Goal: Task Accomplishment & Management: Use online tool/utility

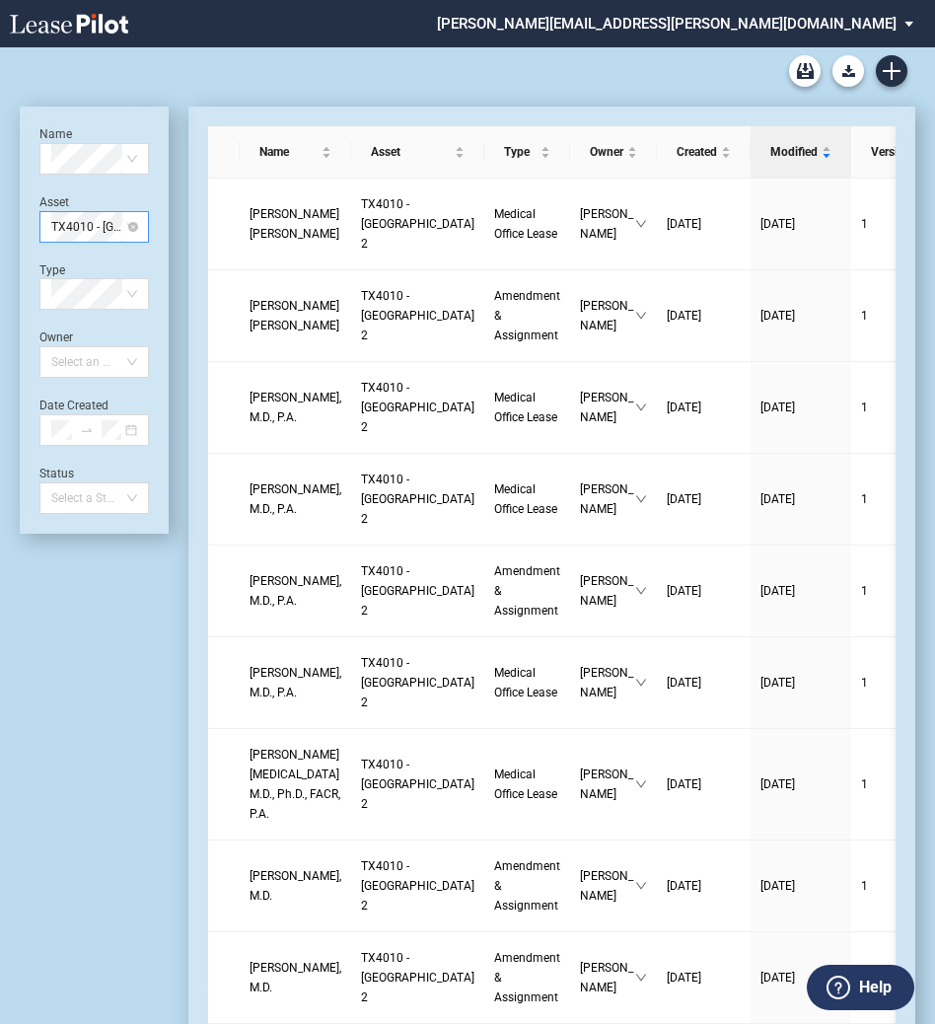
click at [125, 225] on span "TX4010 - Southwest Plaza 2" at bounding box center [94, 227] width 86 height 30
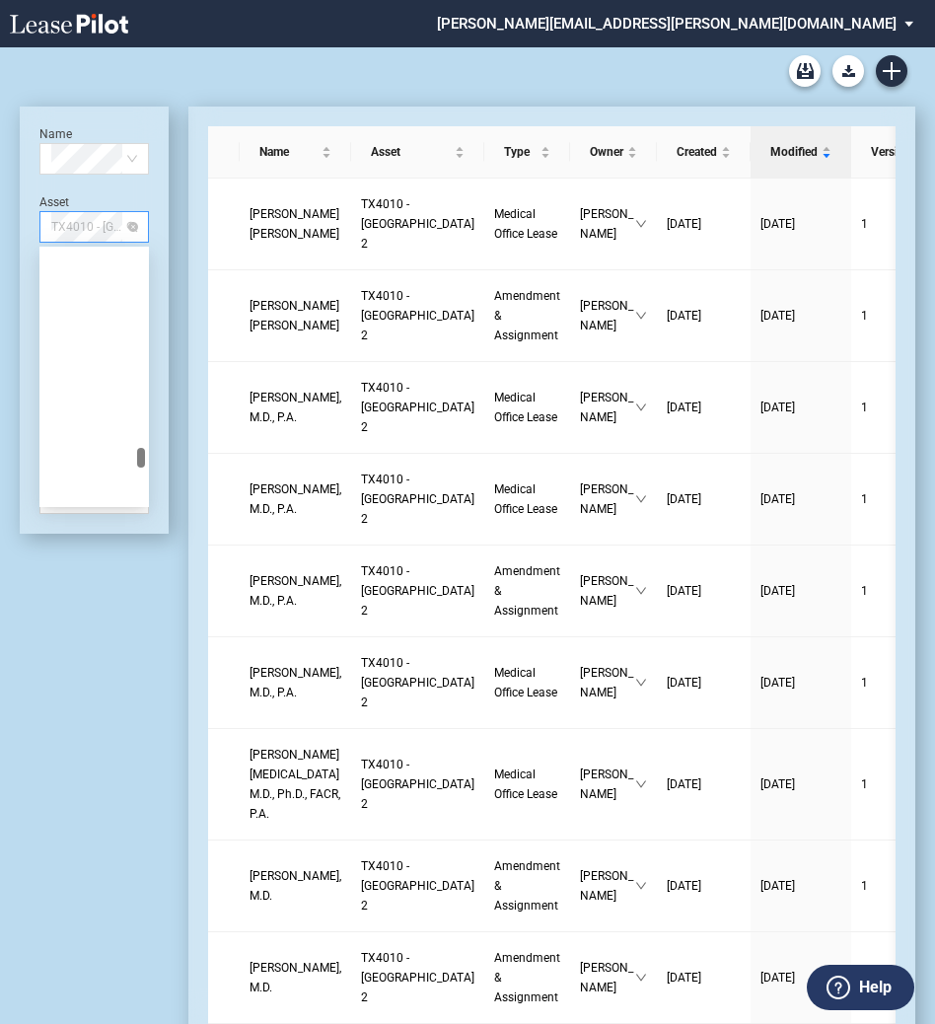
scroll to position [6093, 0]
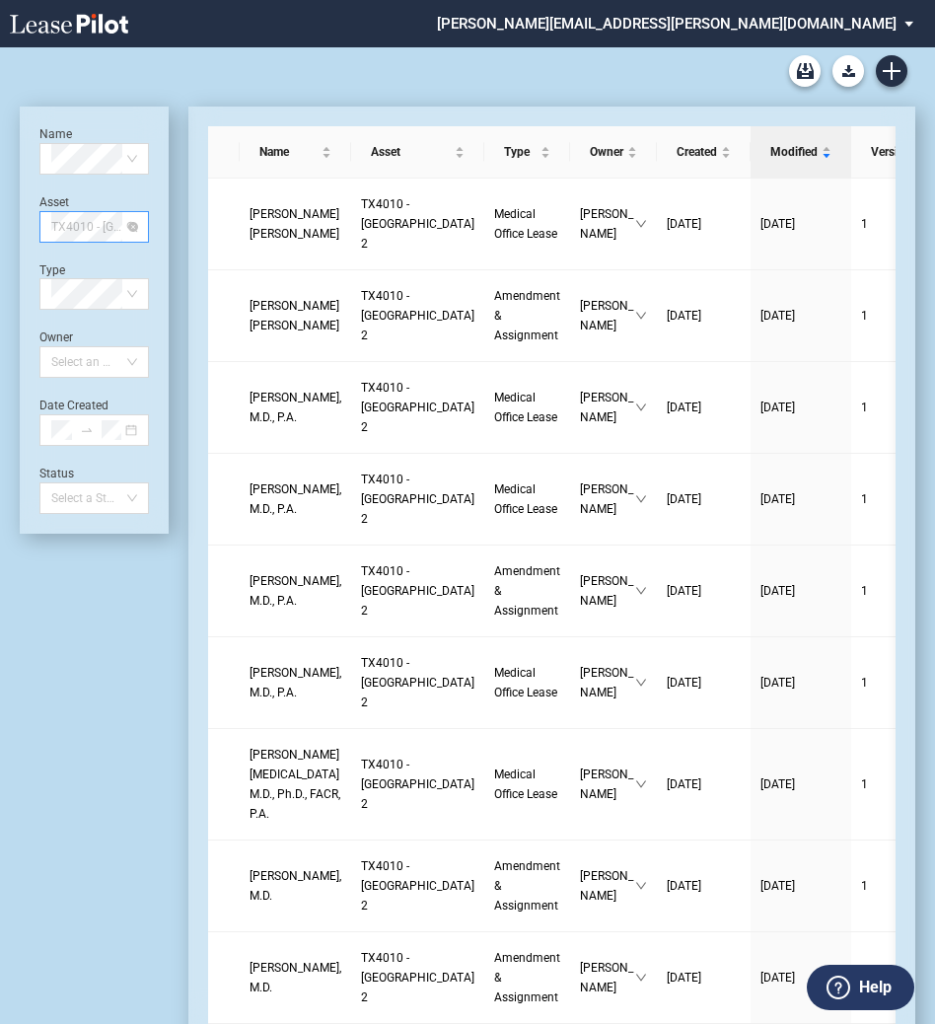
click at [64, 224] on span "TX4010 - Southwest Plaza 2" at bounding box center [94, 227] width 86 height 30
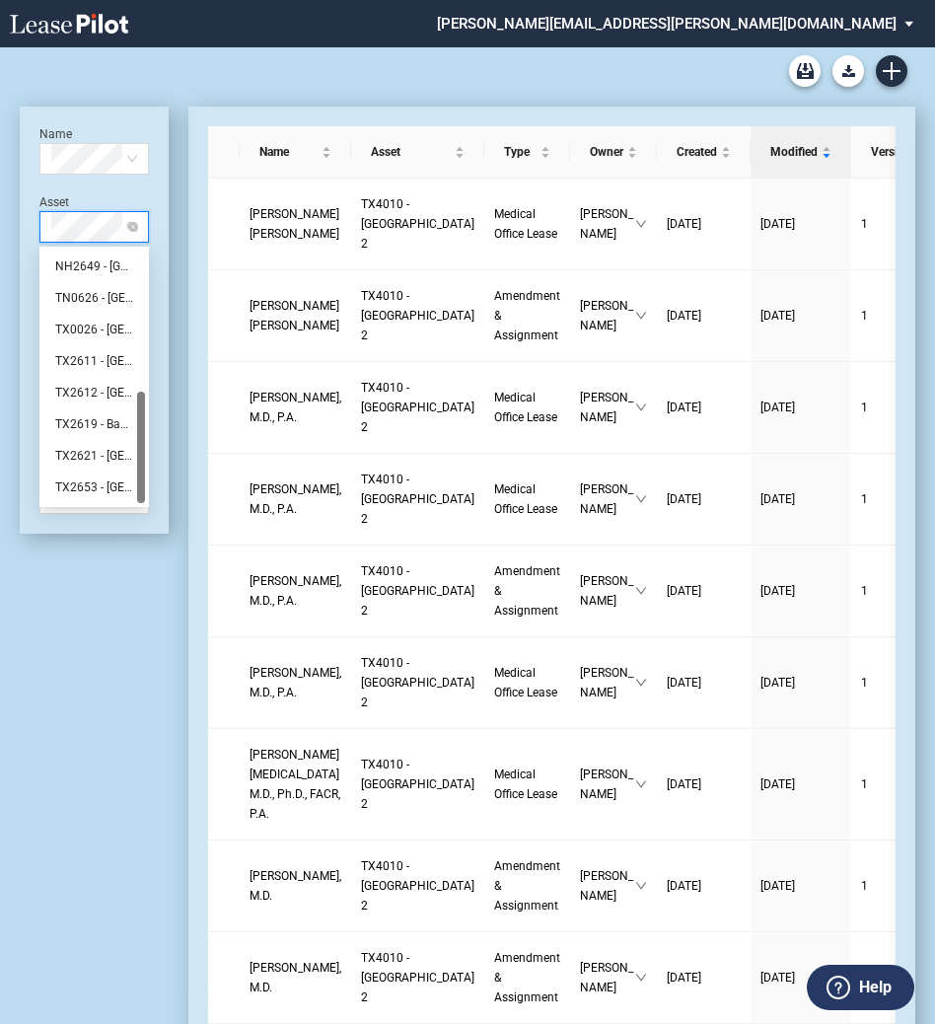
scroll to position [0, 0]
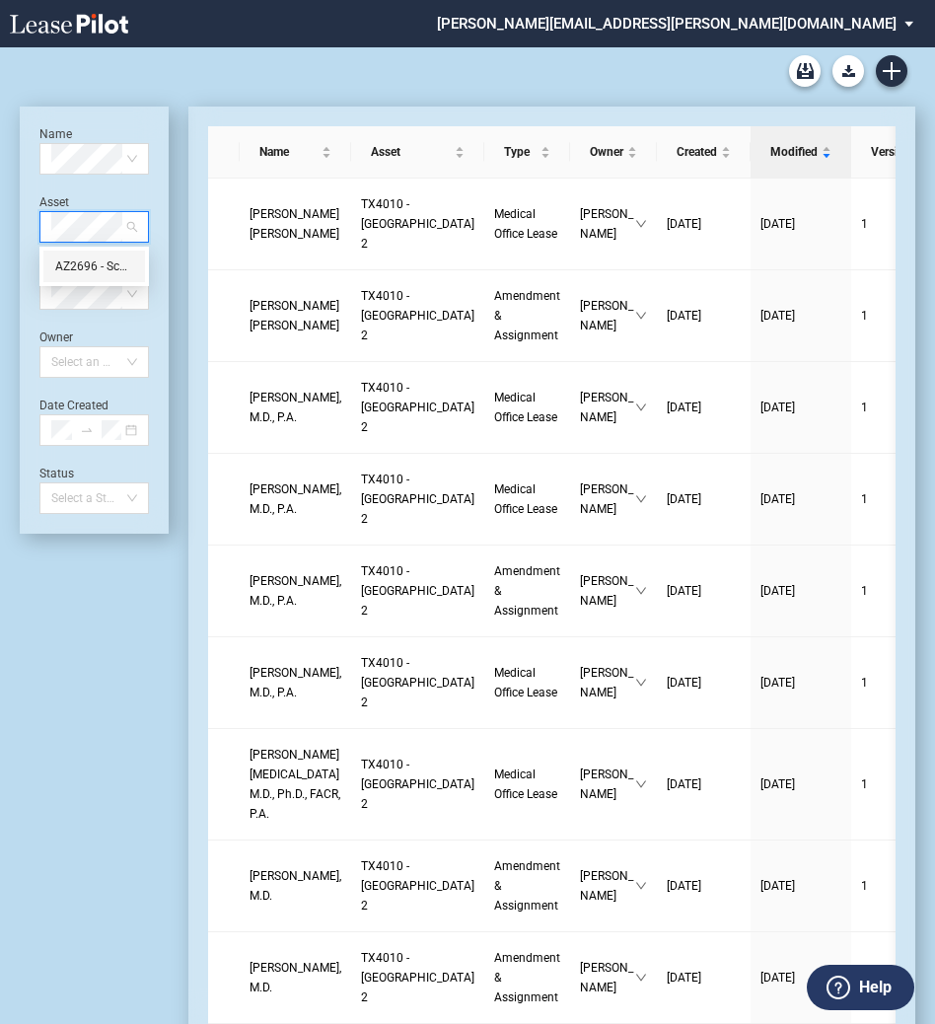
click at [61, 255] on div "AZ2696 - Scottsdale Gateway MOB" at bounding box center [94, 267] width 102 height 32
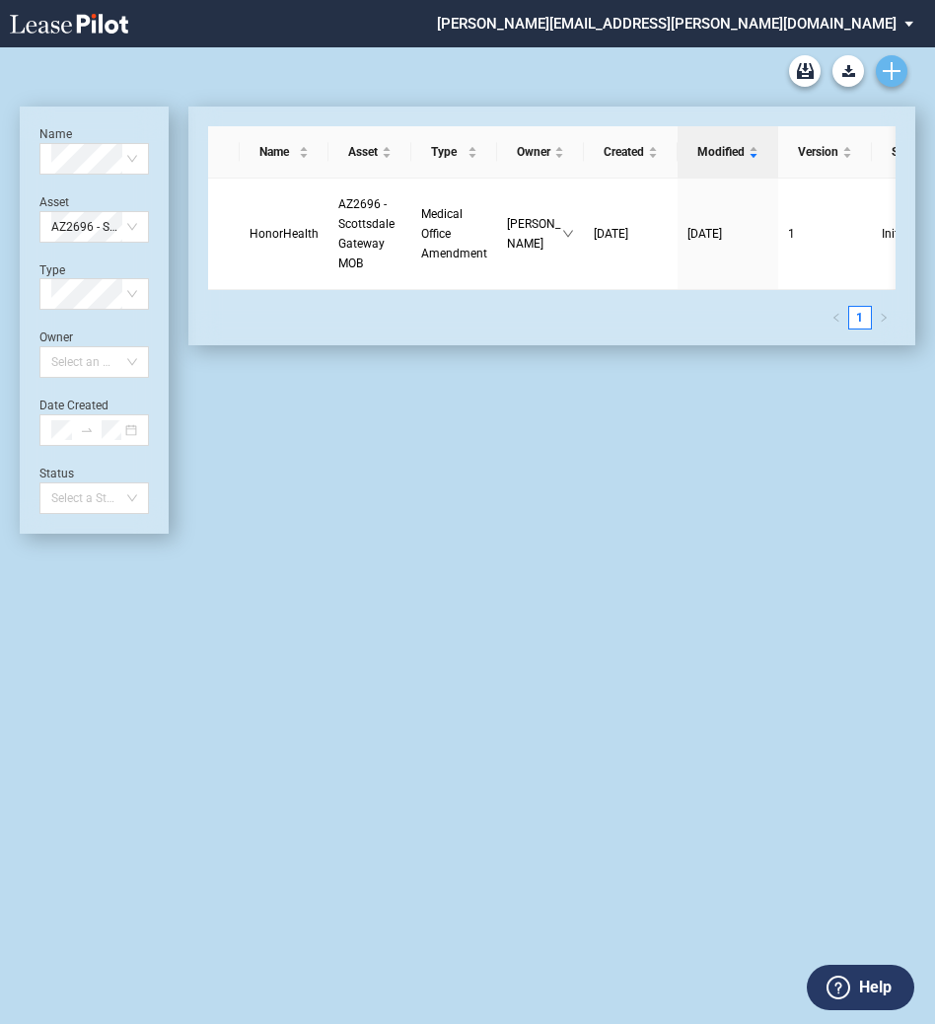
click at [889, 60] on link "Create new document" at bounding box center [892, 71] width 32 height 32
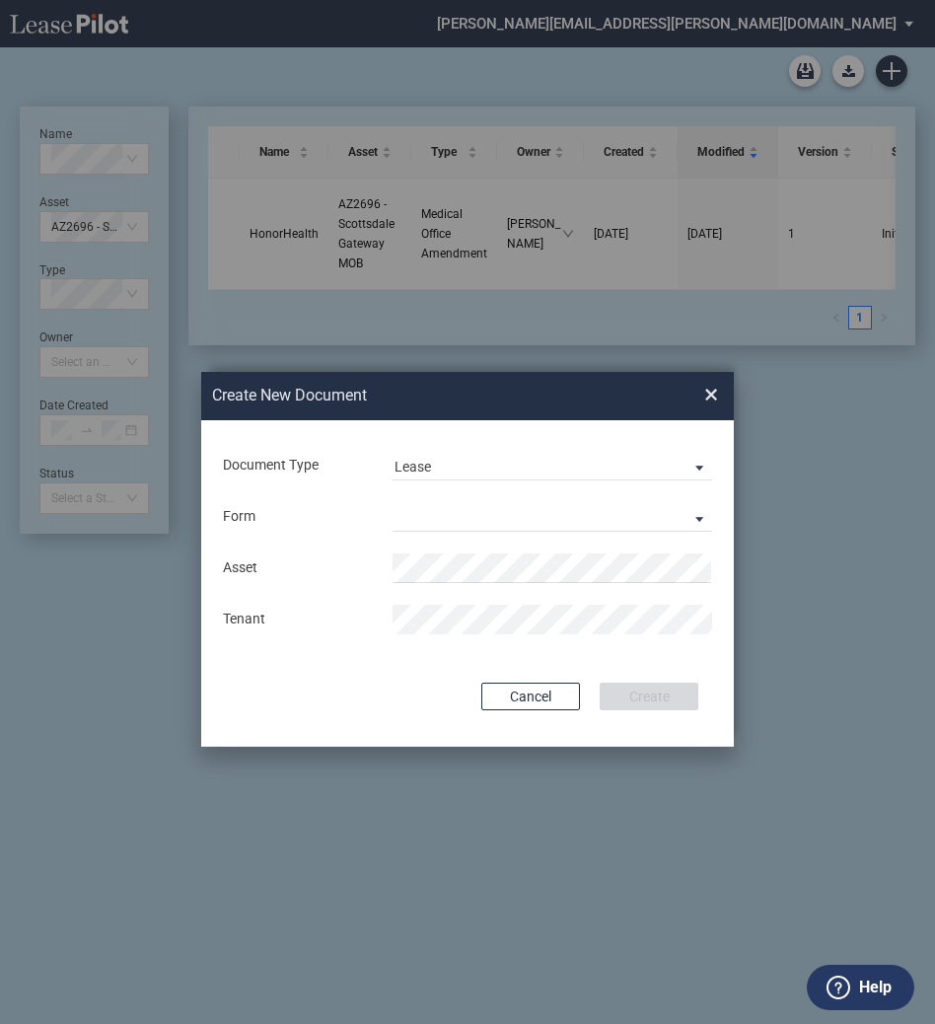
click at [709, 392] on span "×" at bounding box center [711, 396] width 14 height 32
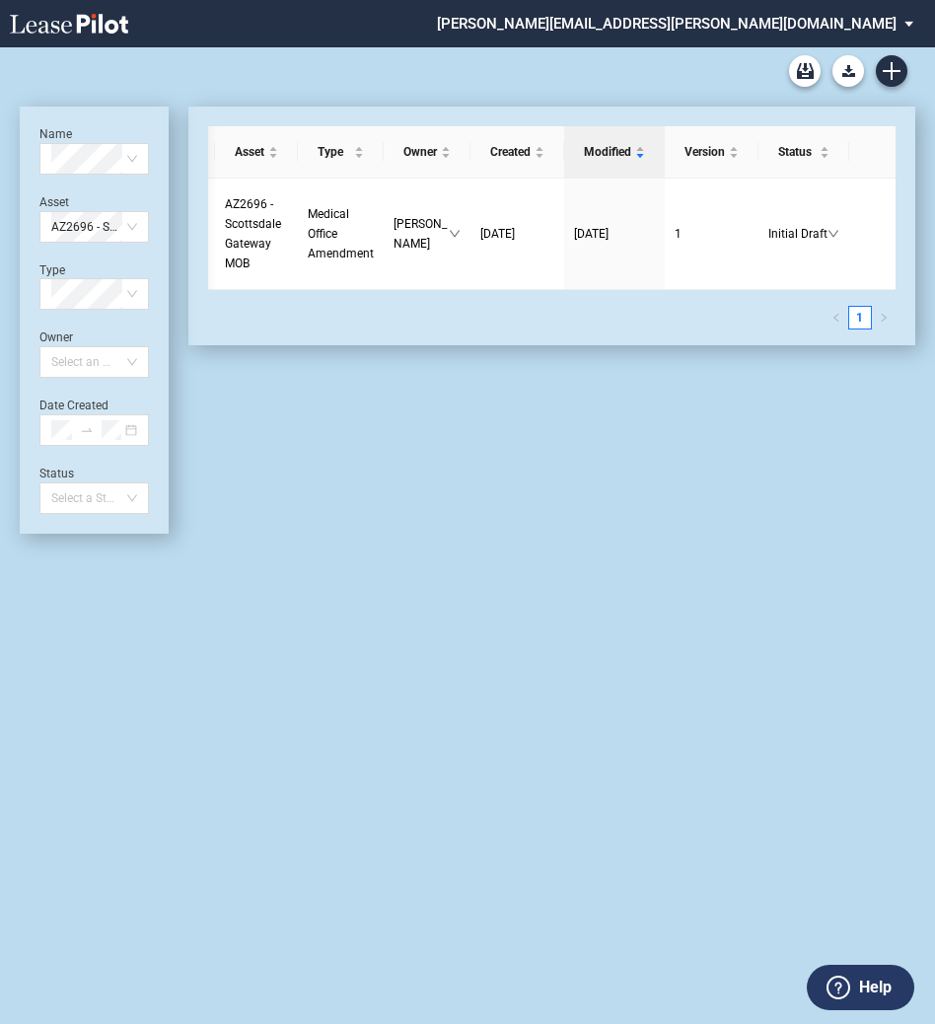
click at [894, 89] on div "Medical Office Lease Blank Form Medical Office Amendment Blank Form Medical Off…" at bounding box center [468, 70] width 896 height 47
click at [895, 74] on icon "Create new document" at bounding box center [892, 71] width 18 height 18
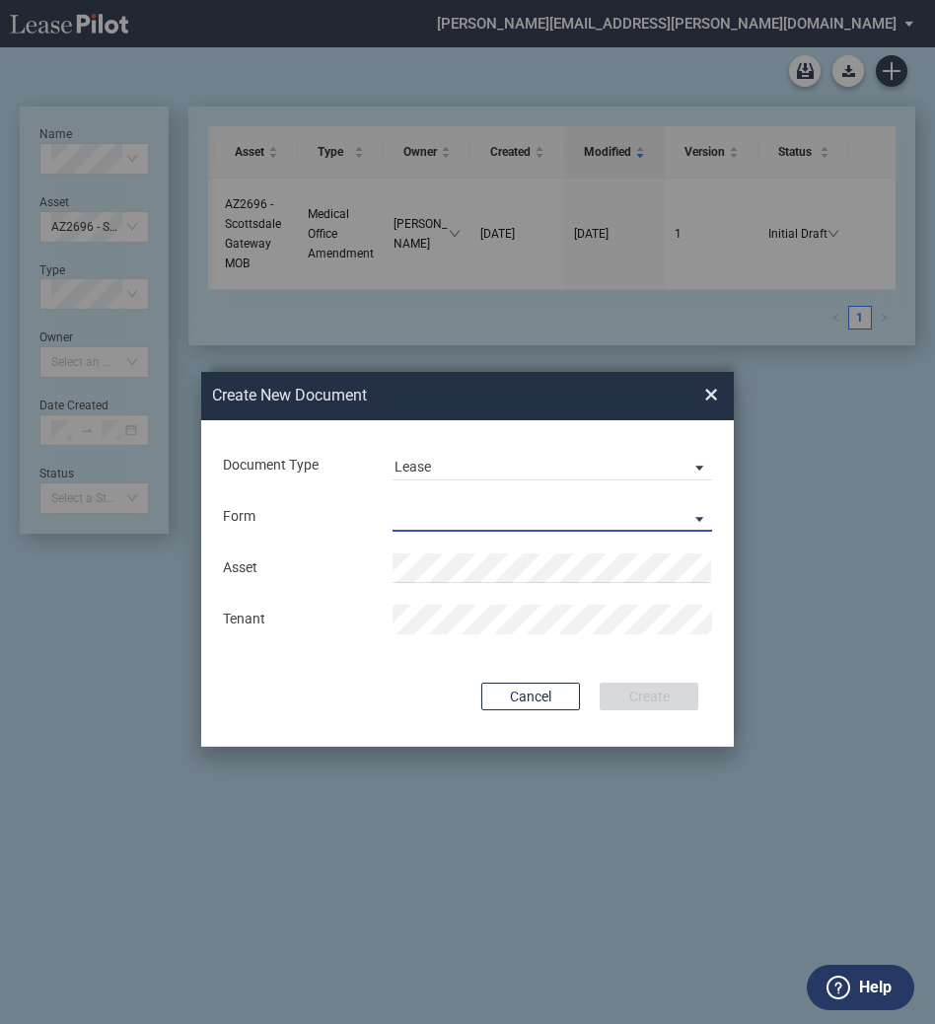
click at [477, 516] on md-select "Medical Office Lease Scottsdale Lease Louisville Lease 1370 Medical Place Lease…" at bounding box center [553, 517] width 320 height 30
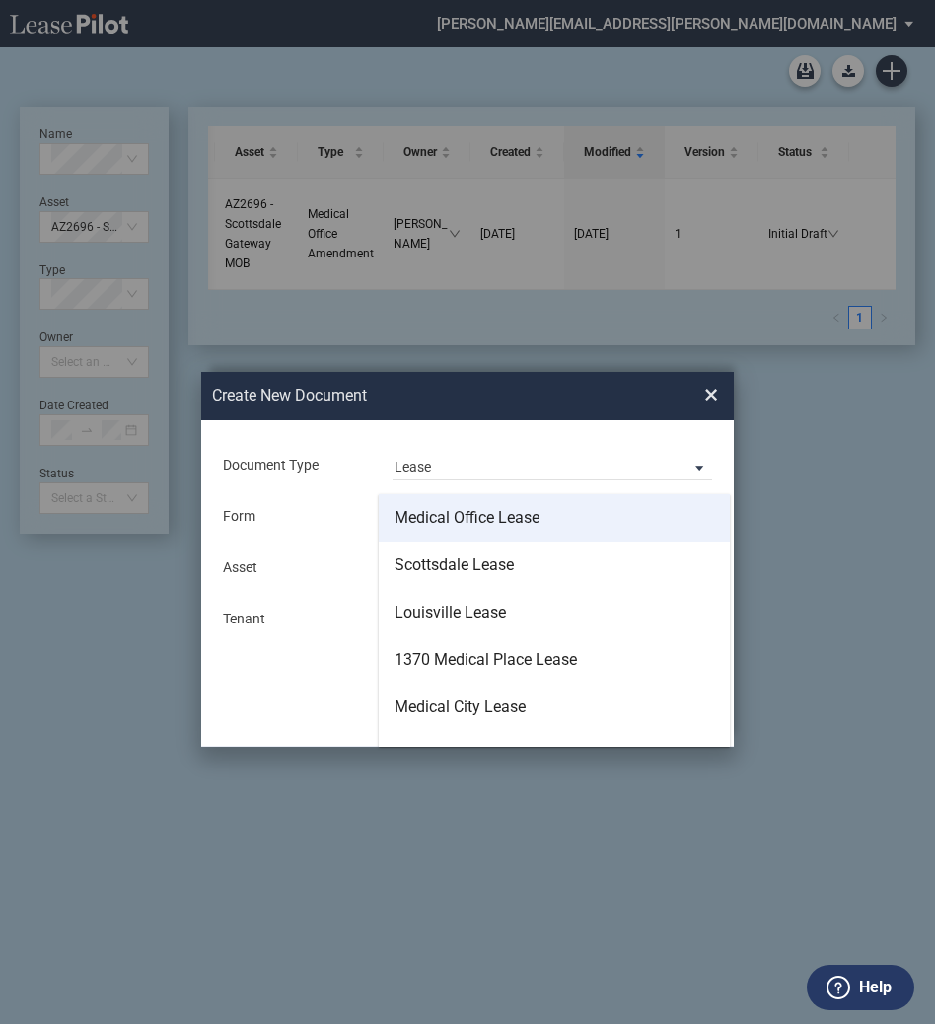
click at [476, 533] on md-option "Medical Office Lease" at bounding box center [554, 517] width 351 height 47
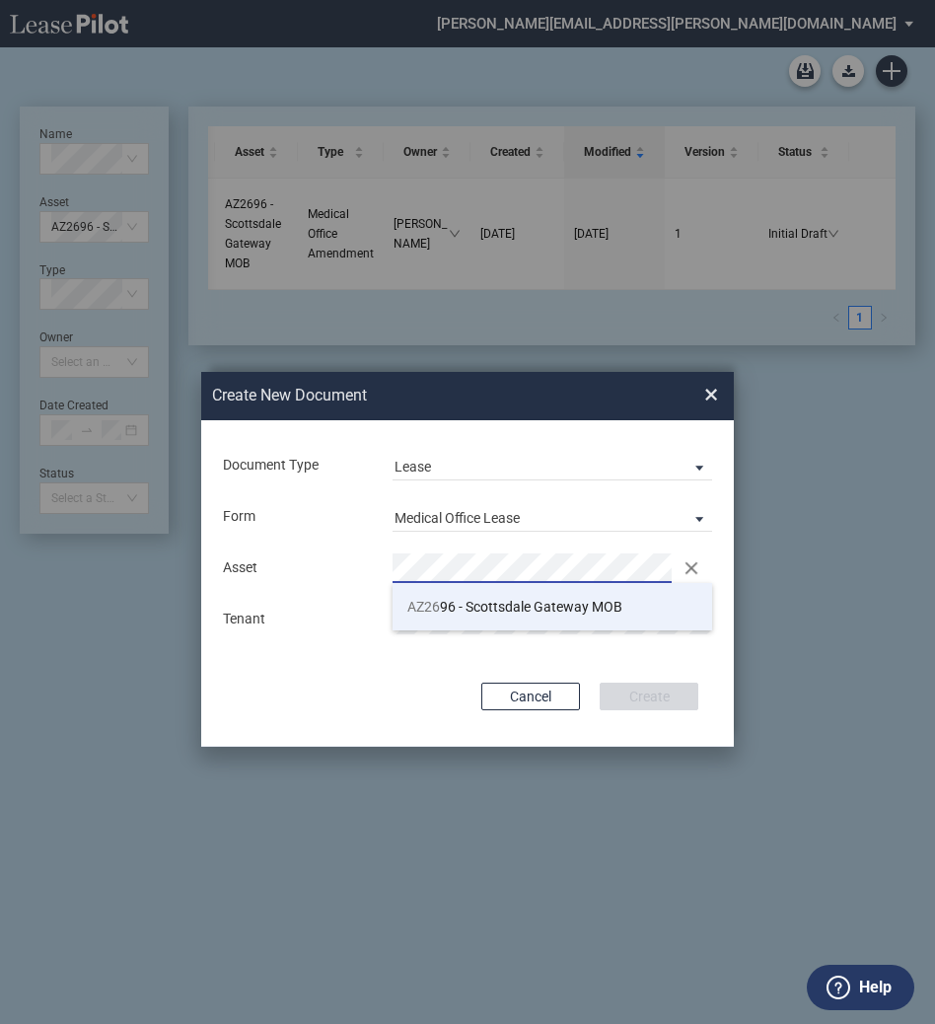
click at [450, 609] on span "AZ26 96 - Scottsdale Gateway MOB" at bounding box center [514, 607] width 215 height 16
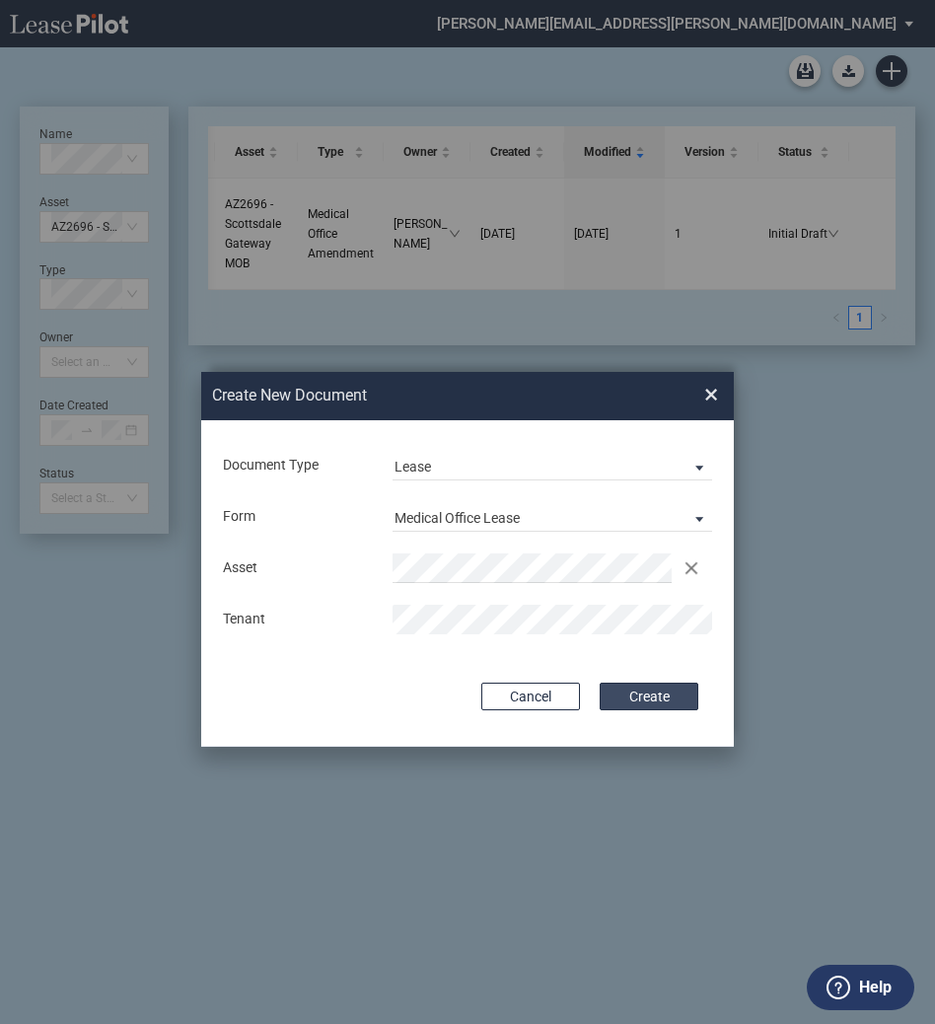
click at [651, 703] on button "Create" at bounding box center [649, 697] width 99 height 28
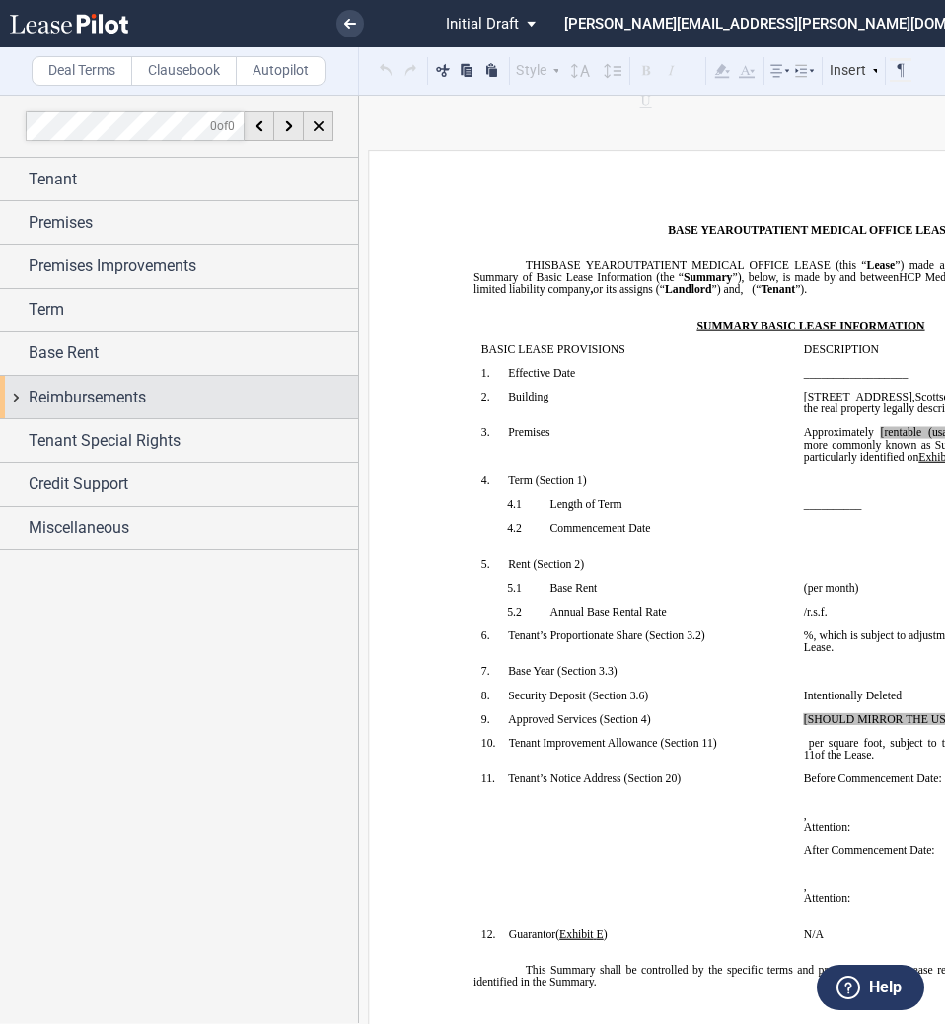
click at [82, 391] on span "Reimbursements" at bounding box center [87, 398] width 117 height 24
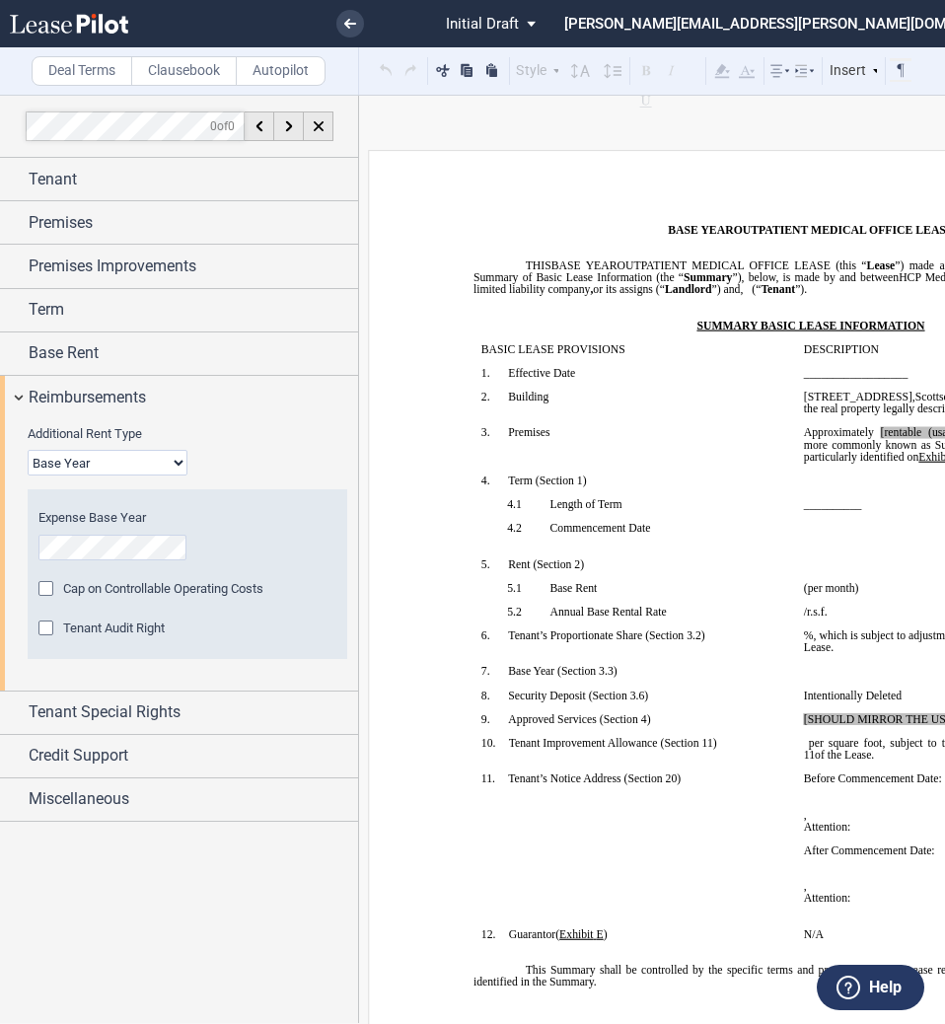
click at [91, 475] on select "Base Year Triple Net" at bounding box center [108, 463] width 160 height 26
select select "triple net"
click at [28, 450] on select "Base Year Triple Net" at bounding box center [108, 463] width 160 height 26
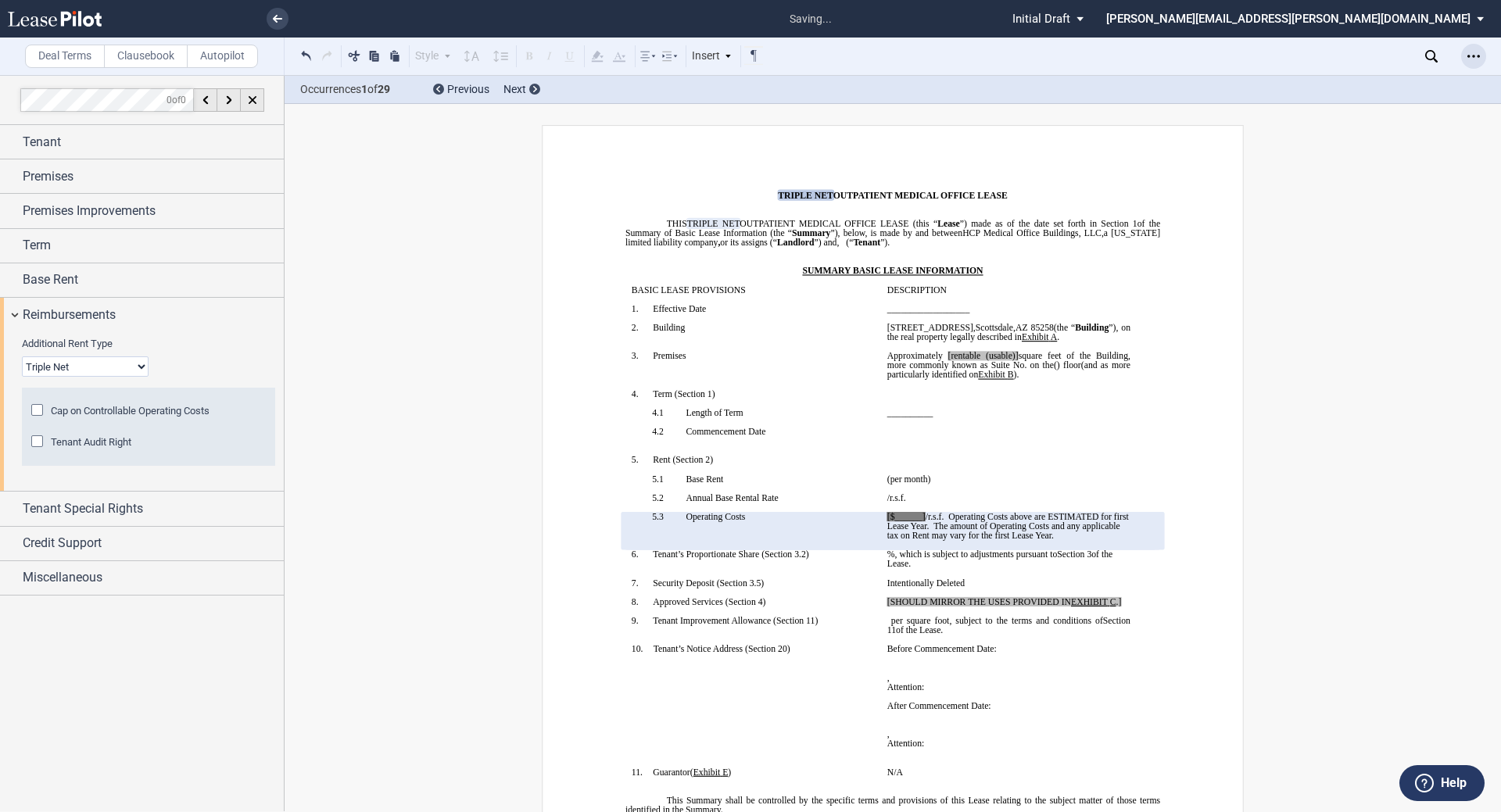
click at [748, 66] on div "Open Lease options menu" at bounding box center [1474, 56] width 25 height 25
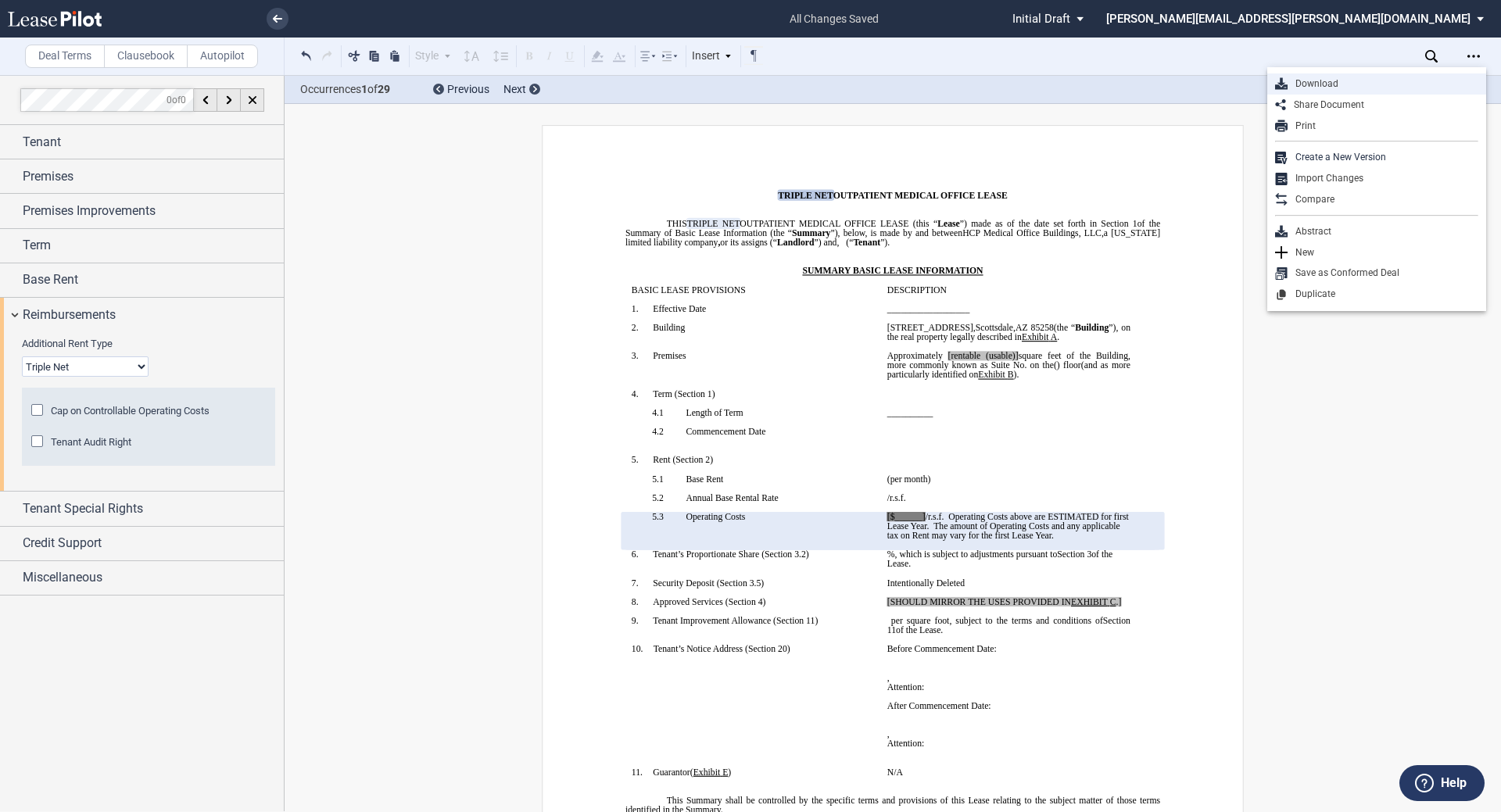
click at [748, 90] on div "Download" at bounding box center [1377, 84] width 219 height 21
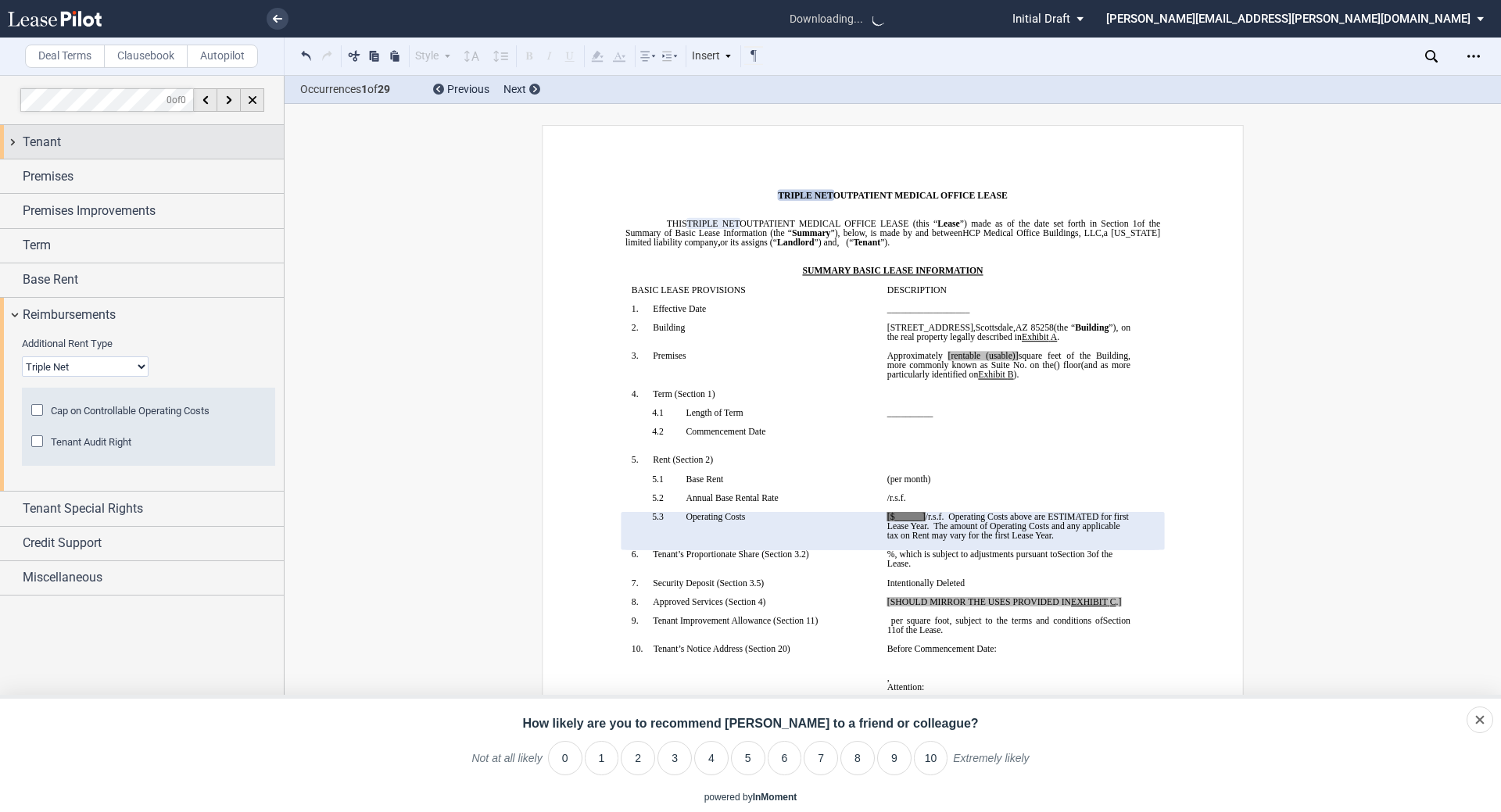
click at [94, 144] on div "Tenant" at bounding box center [153, 143] width 261 height 19
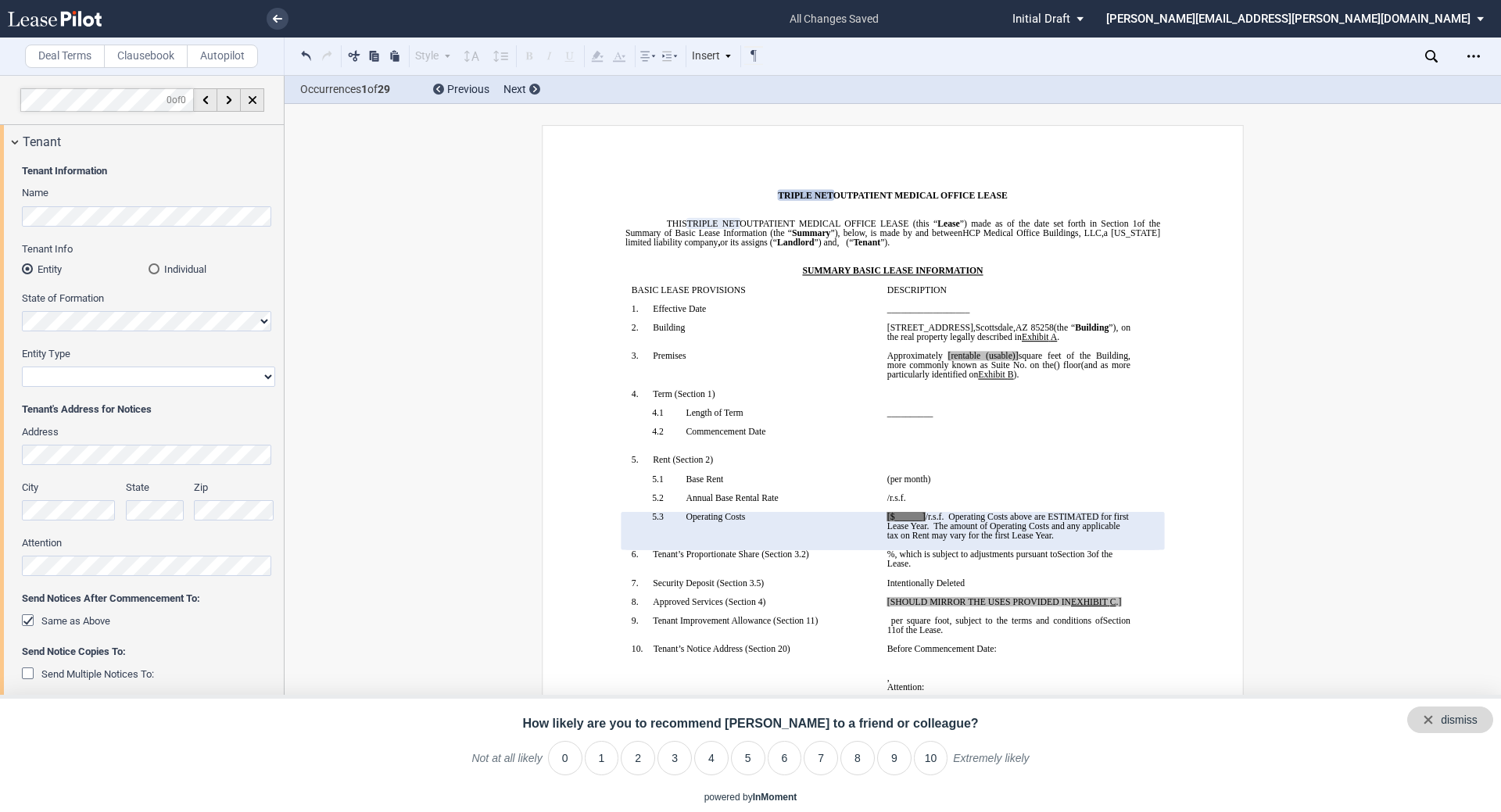
click at [748, 724] on div "dismiss" at bounding box center [1450, 720] width 86 height 27
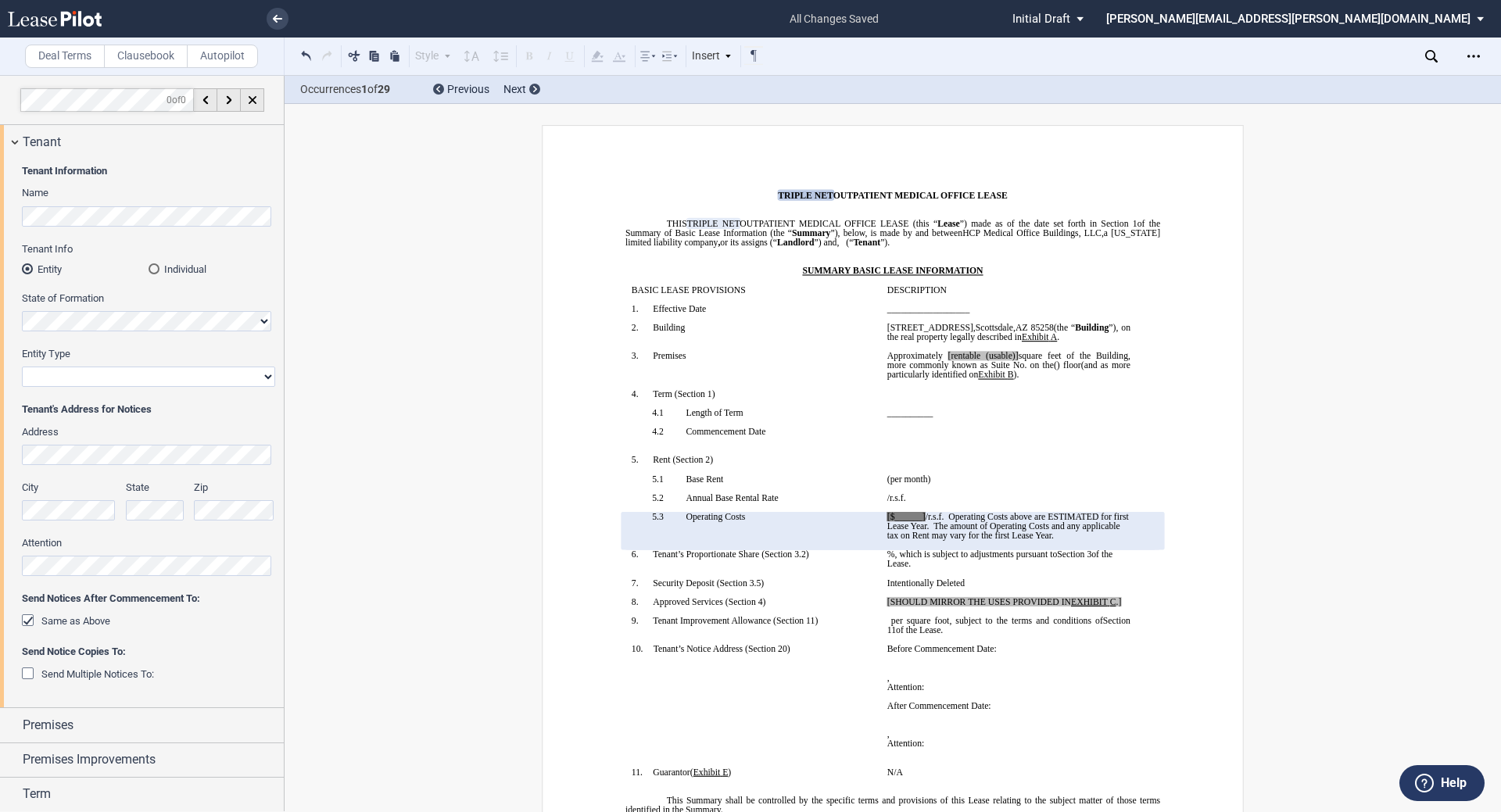
click at [157, 261] on md-radio-button "Individual" at bounding box center [212, 269] width 127 height 14
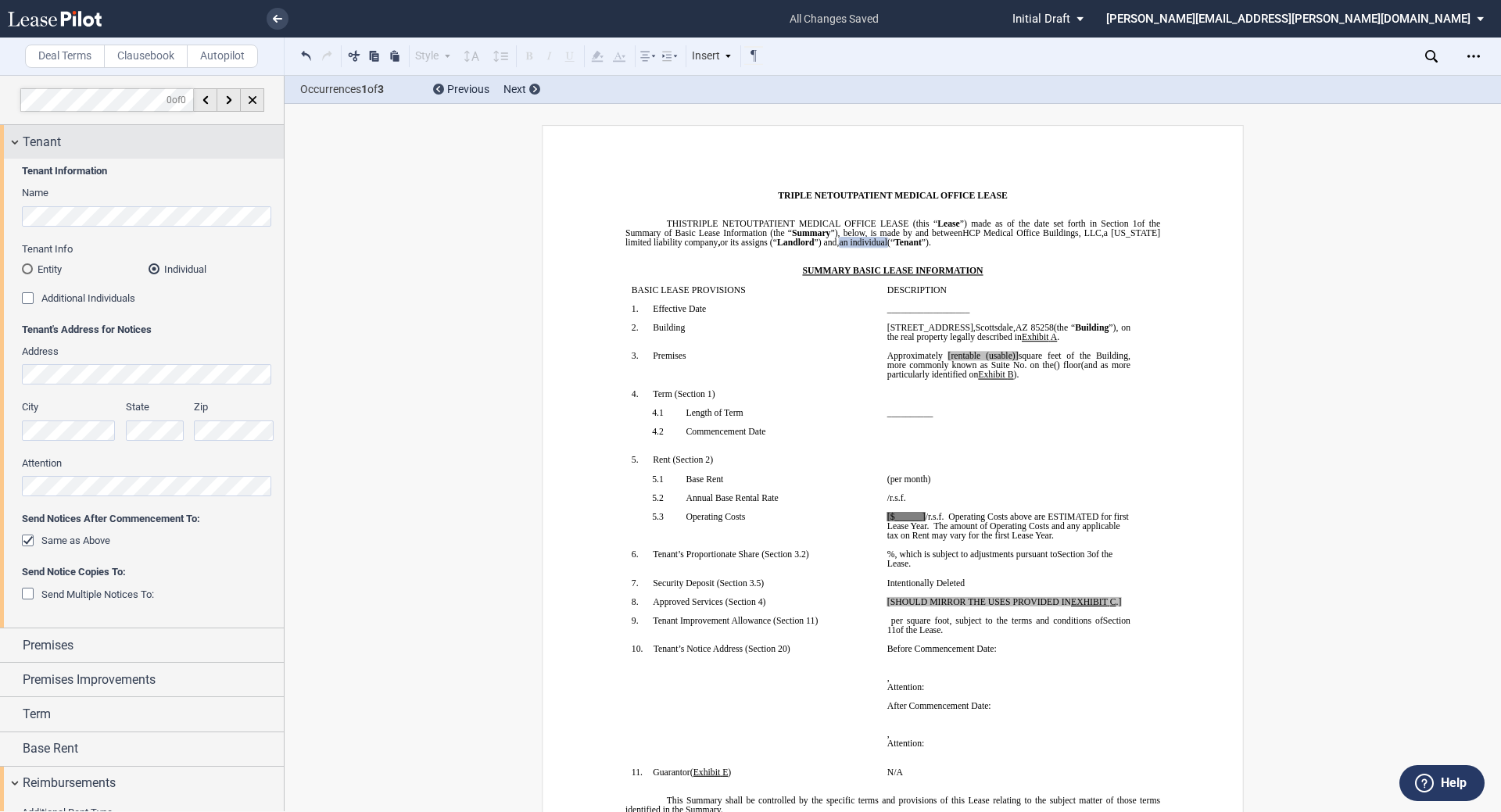
click at [59, 135] on span "Tenant" at bounding box center [42, 143] width 38 height 19
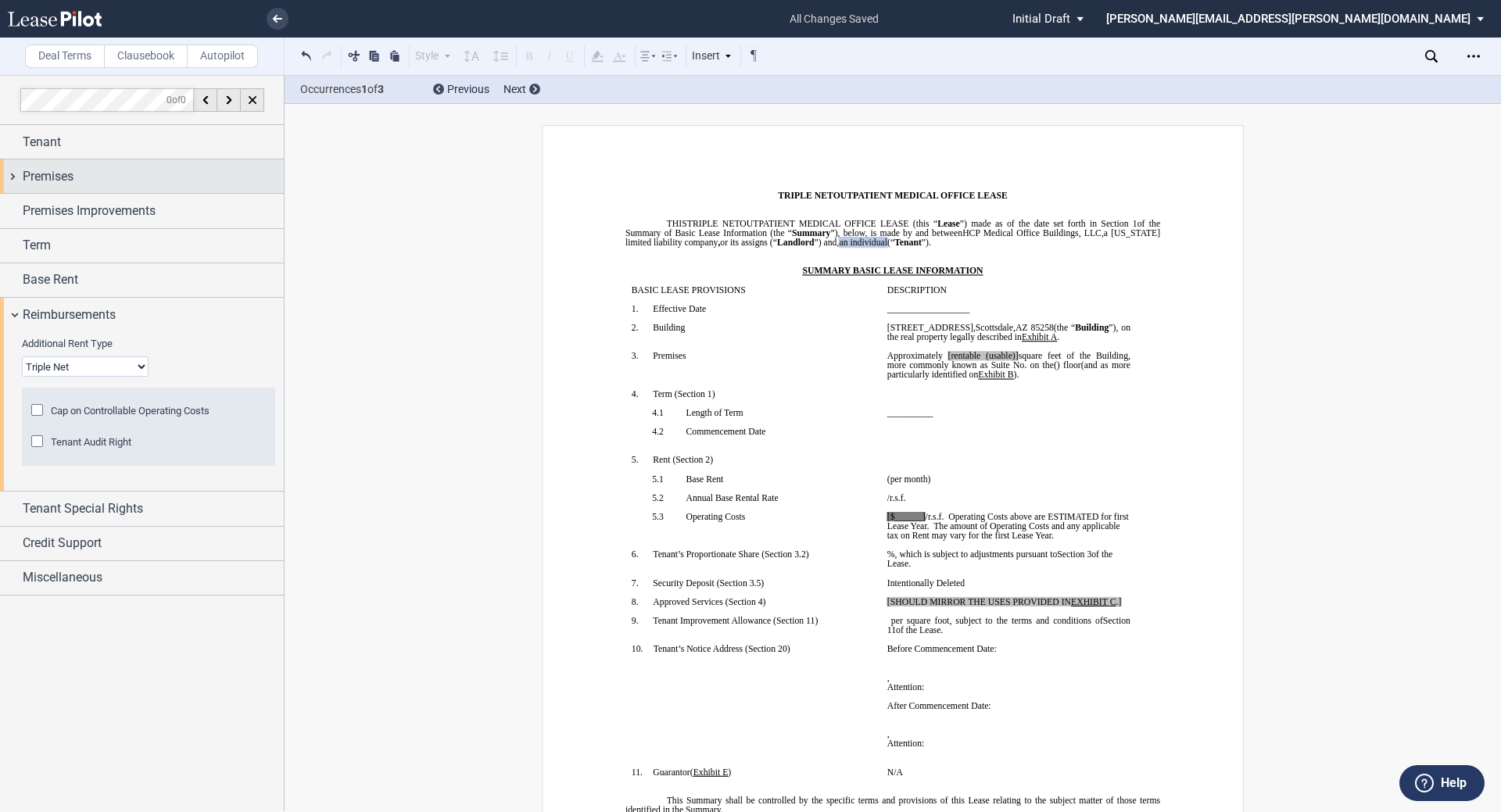
click at [53, 166] on div "Premises" at bounding box center [142, 176] width 284 height 33
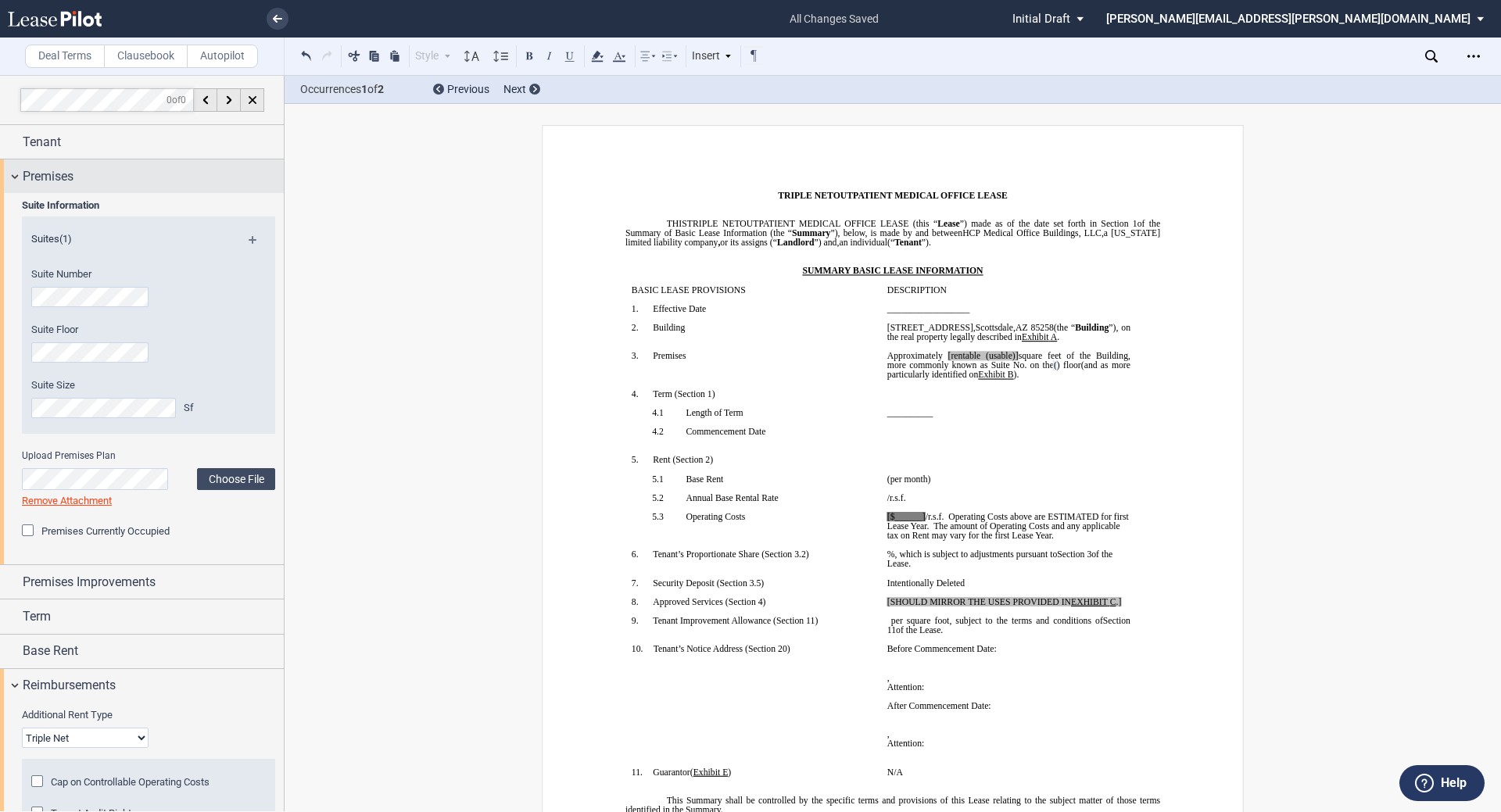
click at [59, 177] on span "Premises" at bounding box center [48, 177] width 51 height 19
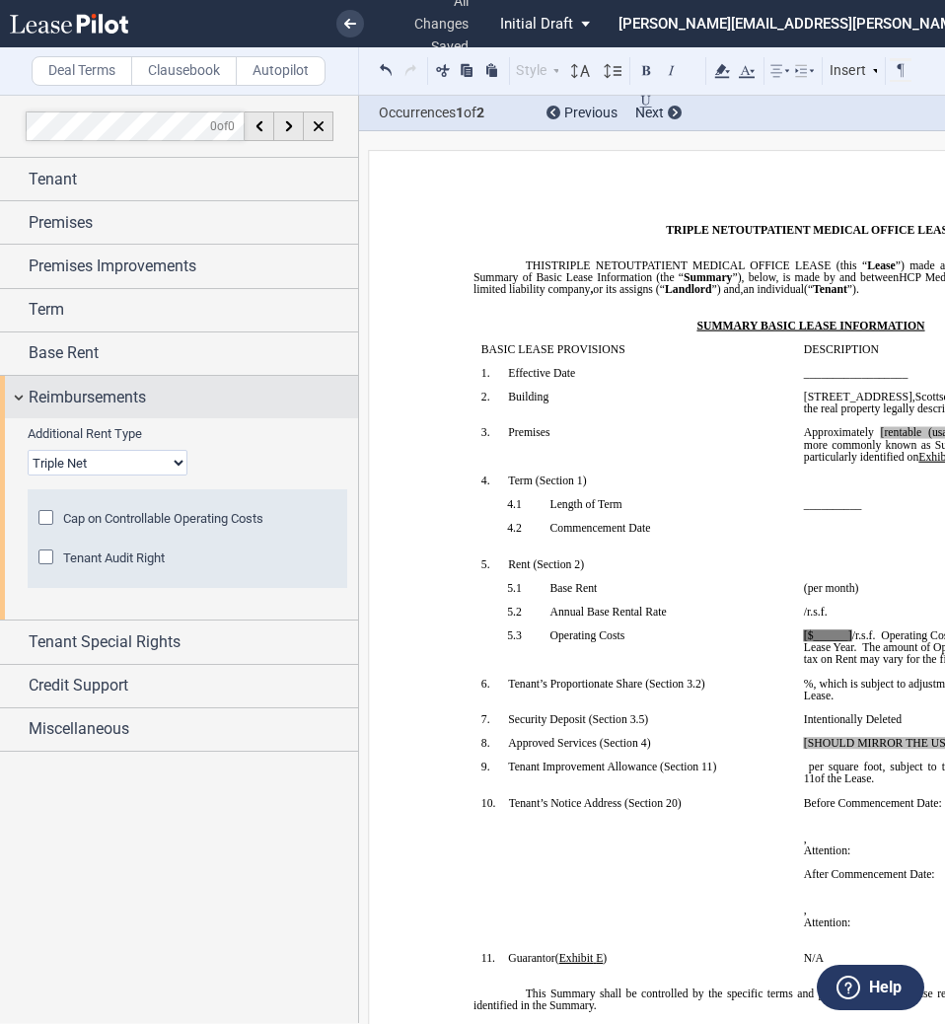
click at [70, 384] on div "Reimbursements" at bounding box center [179, 397] width 358 height 42
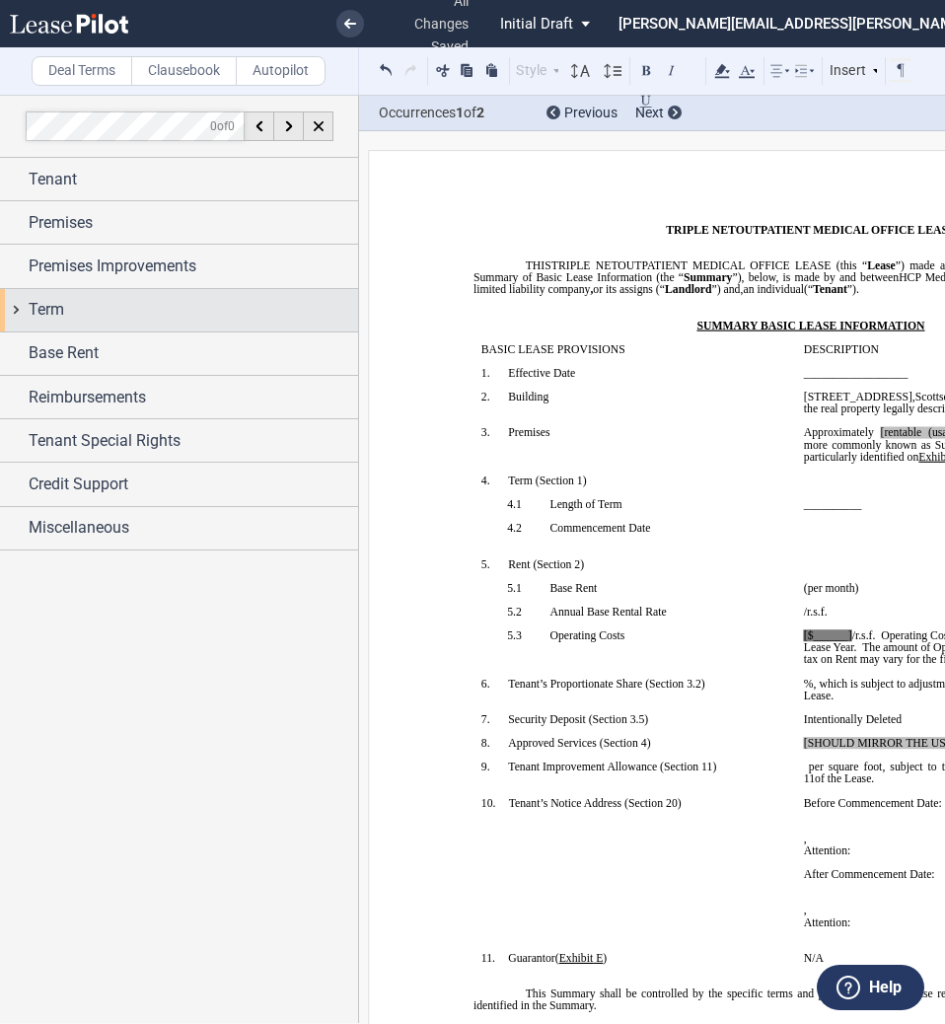
click at [56, 300] on span "Term" at bounding box center [47, 310] width 36 height 24
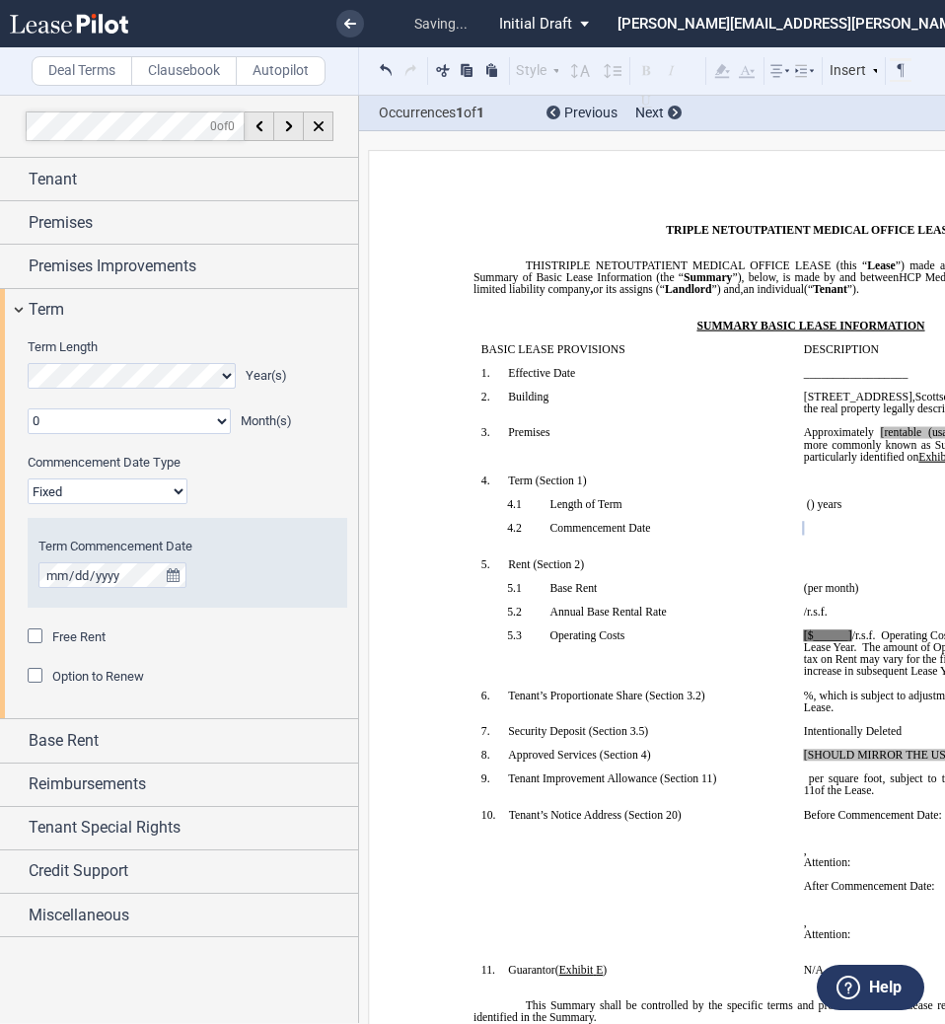
click at [69, 673] on span "Option to Renew" at bounding box center [98, 676] width 92 height 15
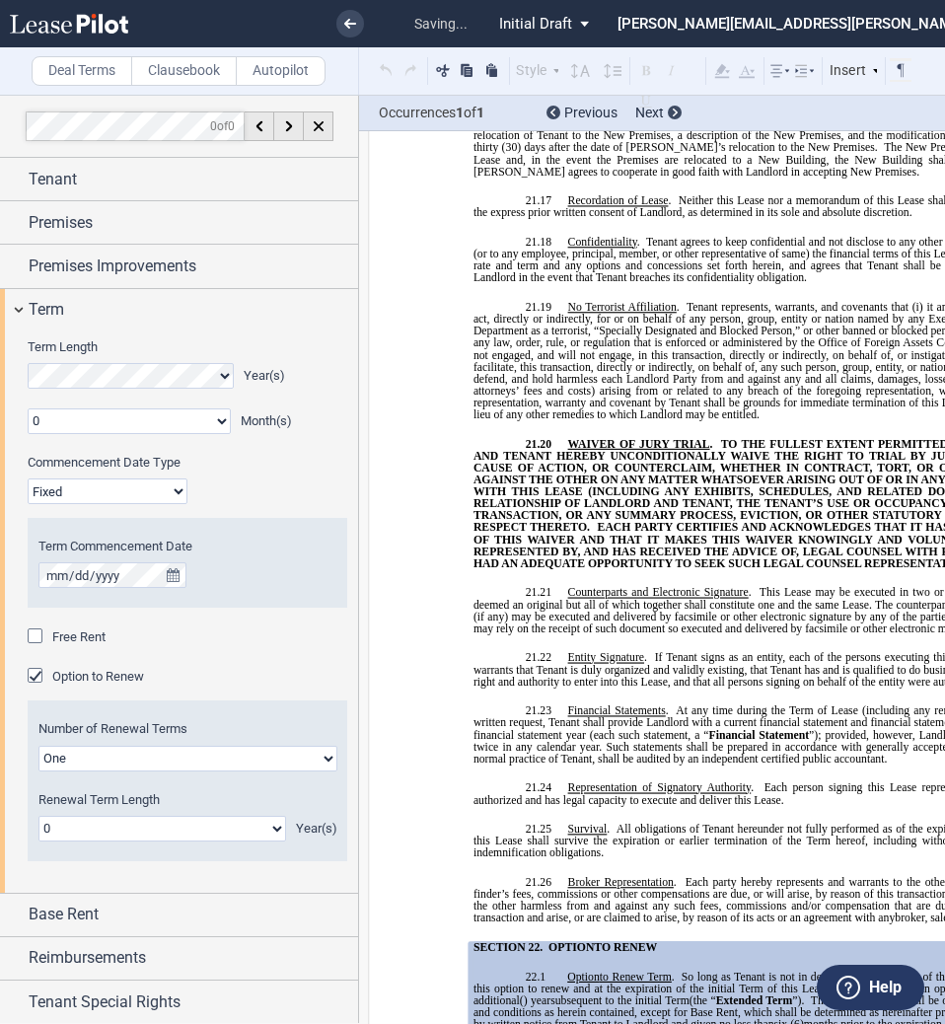
scroll to position [15602, 0]
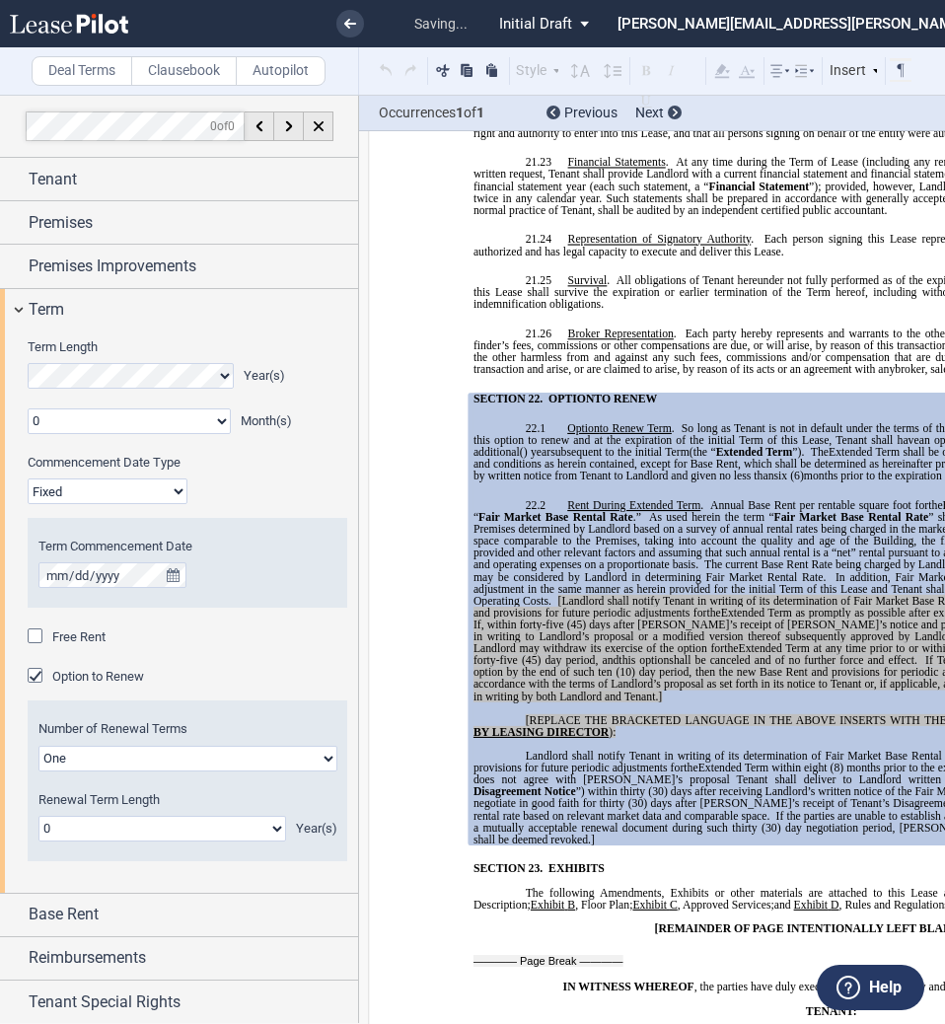
click at [67, 837] on select "0 1 2 3 4 5 6 7 8 9 10 11 12 13 14 15 16 17 18 19 20" at bounding box center [162, 829] width 248 height 26
select select "number:5"
click at [38, 816] on select "0 1 2 3 4 5 6 7 8 9 10 11 12 13 14 15 16 17 18 19 20" at bounding box center [162, 829] width 248 height 26
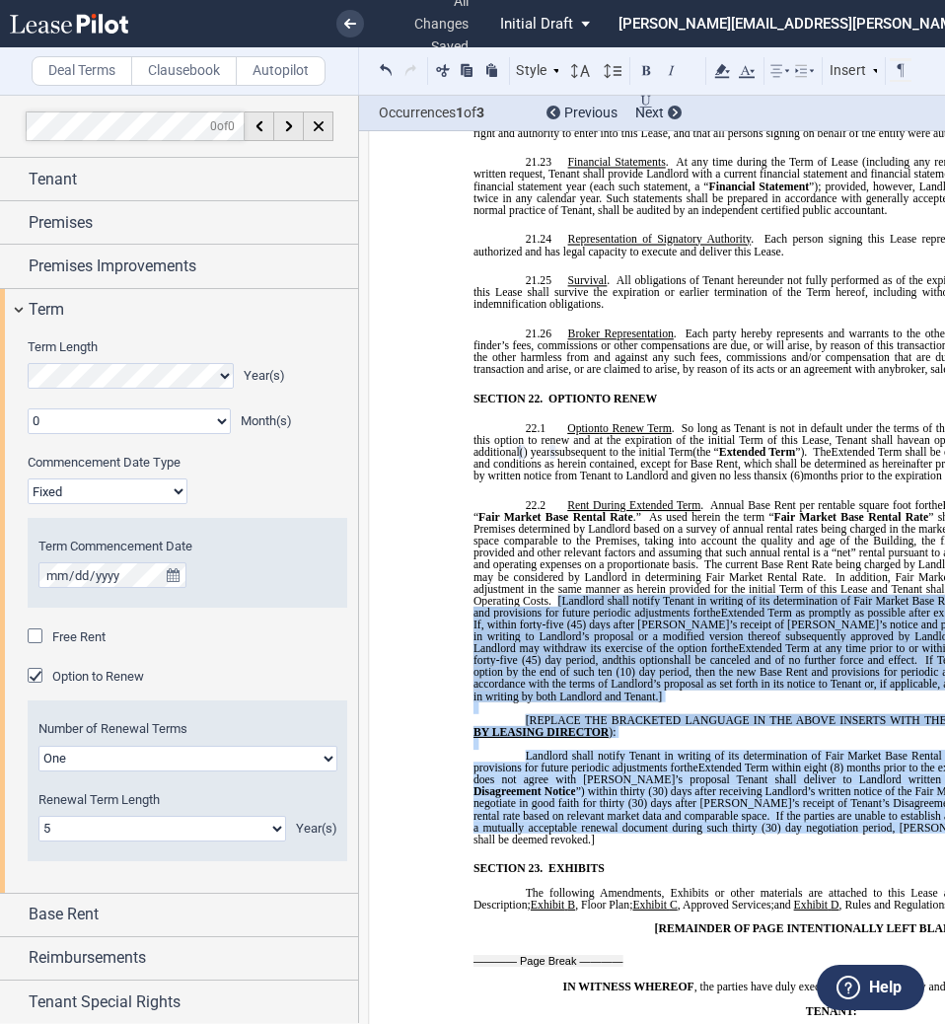
drag, startPoint x: 551, startPoint y: 518, endPoint x: 933, endPoint y: 730, distance: 436.7
click at [933, 730] on div "!!SET_LEVEL_1!! !!MOB_LEVEL_2!! 22.2 Rent During Extended Term . Annual Base Re…" at bounding box center [811, 672] width 675 height 346
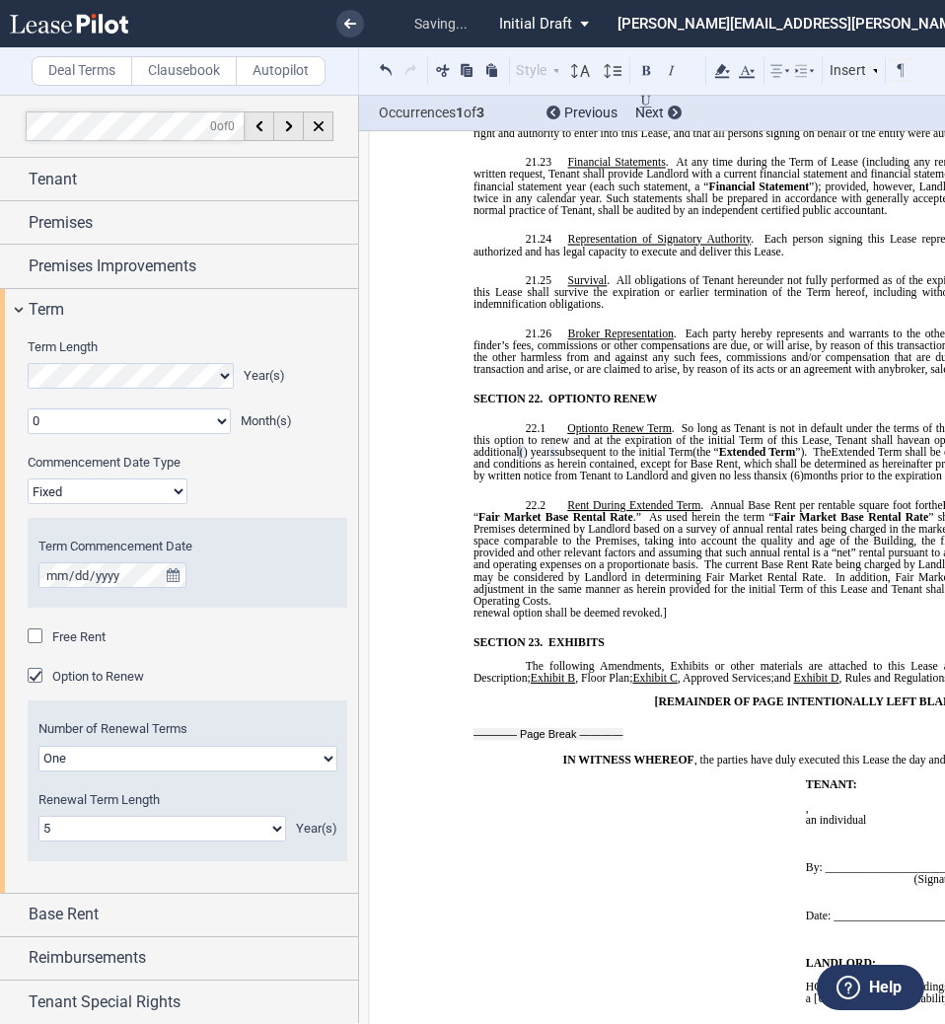
drag, startPoint x: 669, startPoint y: 525, endPoint x: 602, endPoint y: 515, distance: 67.8
click at [602, 515] on ins "!!SET_LEVEL_1!! !!MOB_LEVEL_2!! 22.2 Rent During Extended Term . Annual Base Re…" at bounding box center [811, 558] width 675 height 119
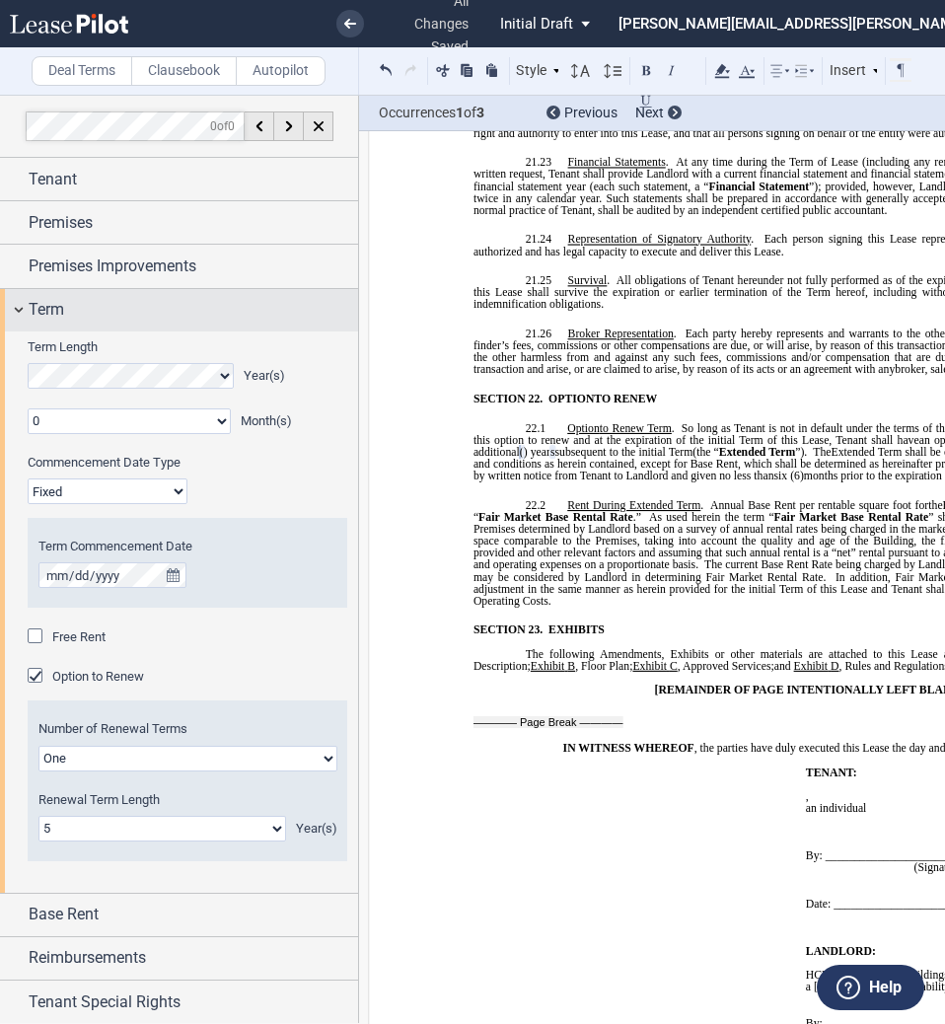
click at [86, 311] on div "Term" at bounding box center [193, 310] width 329 height 24
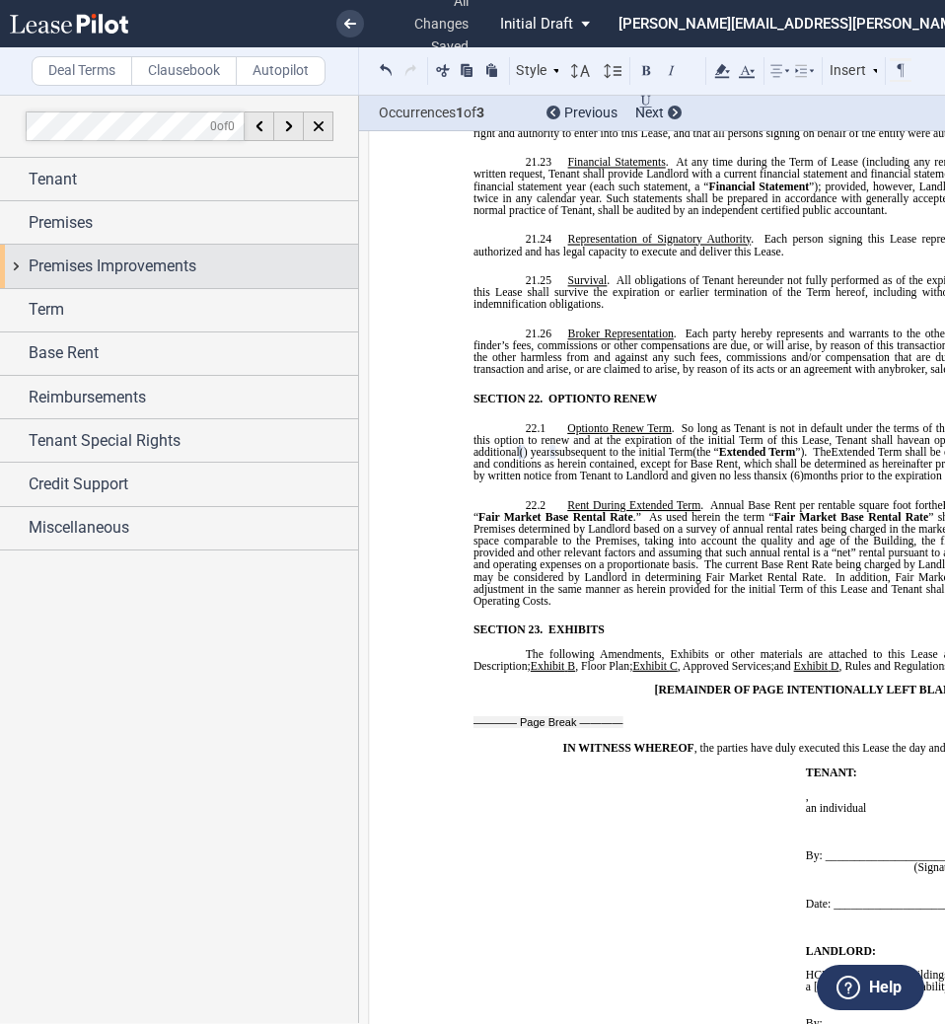
click at [69, 271] on span "Premises Improvements" at bounding box center [113, 267] width 168 height 24
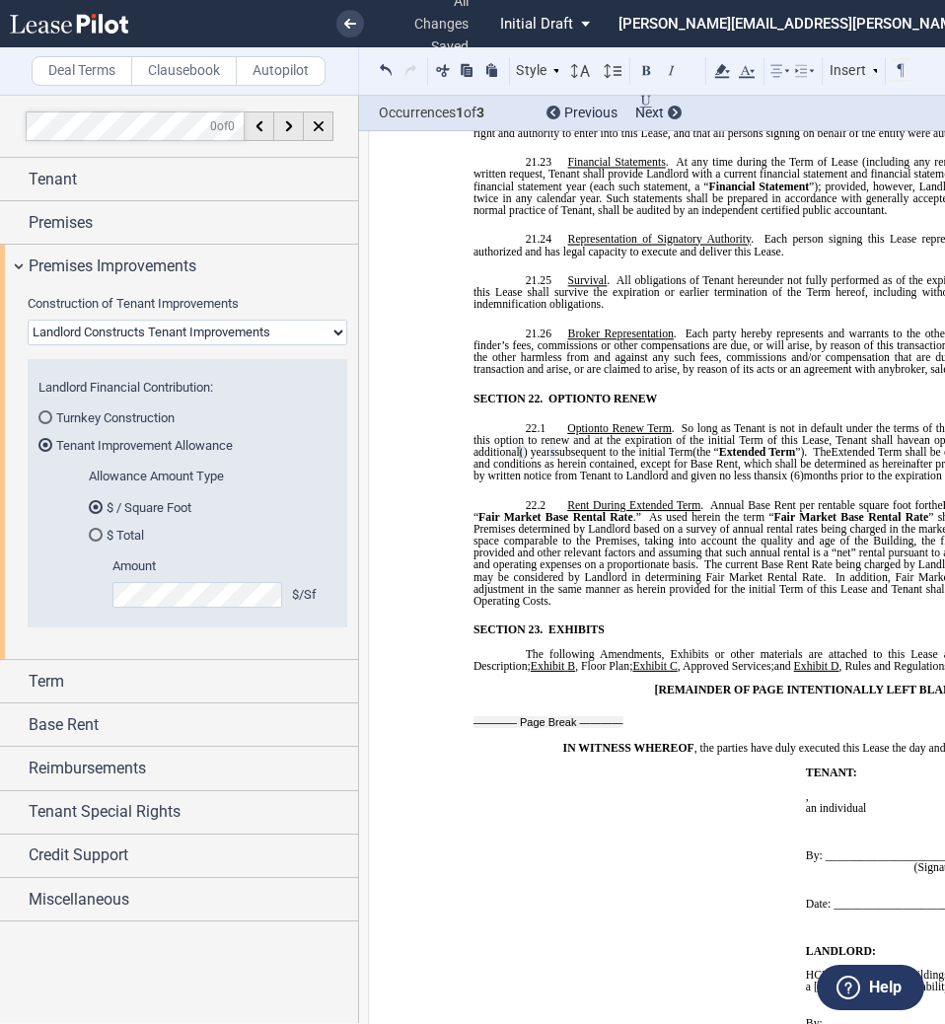
click at [97, 330] on select "Landlord Constructs Tenant Improvements Tenant Constructs Tenant Improvements "…" at bounding box center [188, 333] width 320 height 26
select select "none"
click at [28, 320] on select "Landlord Constructs Tenant Improvements Tenant Constructs Tenant Improvements "…" at bounding box center [188, 333] width 320 height 26
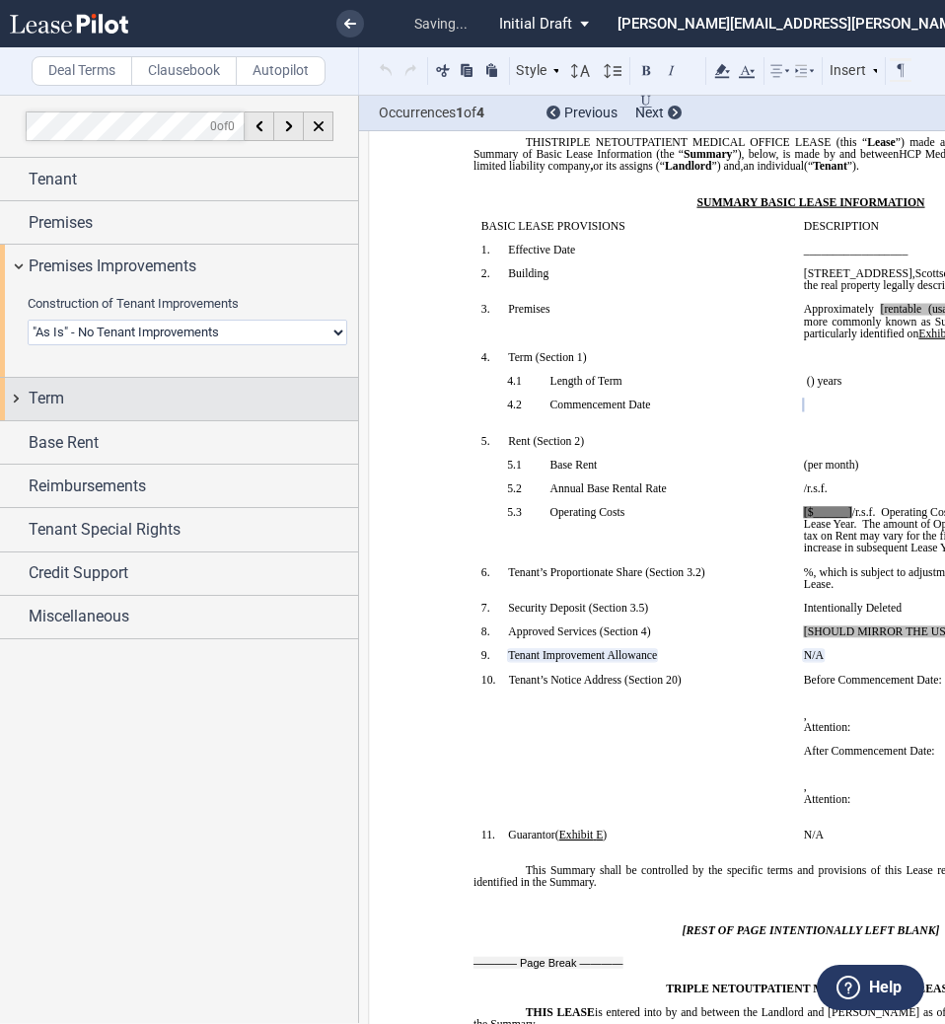
scroll to position [24, 0]
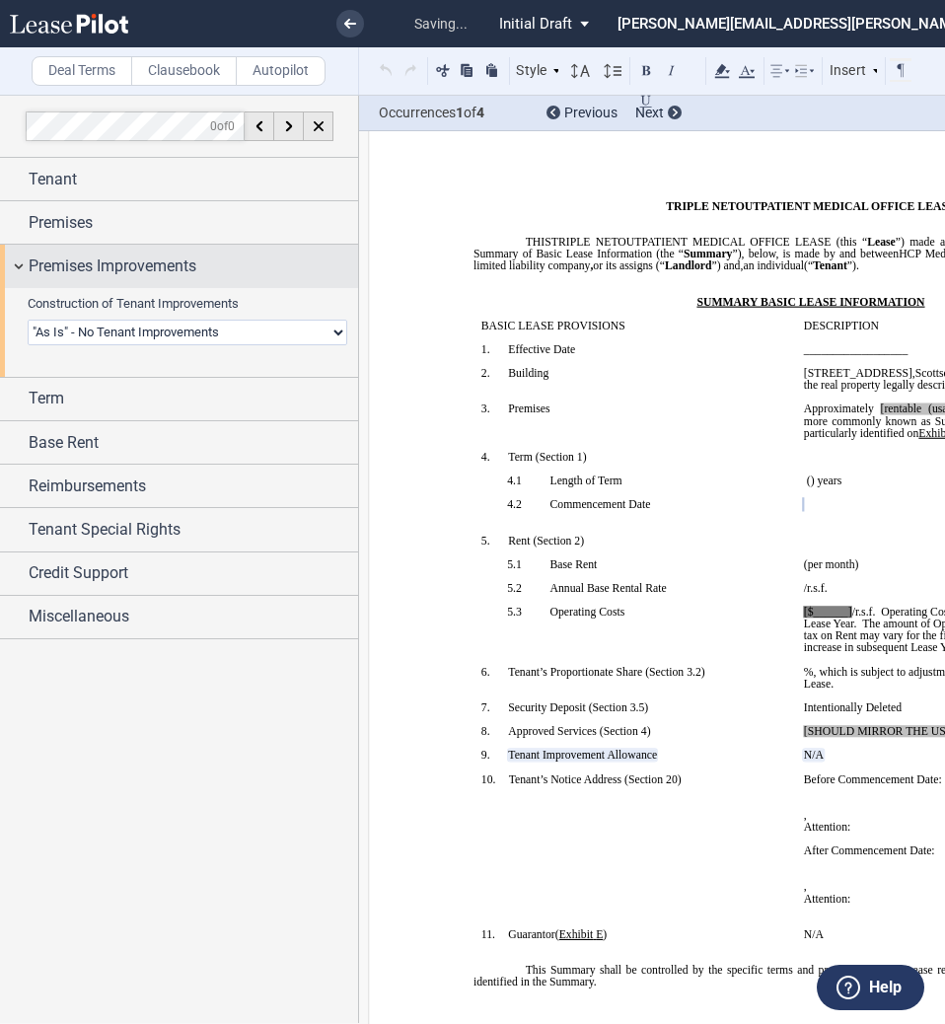
click at [101, 260] on span "Premises Improvements" at bounding box center [113, 267] width 168 height 24
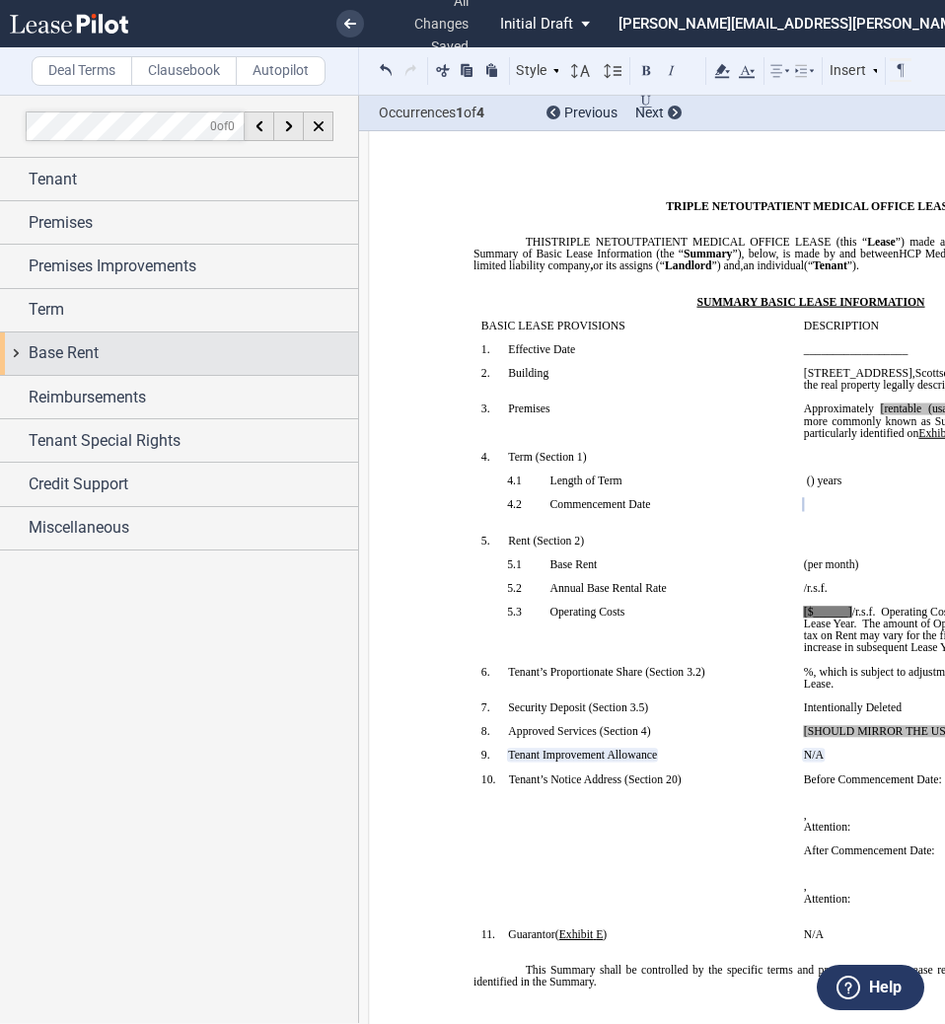
click at [75, 338] on div "Base Rent" at bounding box center [179, 353] width 358 height 42
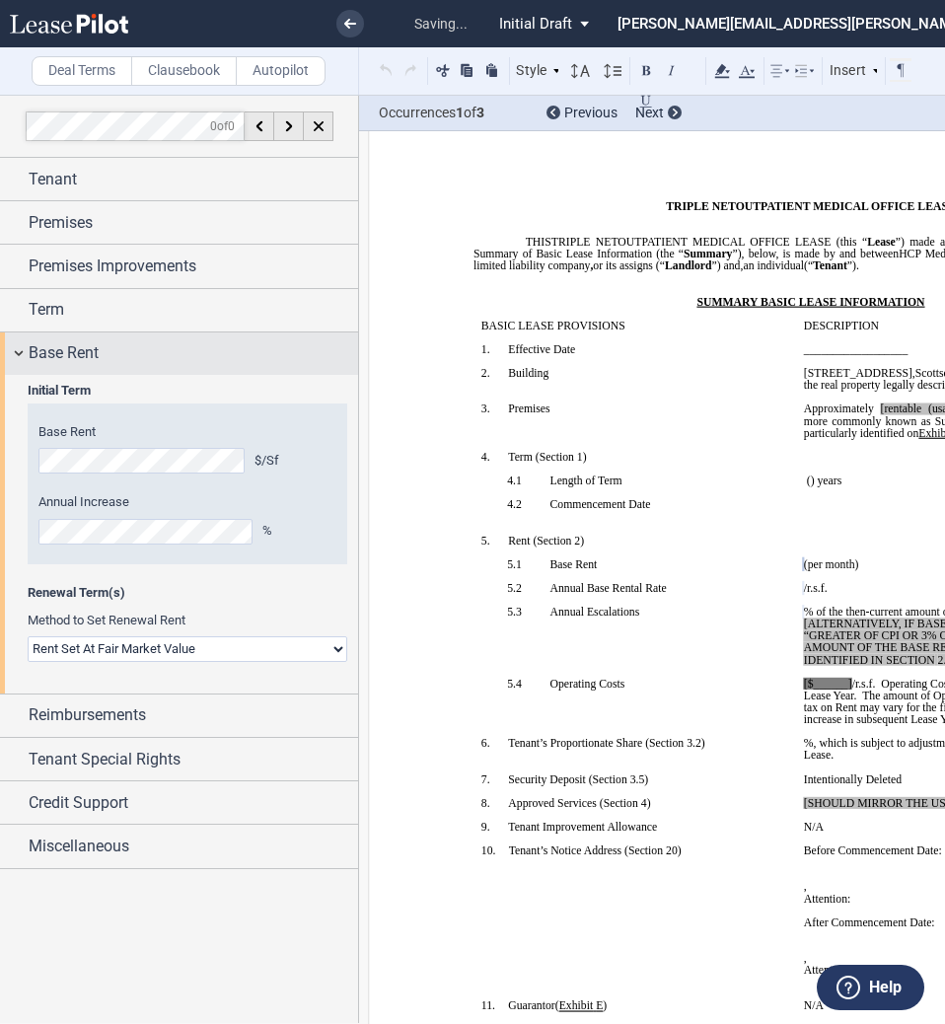
click at [65, 342] on span "Base Rent" at bounding box center [64, 353] width 70 height 24
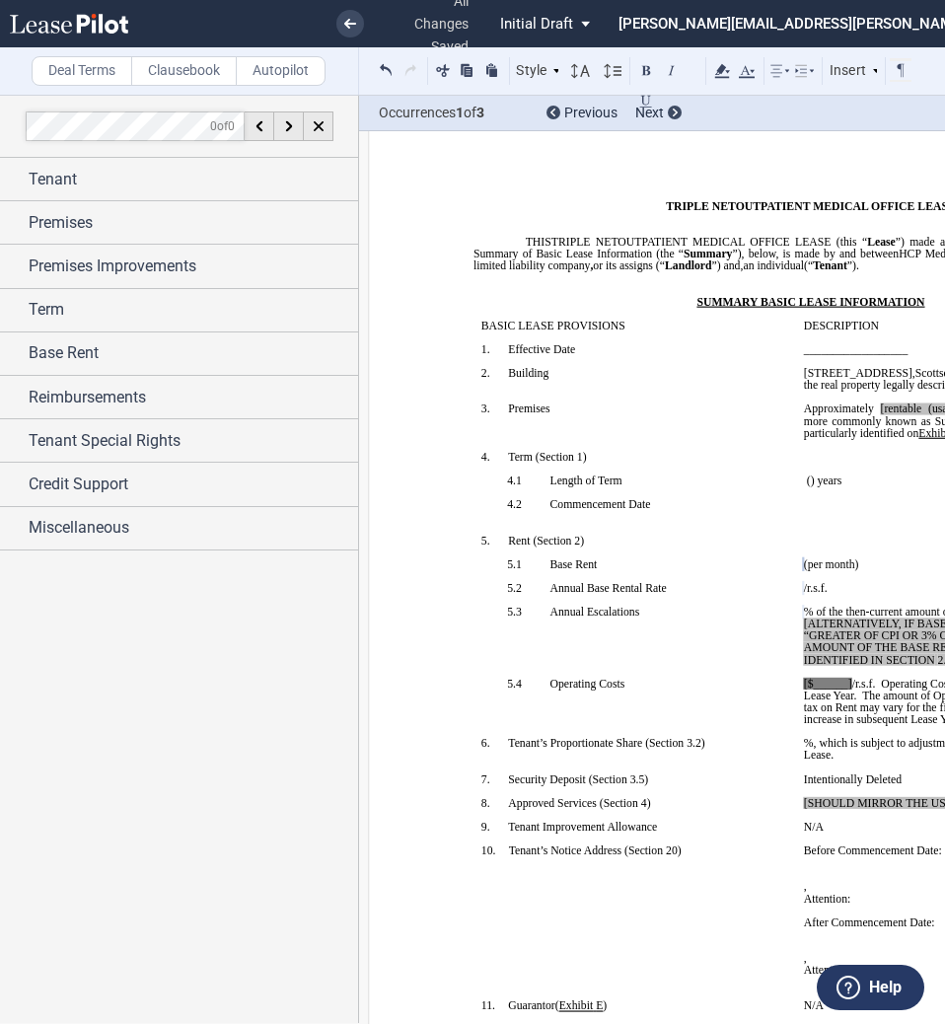
click at [852, 683] on span "/r.s.f." at bounding box center [864, 684] width 24 height 12
drag, startPoint x: 796, startPoint y: 622, endPoint x: 934, endPoint y: 658, distance: 142.6
click at [934, 658] on td "﻿ ﻿ % of the then-current amount of the Base Rent. [ALTERNATIVELY, IF BASE ON C…" at bounding box center [957, 642] width 323 height 72
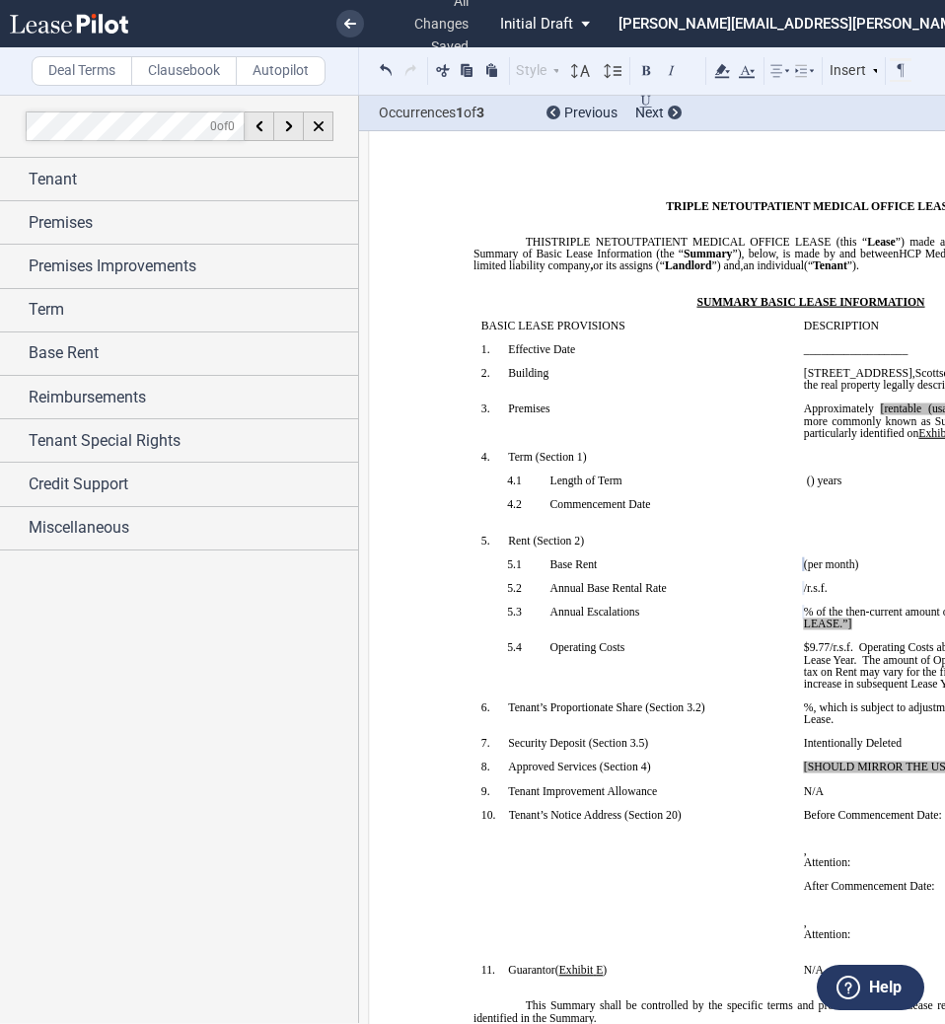
drag, startPoint x: 847, startPoint y: 624, endPoint x: 788, endPoint y: 620, distance: 59.3
click at [788, 620] on tr "!!SET_LEVEL_1!! !!SBL_LEVEL_2!! 5.3 Annual Escalations ﻿ ﻿ % of the then-curren…" at bounding box center [796, 624] width 645 height 36
click at [834, 626] on span "OF THE LEASE.”]" at bounding box center [942, 618] width 276 height 24
drag, startPoint x: 850, startPoint y: 624, endPoint x: 792, endPoint y: 626, distance: 58.2
click at [796, 626] on td "﻿ ﻿ % of the then-current amount of the Base Rent. ﻿ 2.1 ﻿ OF THE LEASE.”]" at bounding box center [957, 624] width 323 height 36
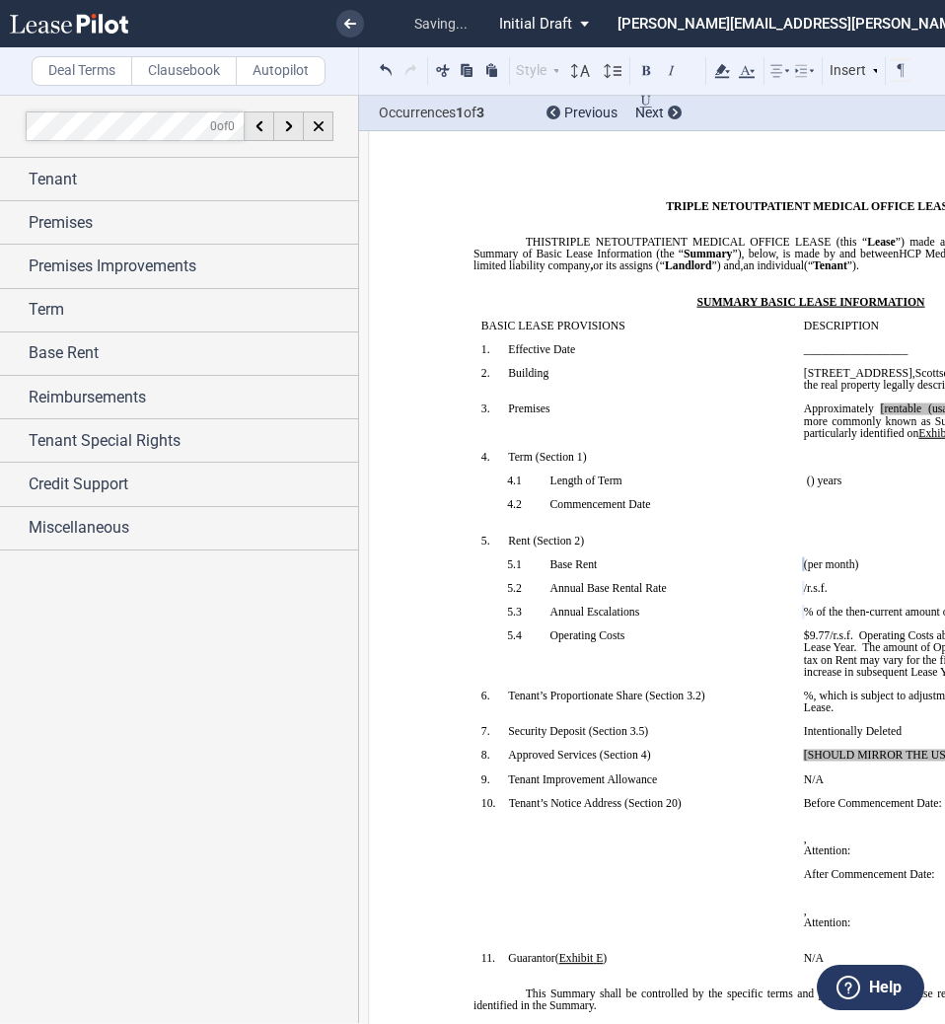
click at [916, 404] on span "[rentable (usable)]" at bounding box center [925, 409] width 89 height 12
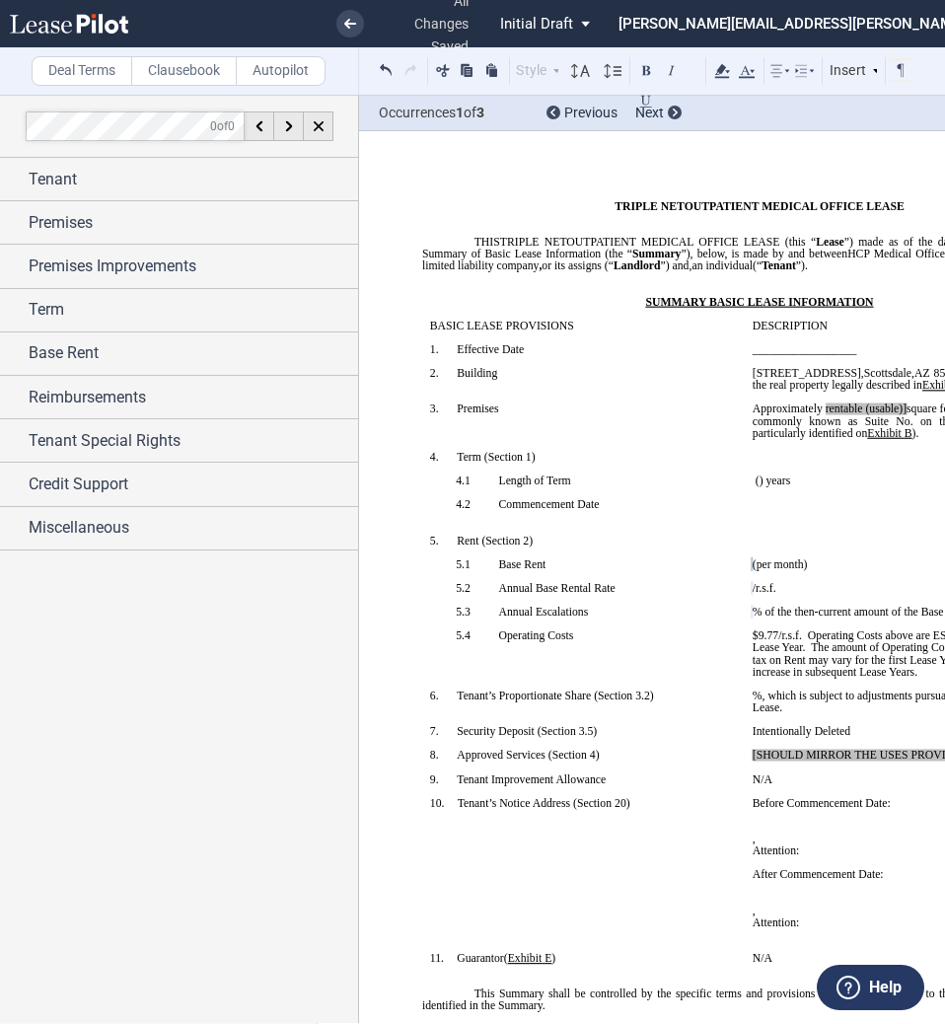
scroll to position [0, 55]
click at [860, 403] on span "rentable" at bounding box center [847, 409] width 37 height 12
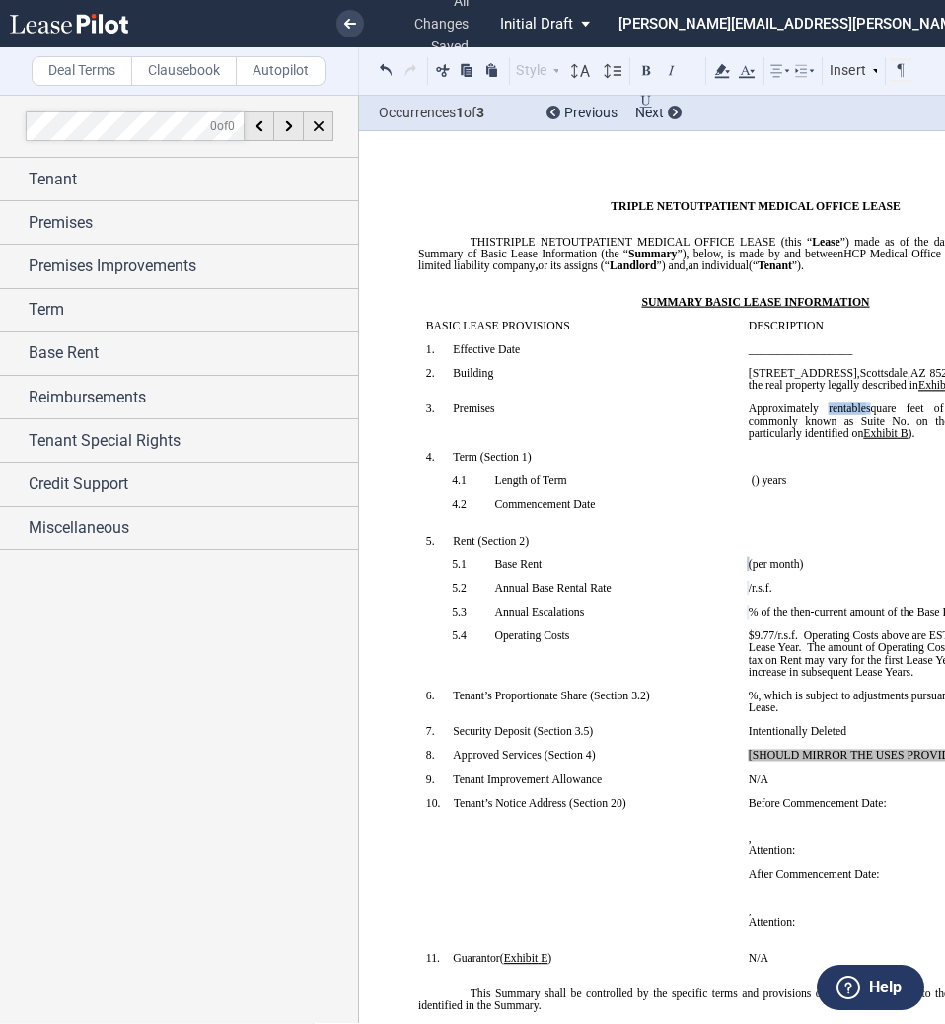
click at [860, 403] on span "rentable" at bounding box center [847, 409] width 37 height 12
click at [726, 75] on icon at bounding box center [722, 71] width 24 height 24
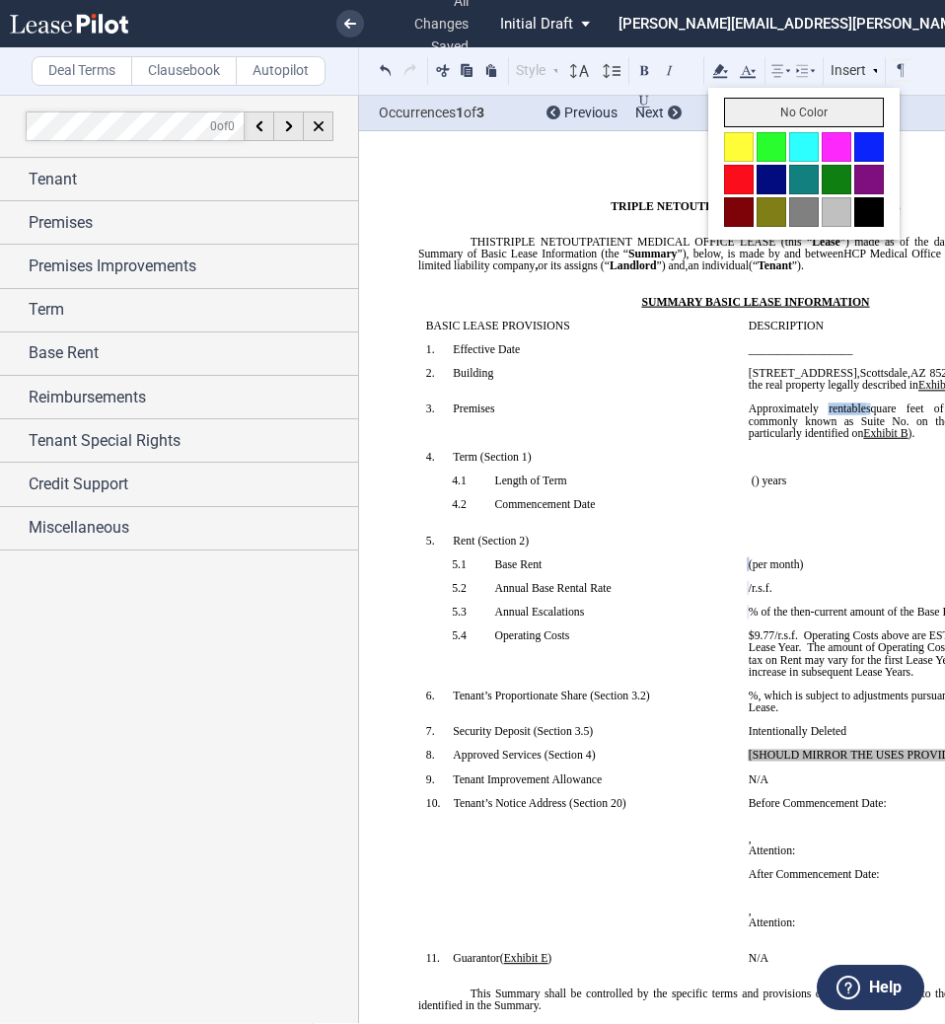
click at [754, 117] on button "No Color" at bounding box center [804, 113] width 160 height 30
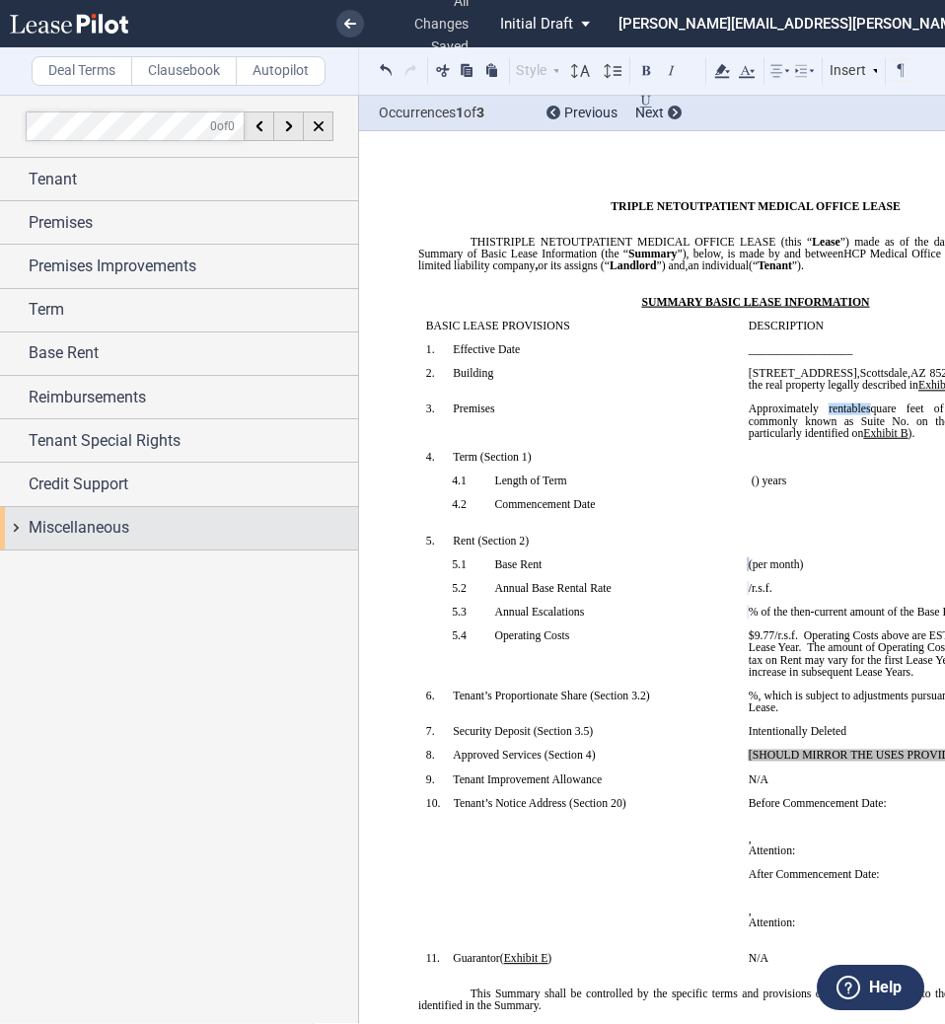
click at [101, 527] on span "Miscellaneous" at bounding box center [79, 528] width 101 height 24
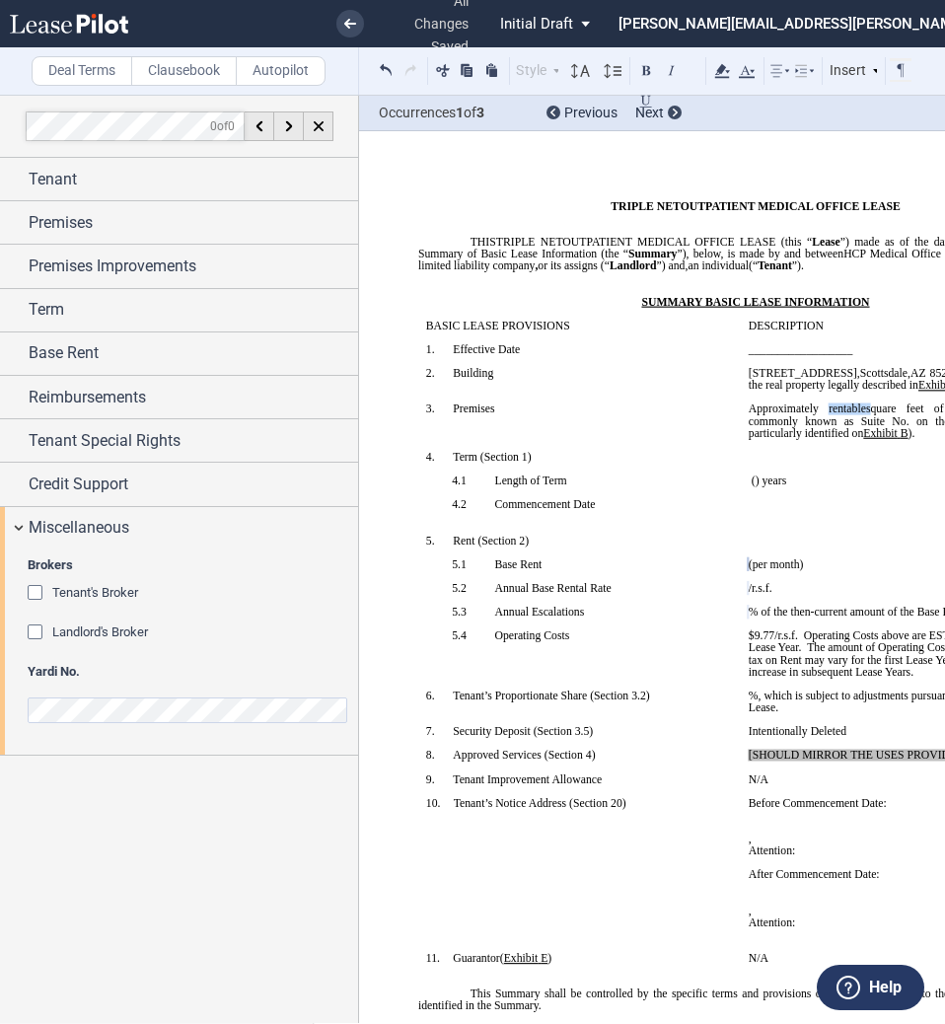
click at [89, 632] on span "Landlord's Broker" at bounding box center [100, 631] width 96 height 15
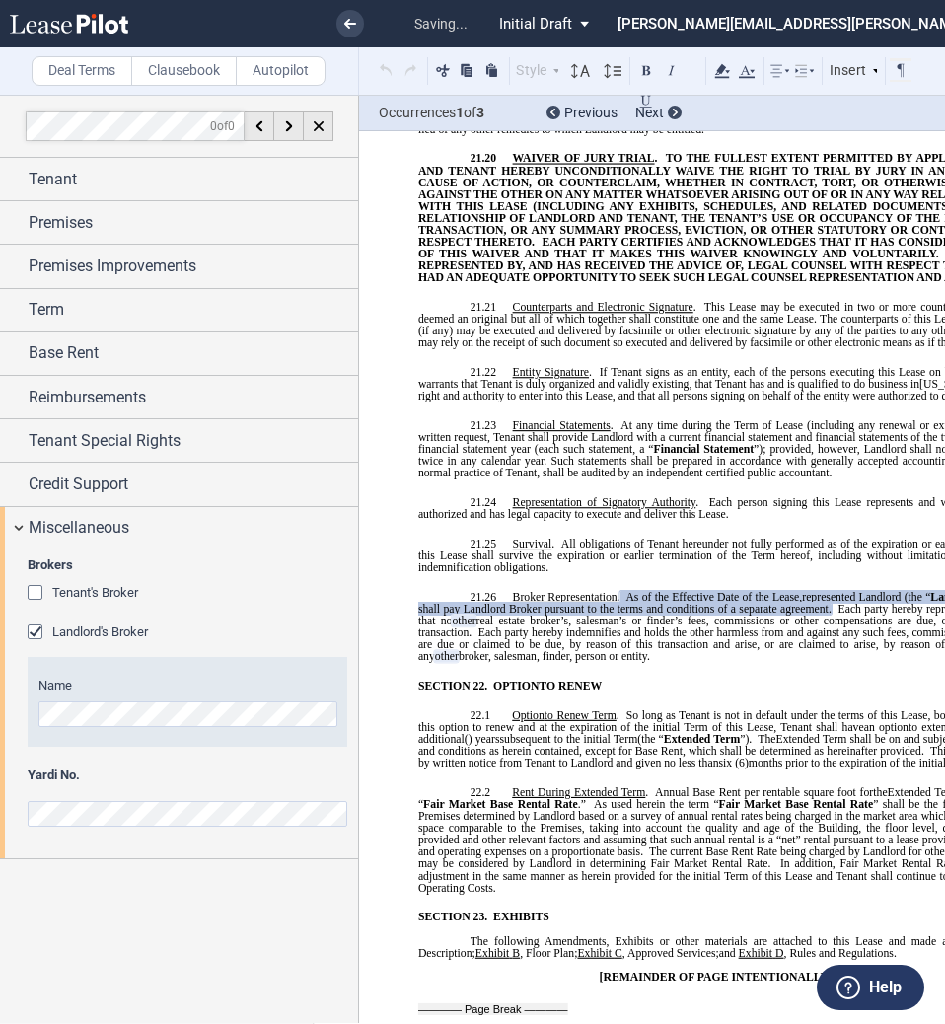
scroll to position [14536, 0]
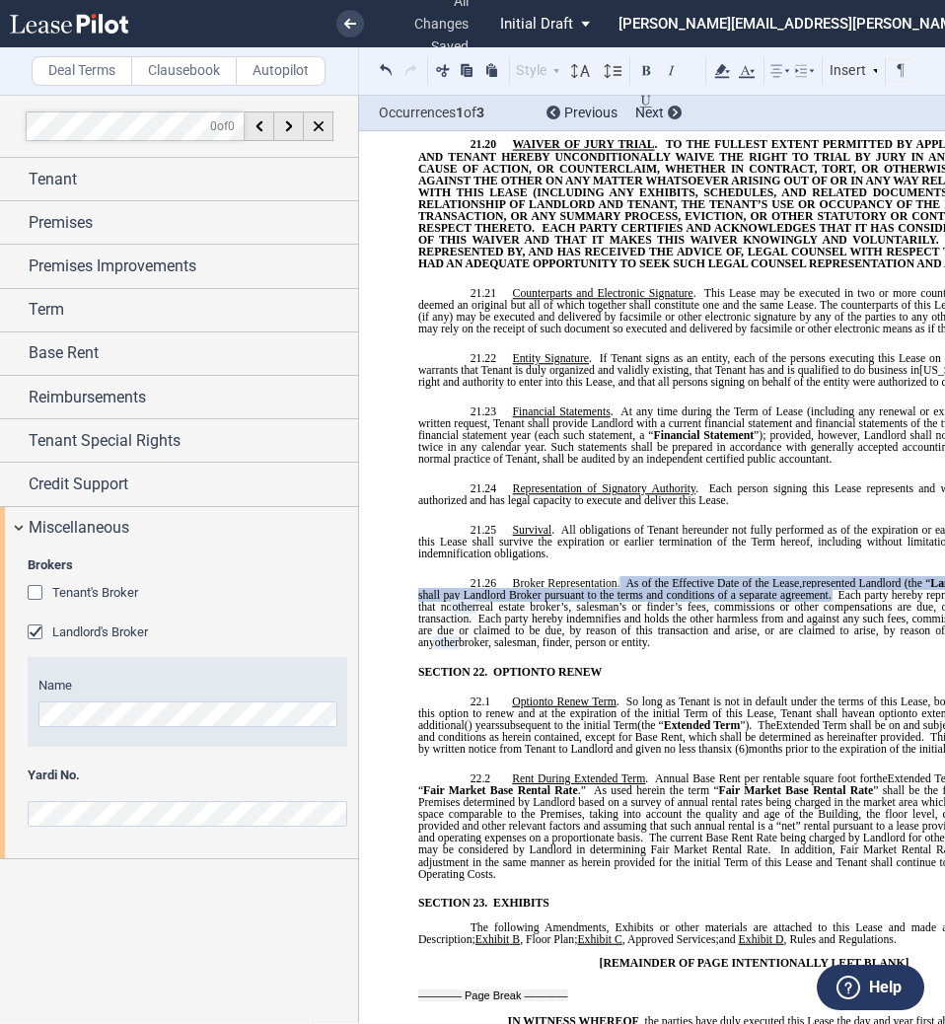
click at [65, 593] on span "Tenant's Broker" at bounding box center [95, 592] width 86 height 15
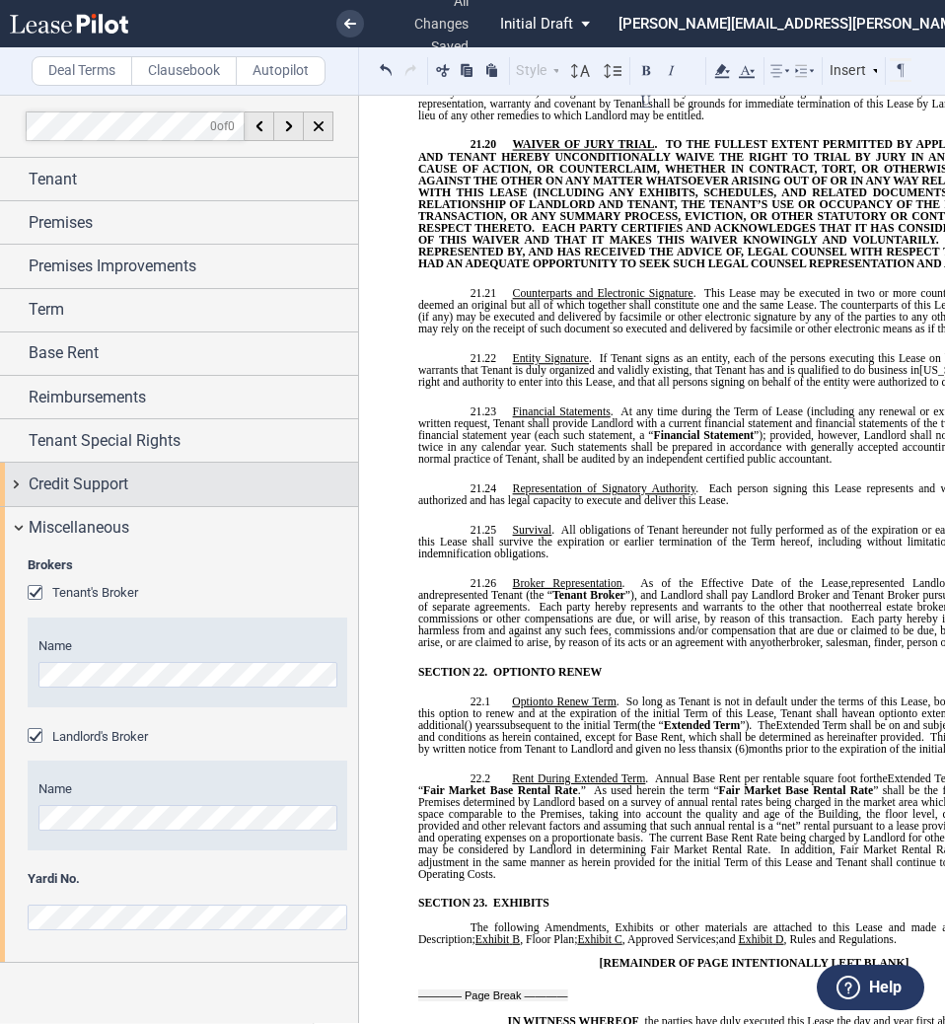
click at [63, 477] on span "Credit Support" at bounding box center [79, 485] width 100 height 24
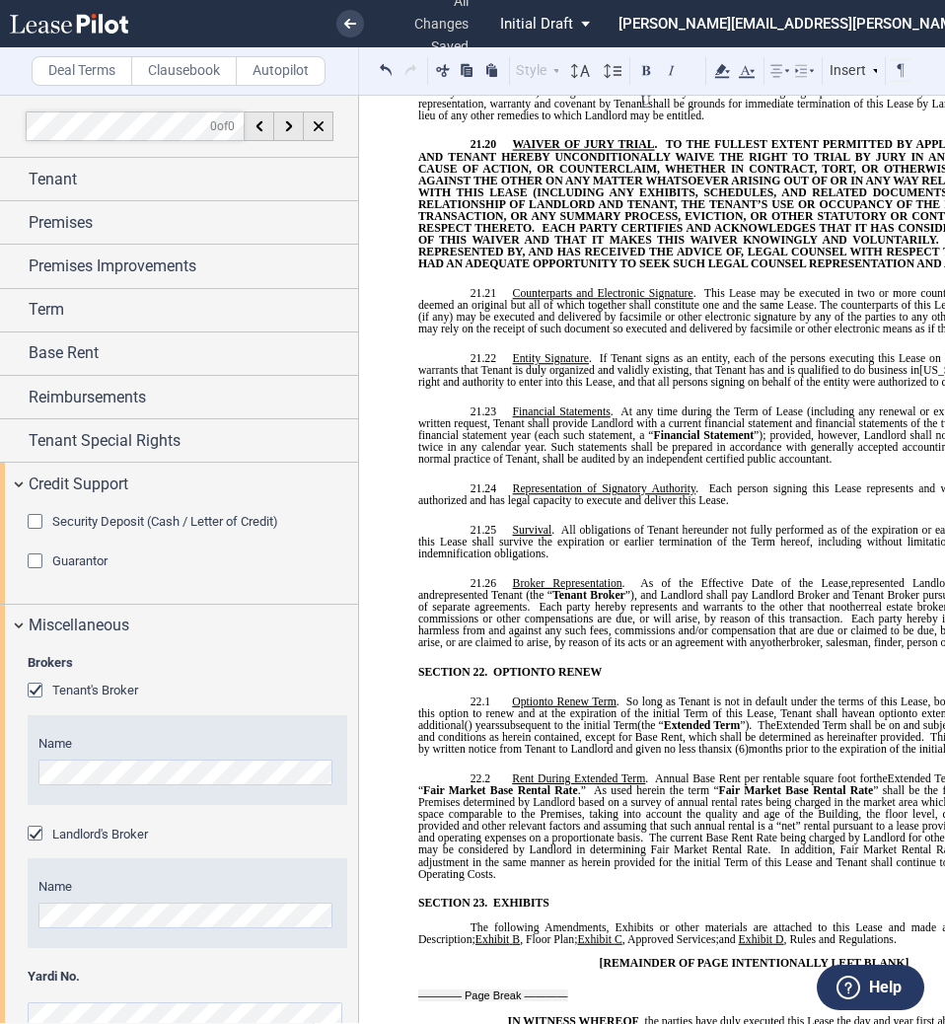
click at [62, 532] on md-checkbox "Security Deposit (Cash / Letter of Credit)" at bounding box center [153, 523] width 251 height 20
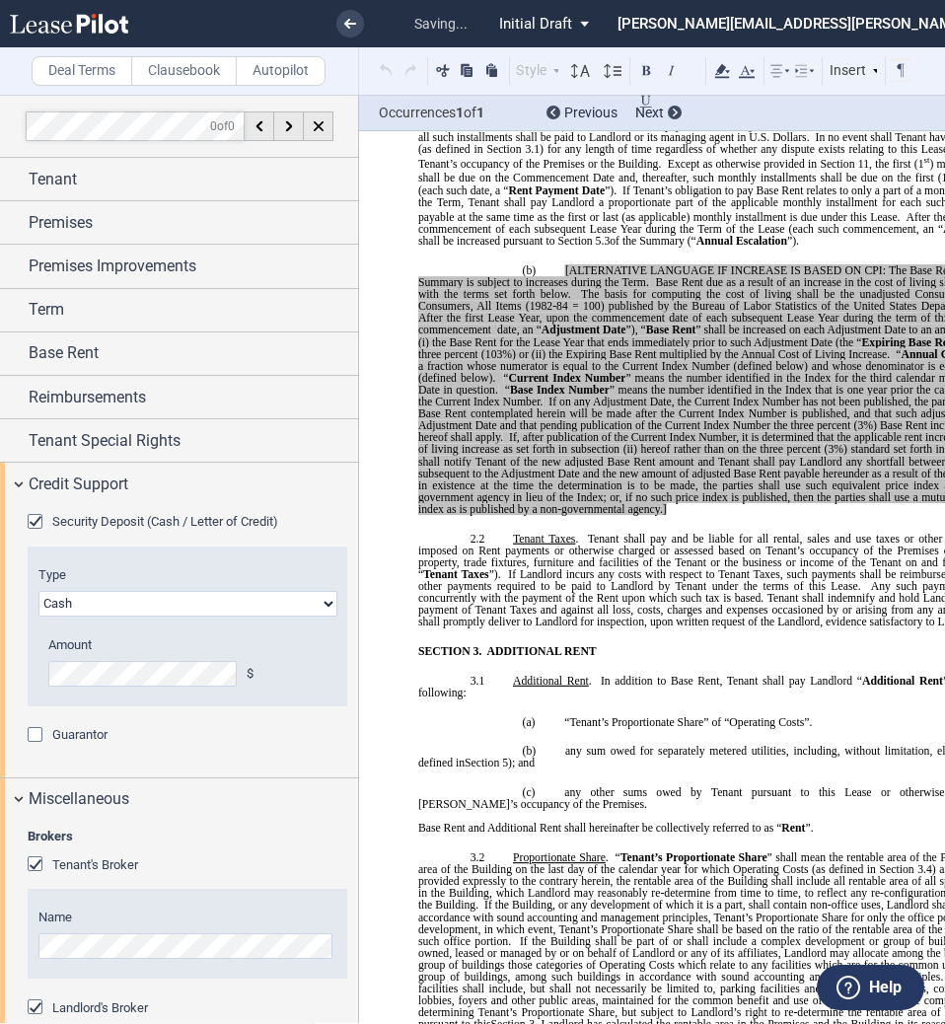
scroll to position [251, 0]
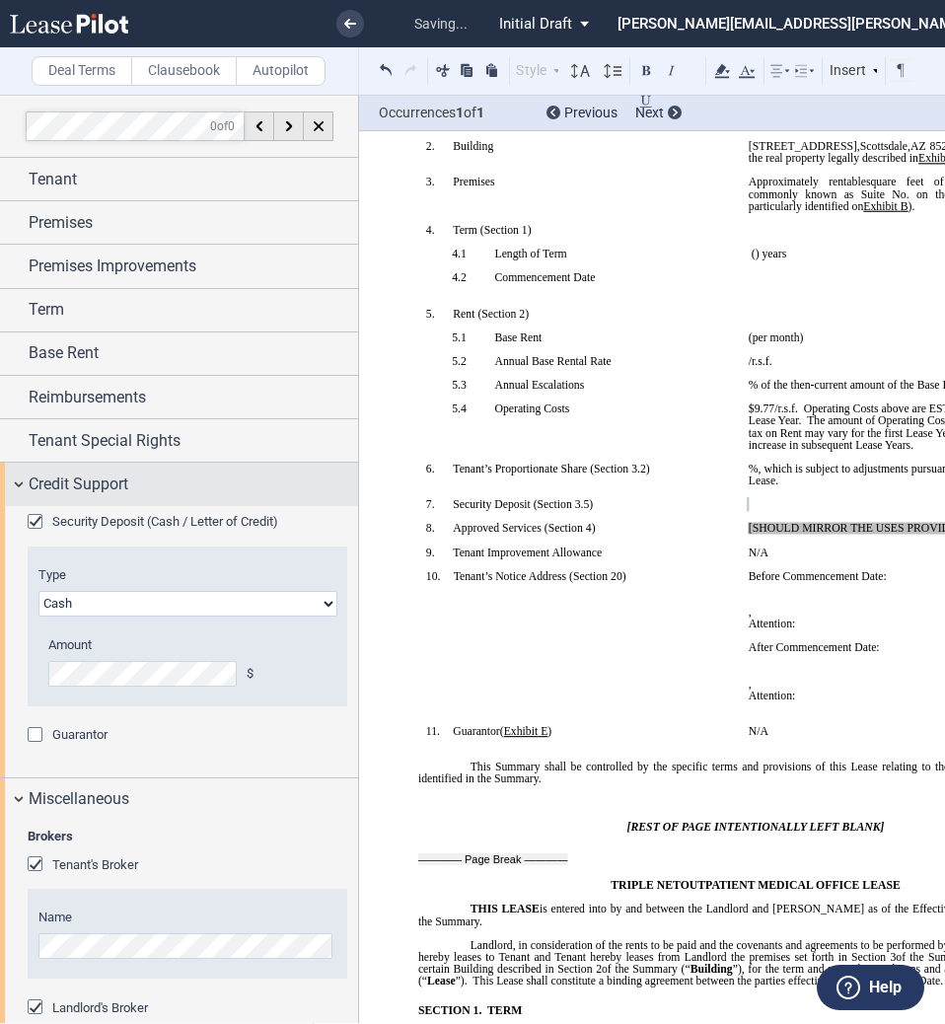
click at [87, 495] on span "Credit Support" at bounding box center [79, 485] width 100 height 24
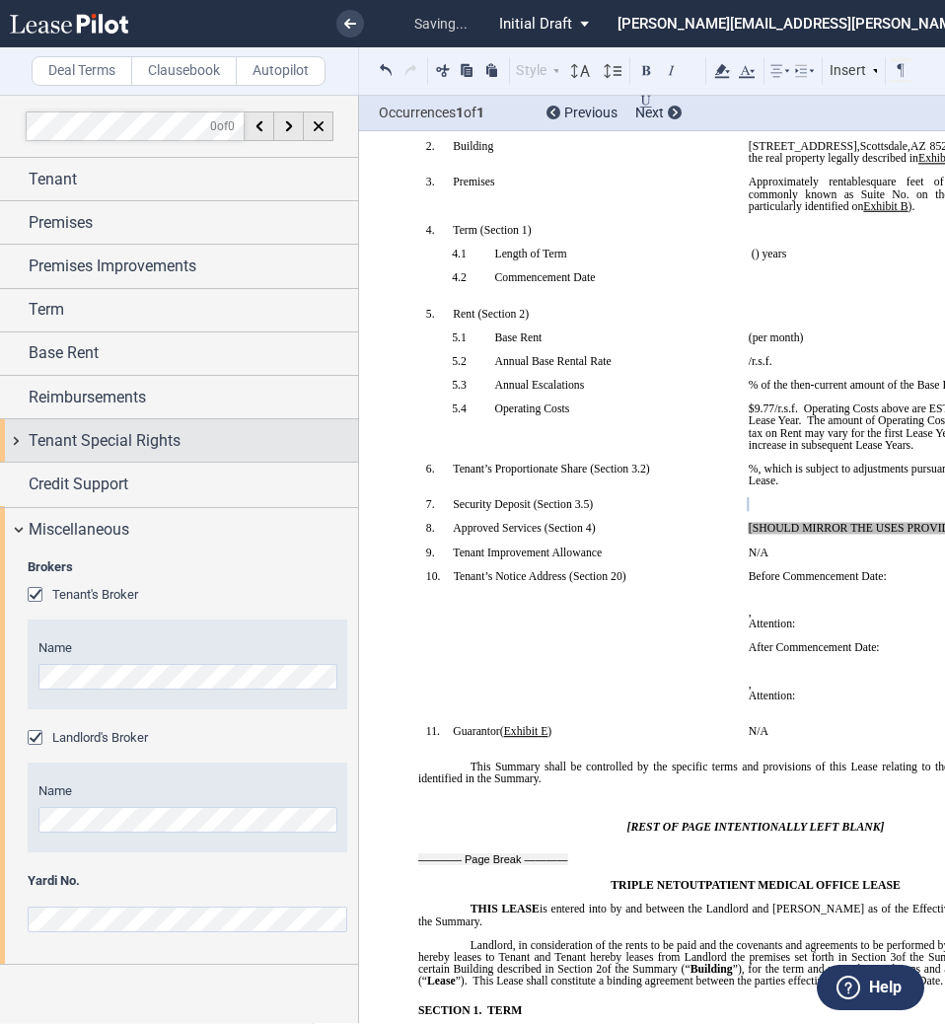
click at [71, 442] on span "Tenant Special Rights" at bounding box center [105, 441] width 152 height 24
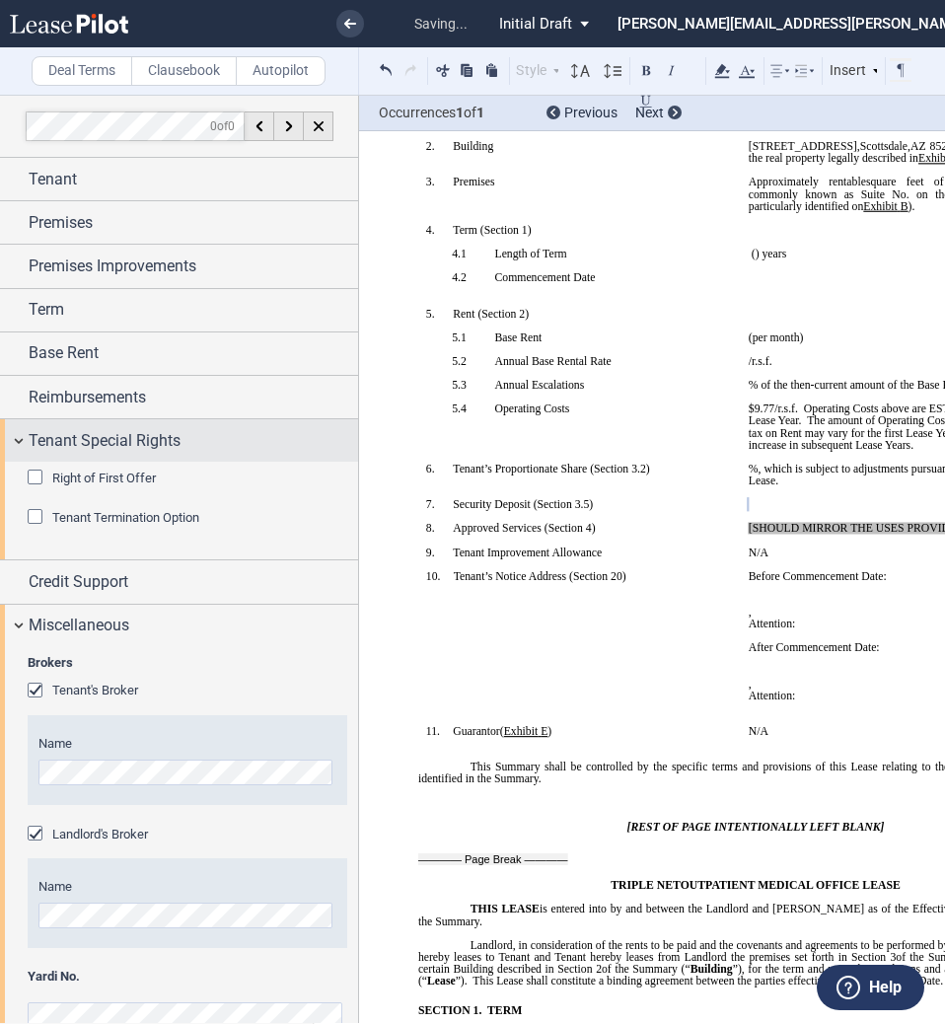
click at [75, 441] on span "Tenant Special Rights" at bounding box center [105, 441] width 152 height 24
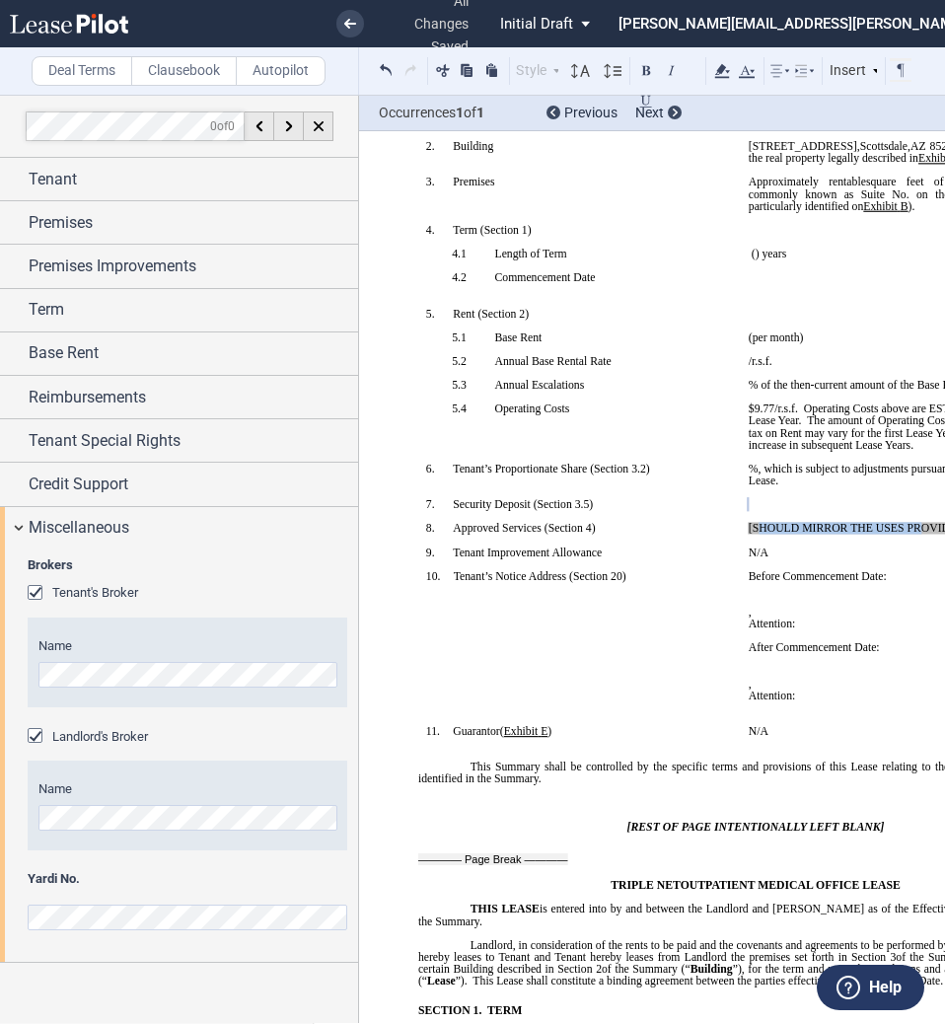
drag, startPoint x: 913, startPoint y: 529, endPoint x: 755, endPoint y: 528, distance: 158.8
click at [755, 528] on span "[SHOULD MIRROR THE USES PROVIDED IN" at bounding box center [865, 528] width 232 height 12
drag, startPoint x: 884, startPoint y: 528, endPoint x: 755, endPoint y: 529, distance: 129.2
click at [755, 529] on p "[SOVIDED IN EXHIBIT ﻿ C ﻿ .]" at bounding box center [902, 528] width 307 height 12
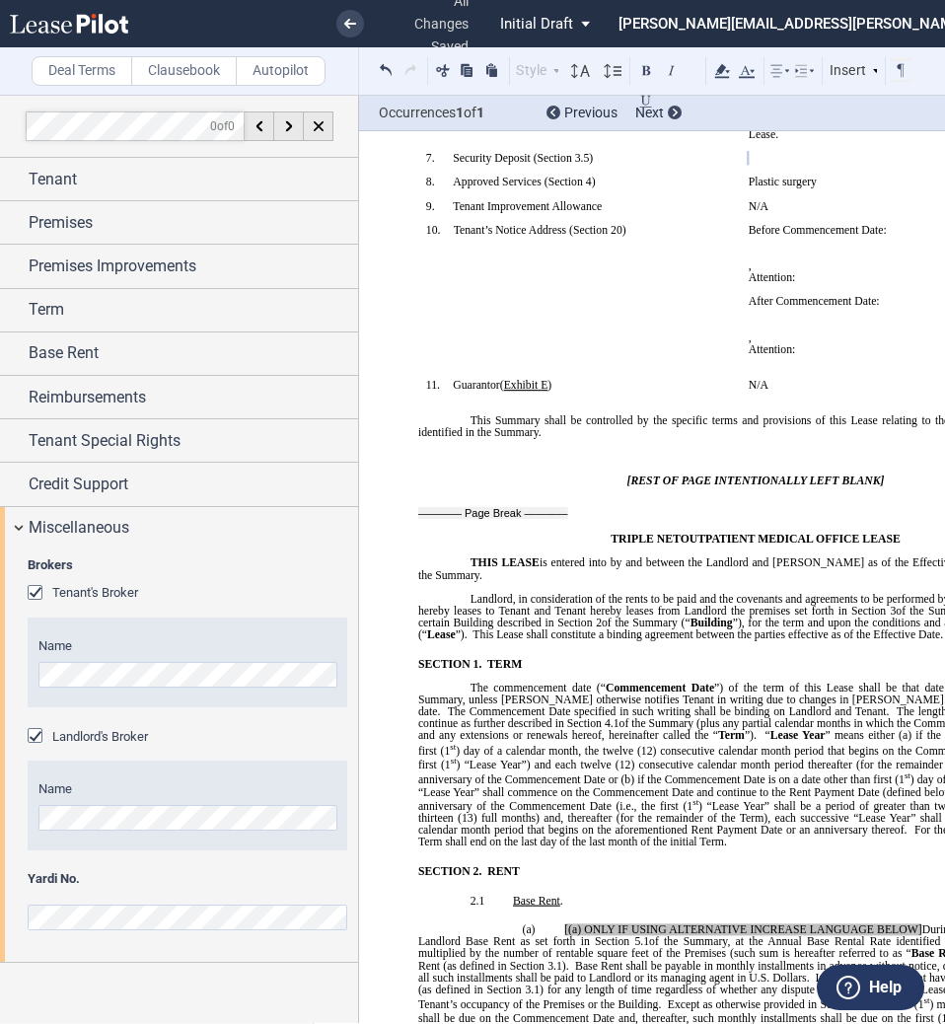
scroll to position [1107, 0]
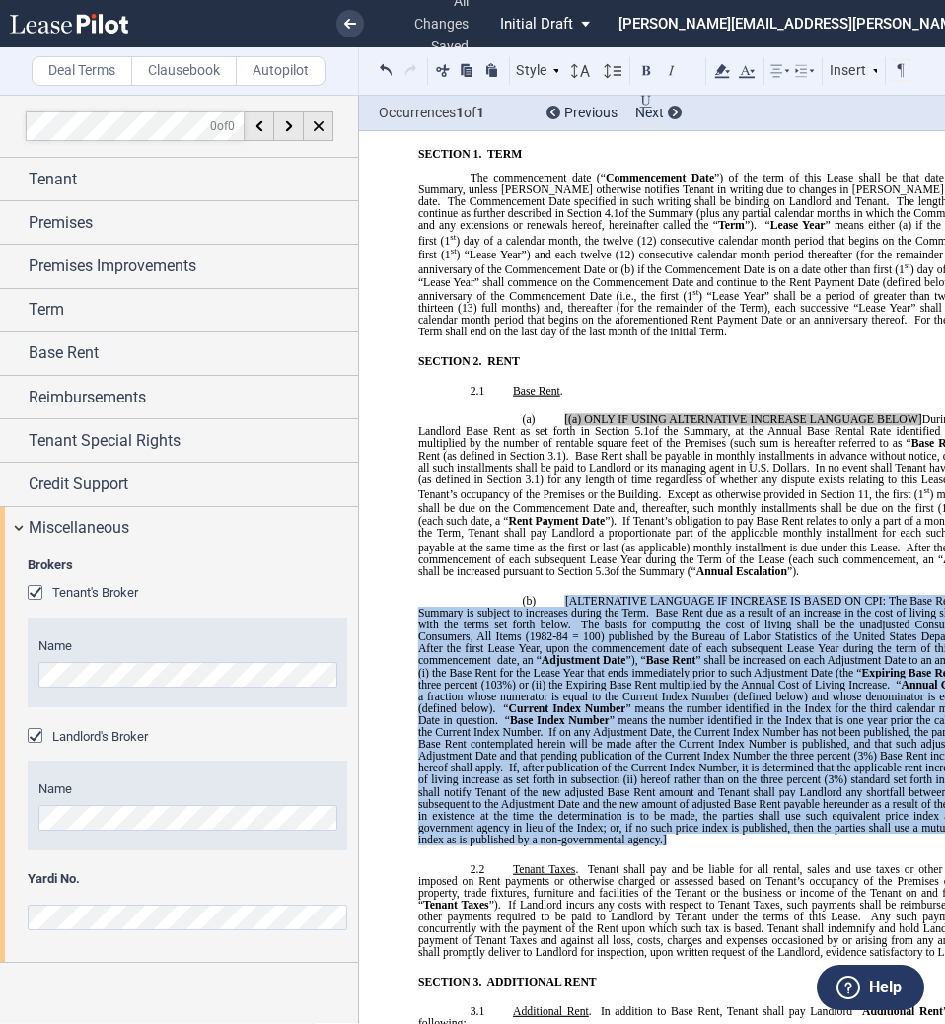
drag, startPoint x: 664, startPoint y: 826, endPoint x: 552, endPoint y: 577, distance: 272.4
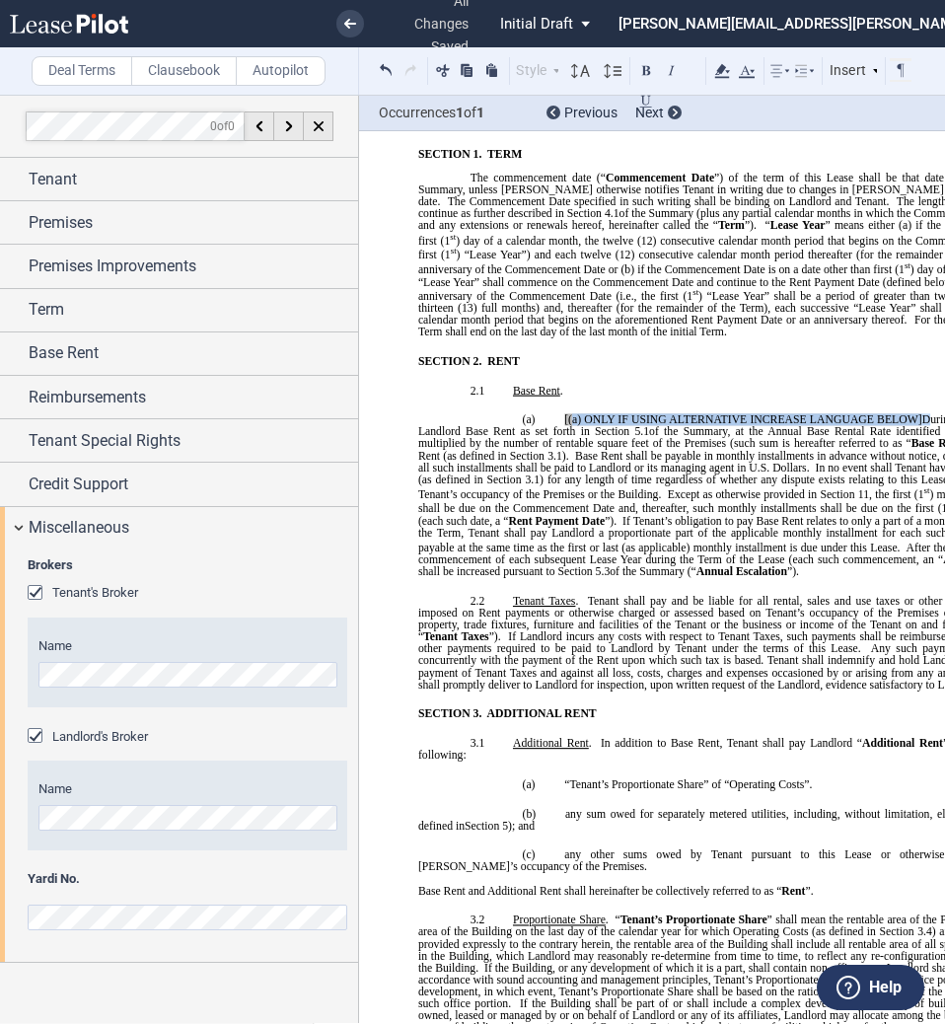
drag, startPoint x: 924, startPoint y: 401, endPoint x: 567, endPoint y: 399, distance: 357.1
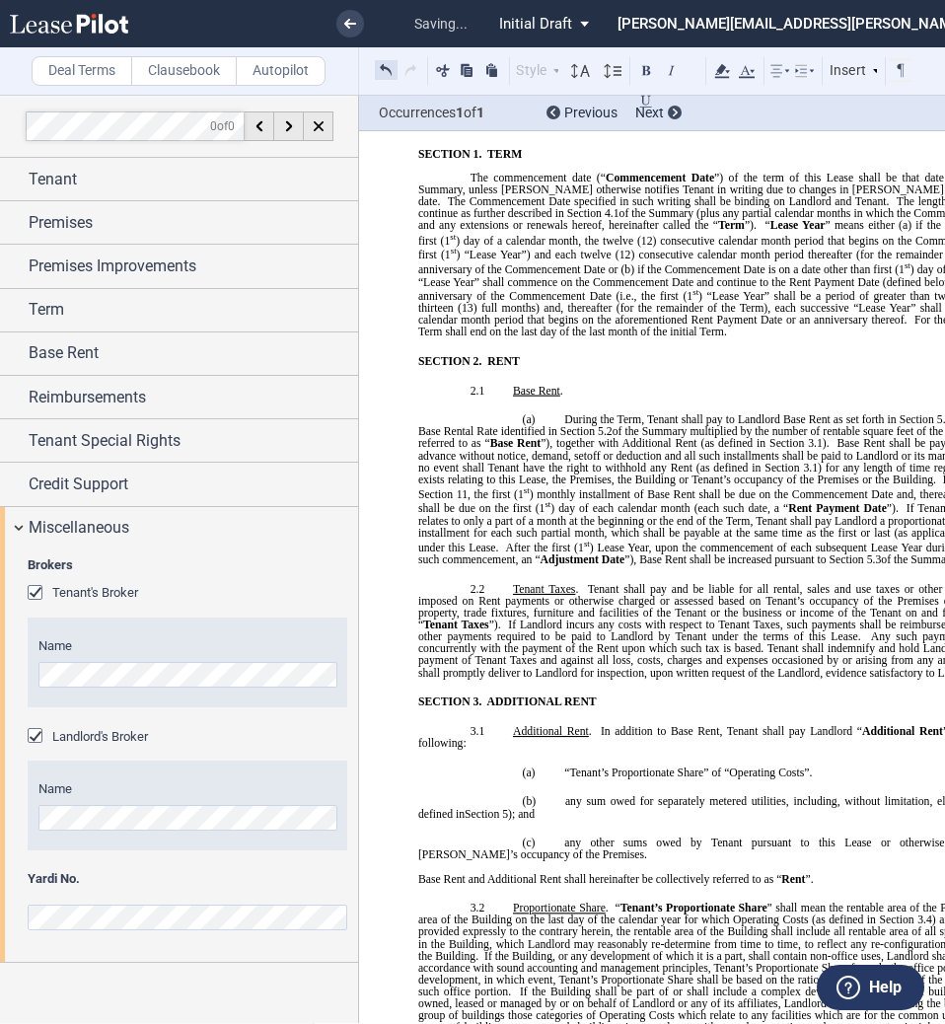
click at [385, 64] on button at bounding box center [386, 70] width 23 height 24
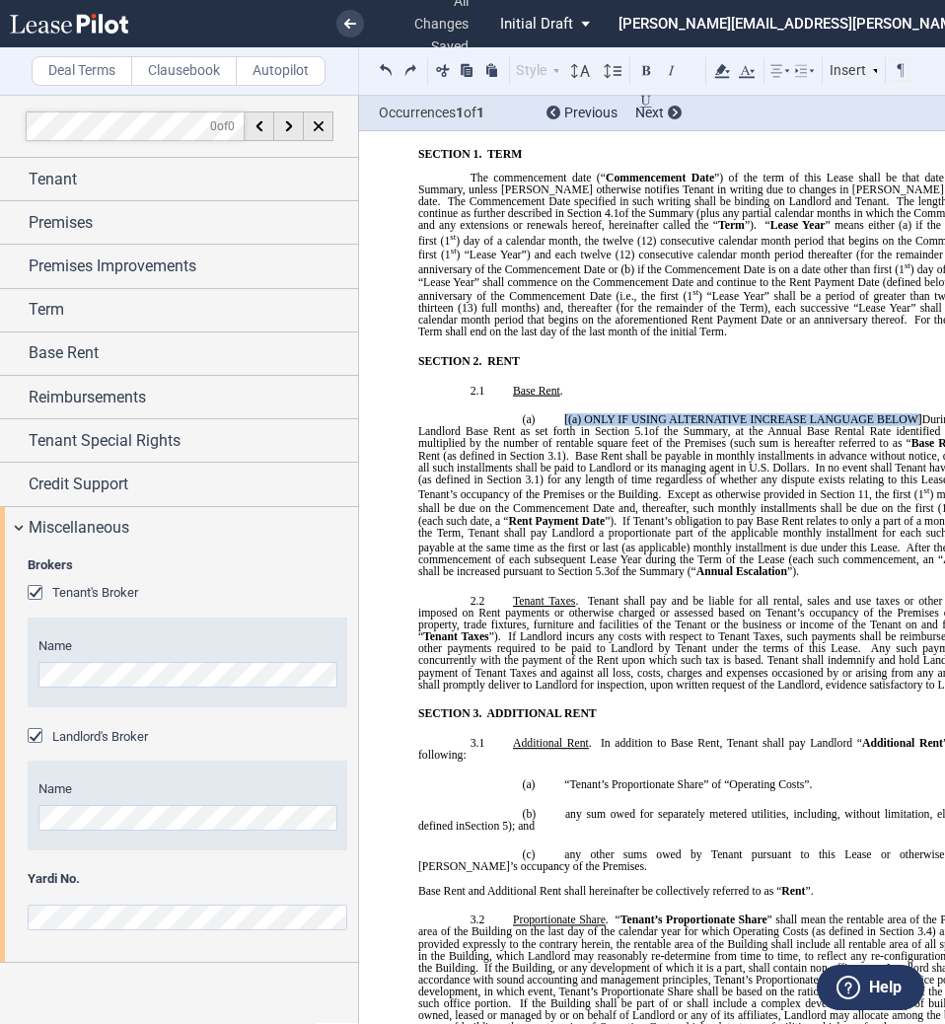
drag, startPoint x: 919, startPoint y: 408, endPoint x: 558, endPoint y: 390, distance: 361.5
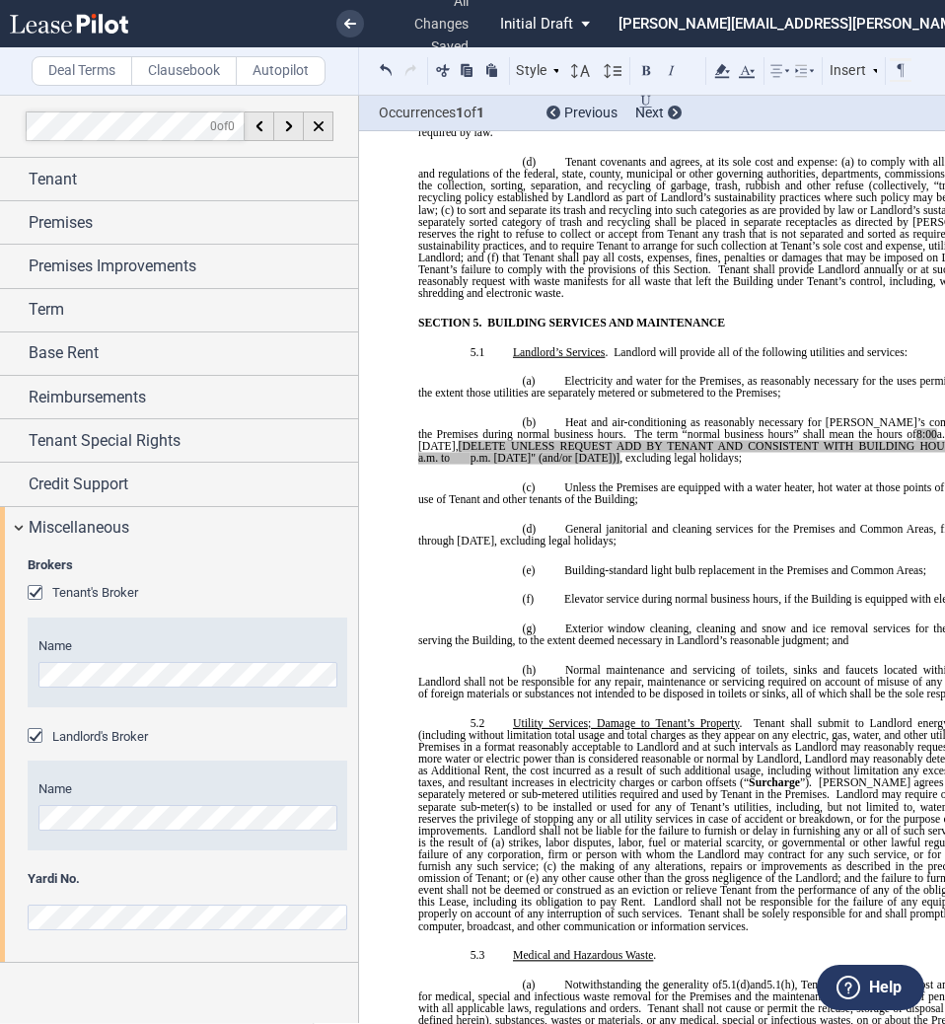
scroll to position [4891, 0]
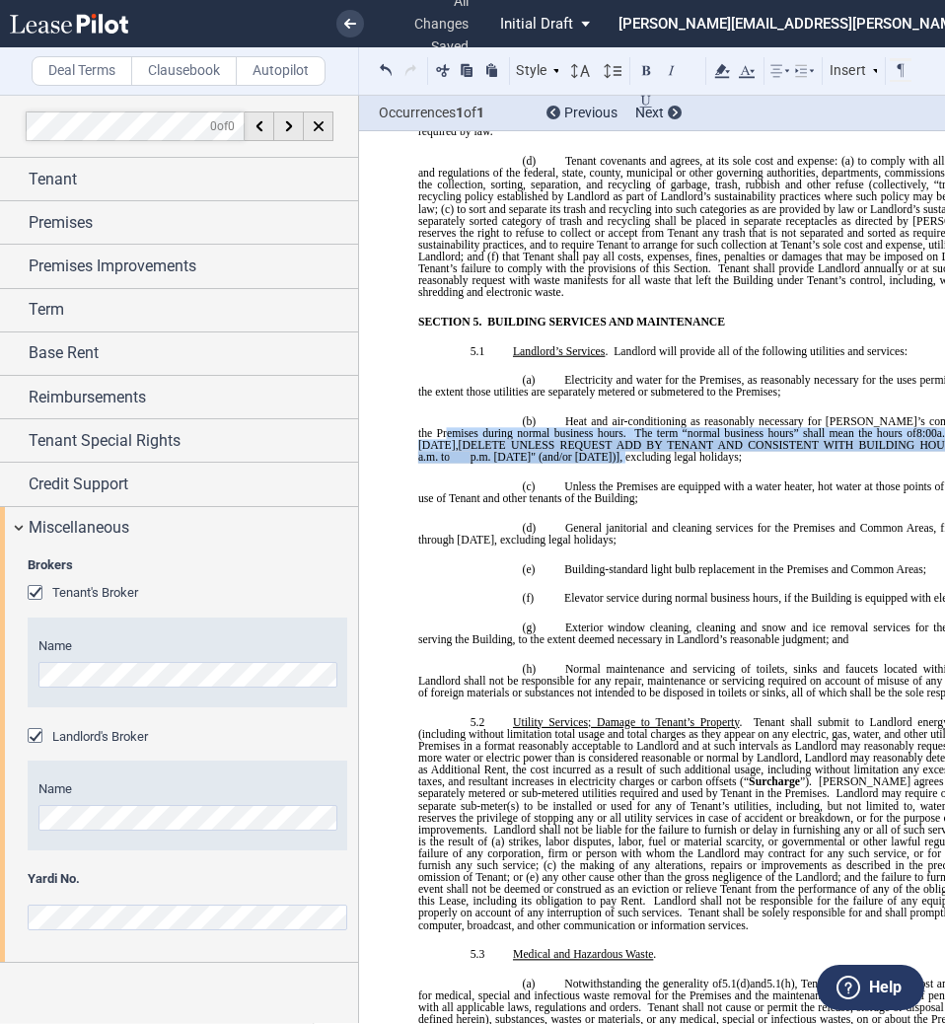
drag, startPoint x: 410, startPoint y: 414, endPoint x: 584, endPoint y: 435, distance: 174.9
click at [620, 451] on span ", excluding legal holidays;" at bounding box center [681, 457] width 122 height 12
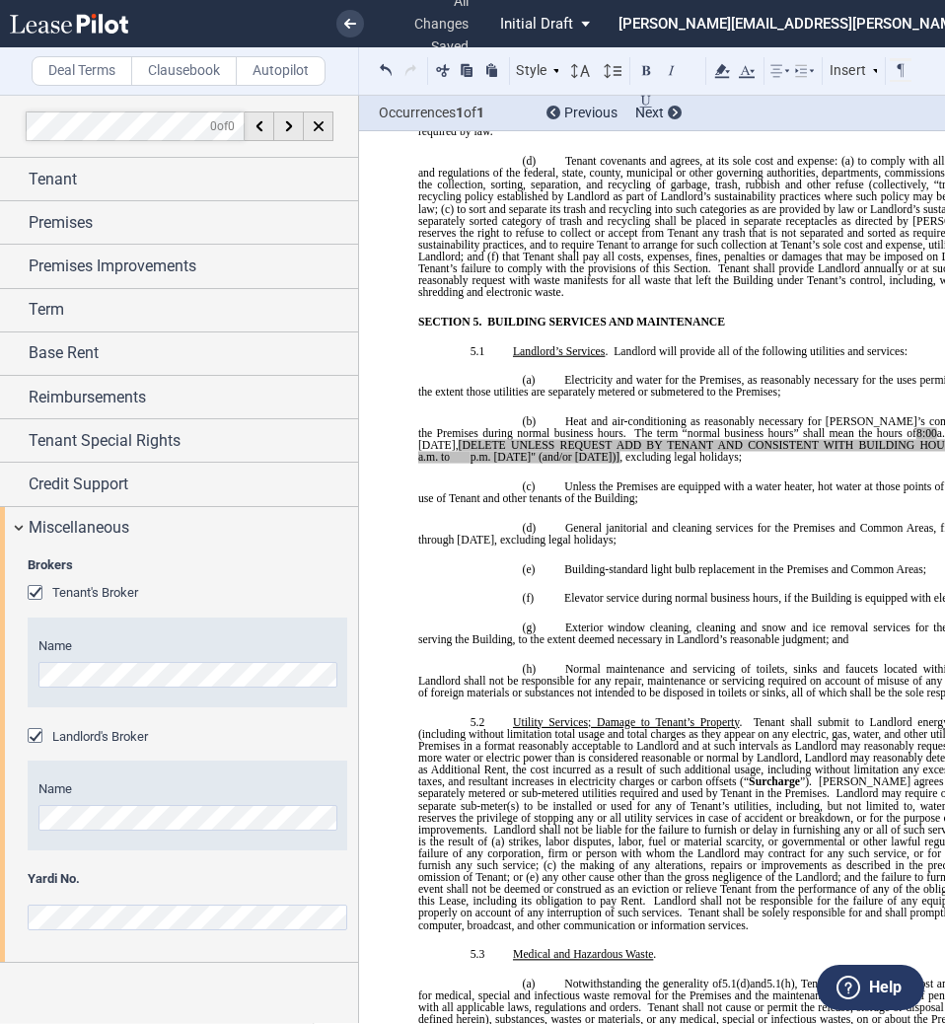
drag, startPoint x: 406, startPoint y: 422, endPoint x: 579, endPoint y: 427, distance: 172.7
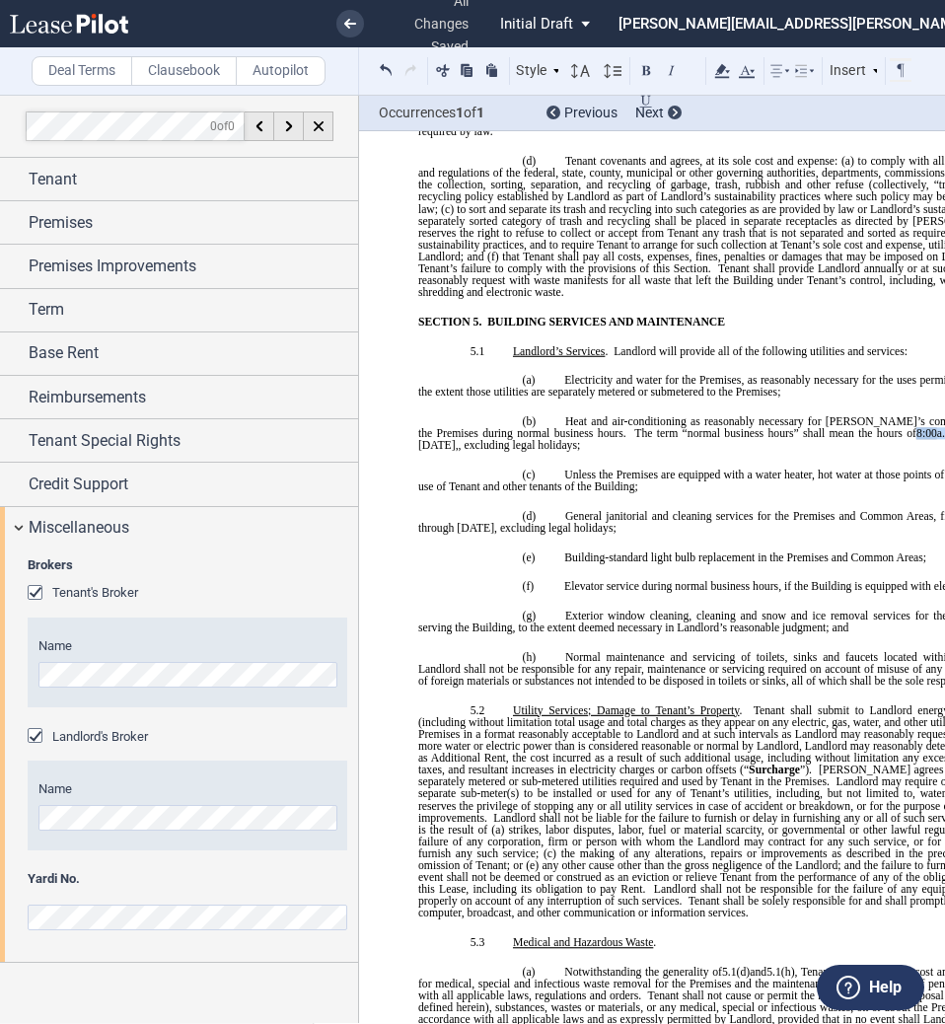
drag, startPoint x: 934, startPoint y: 410, endPoint x: 852, endPoint y: 405, distance: 82.0
click at [852, 415] on span "Heat and air-conditioning as reasonably necessary for [PERSON_NAME]’s comfortab…" at bounding box center [757, 433] width 678 height 36
click at [726, 71] on icon at bounding box center [722, 71] width 24 height 24
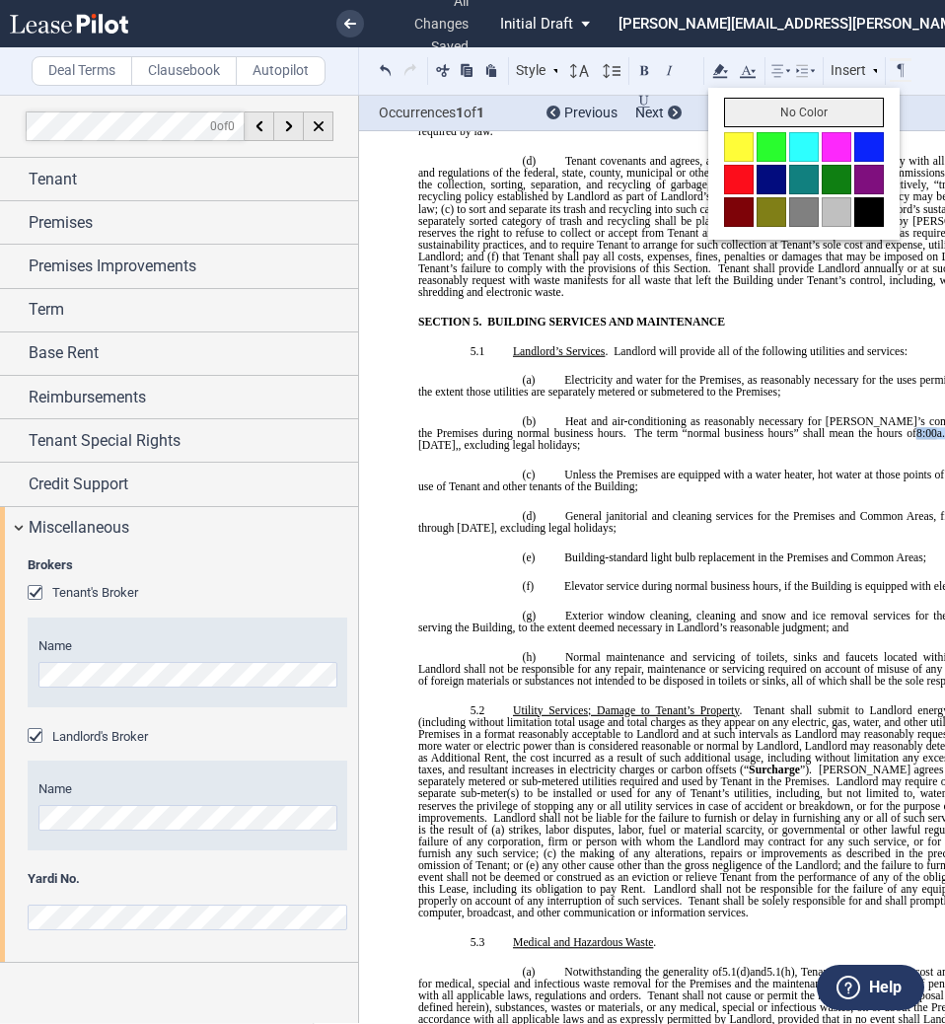
click at [737, 110] on button "No Color" at bounding box center [804, 113] width 160 height 30
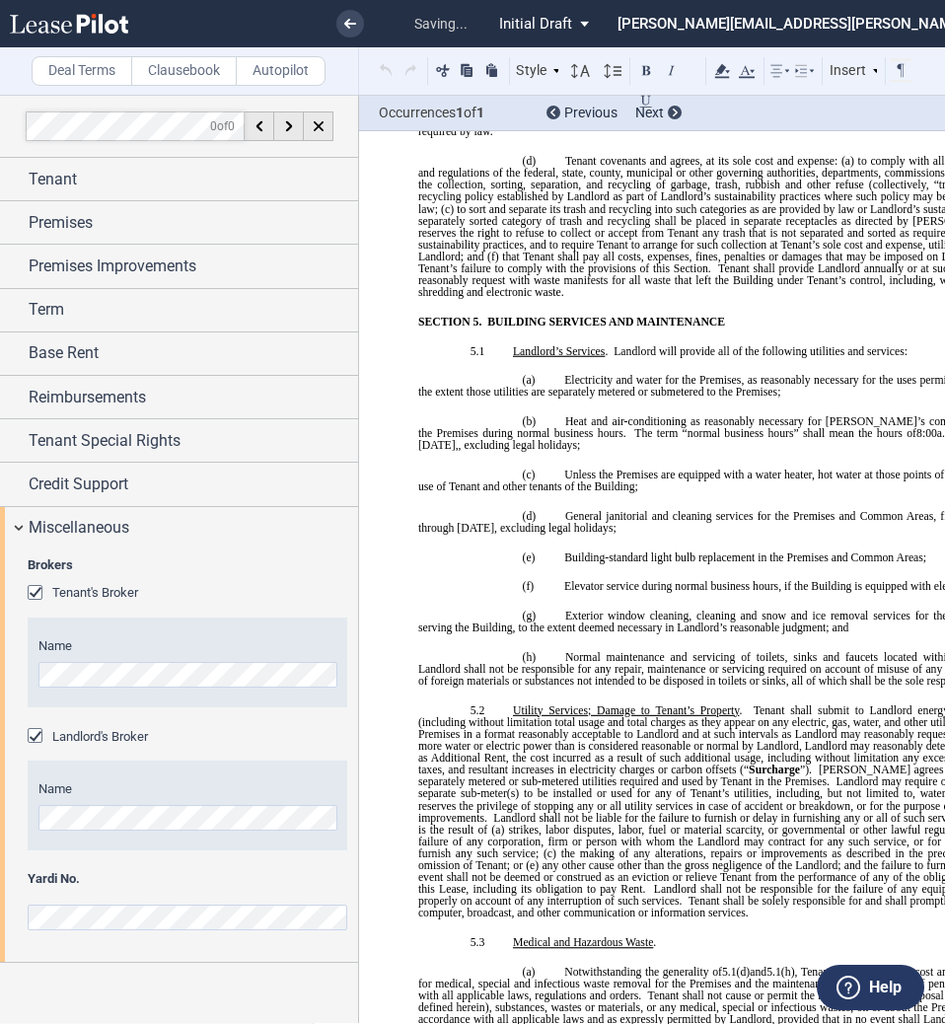
click at [742, 469] on span "Unless the Premises are equipped with a water heater, hot water at those points…" at bounding box center [757, 481] width 678 height 24
click at [942, 427] on span "p.m. [DATE] through [DATE]," at bounding box center [757, 439] width 678 height 24
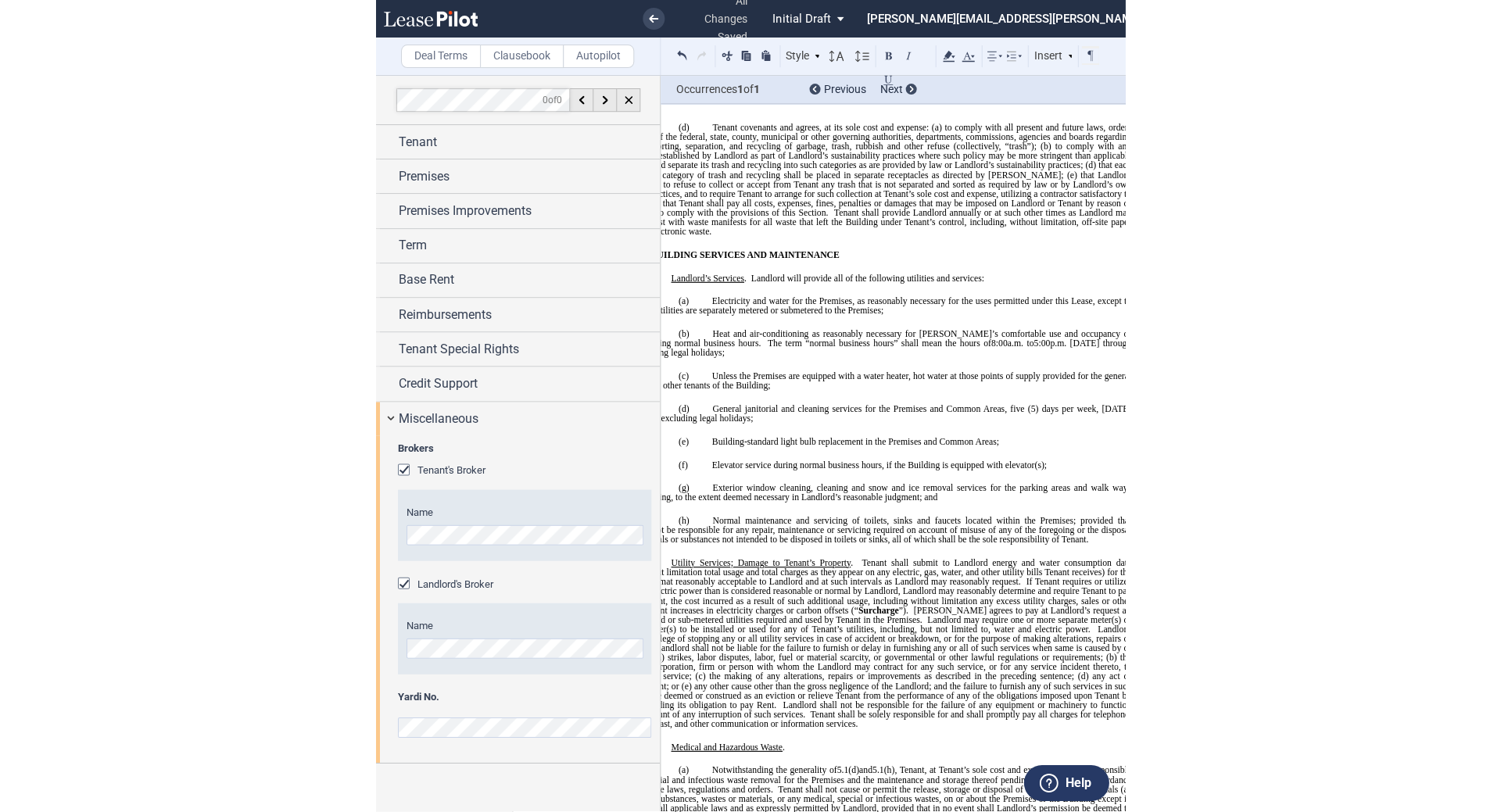
scroll to position [0, 158]
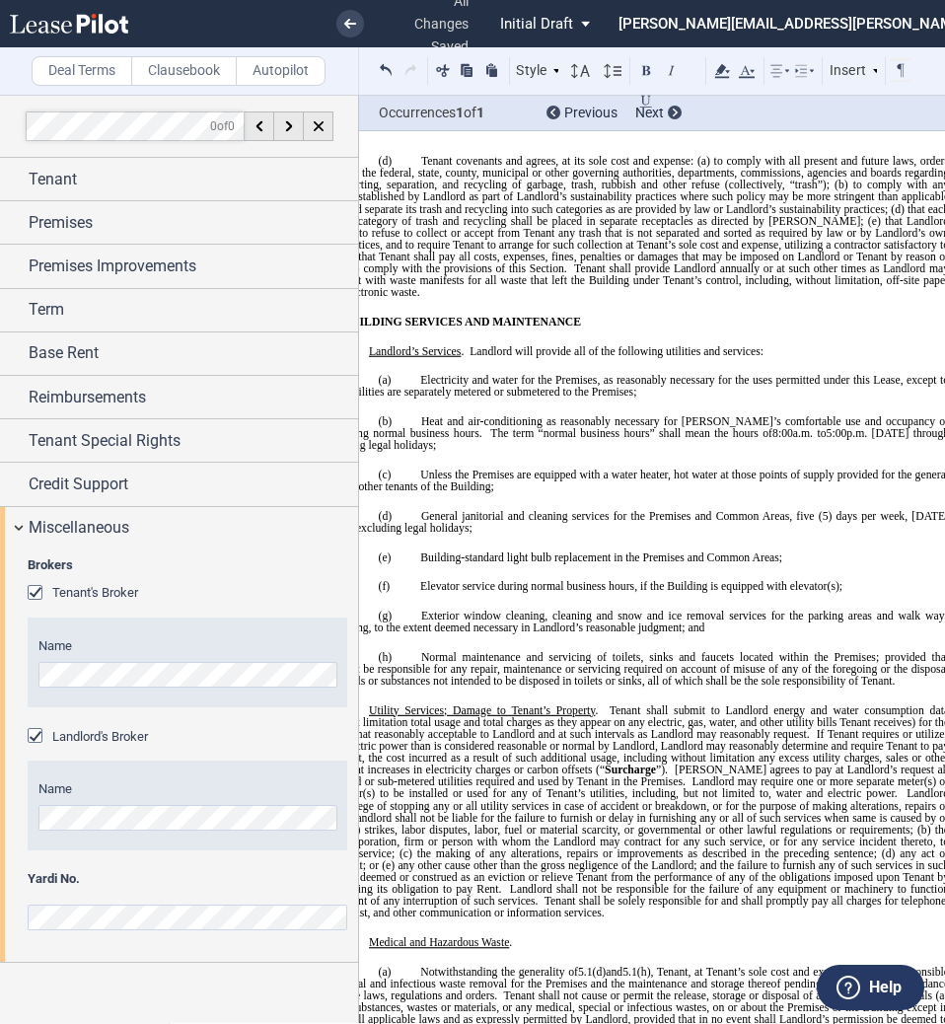
click at [364, 439] on span ", excluding legal holidays;" at bounding box center [376, 445] width 122 height 12
click at [406, 415] on span "Heat and air-conditioning as reasonably necessary for [PERSON_NAME]’s comfortab…" at bounding box center [613, 427] width 678 height 24
click at [362, 734] on span "If Tenant requires or utilizes more water or electric power than is considered …" at bounding box center [613, 751] width 678 height 47
click at [616, 708] on span "Tenant shall submit to Landlord energy and water consumption data (including wi…" at bounding box center [613, 721] width 678 height 36
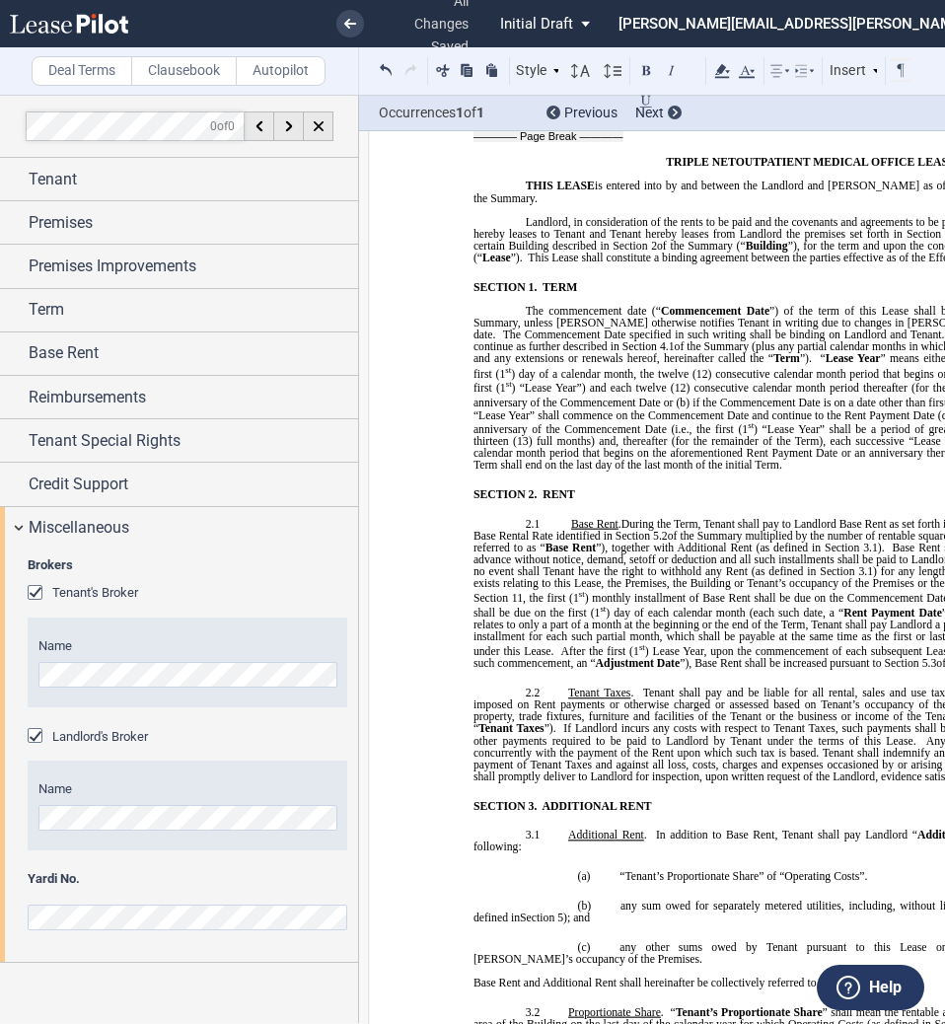
scroll to position [0, 0]
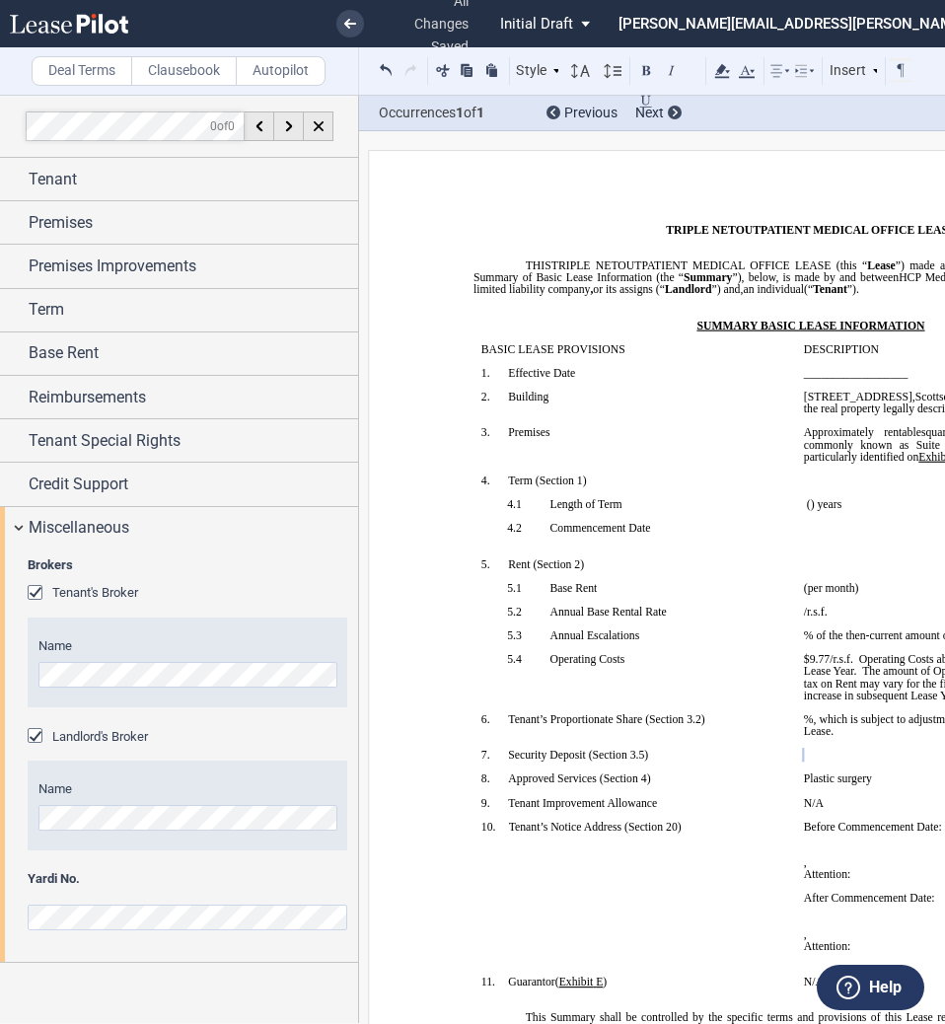
click at [821, 656] on span "$9.77/r.s.f." at bounding box center [828, 659] width 49 height 12
click at [823, 658] on span "$3.98/r.s.f." at bounding box center [828, 659] width 49 height 12
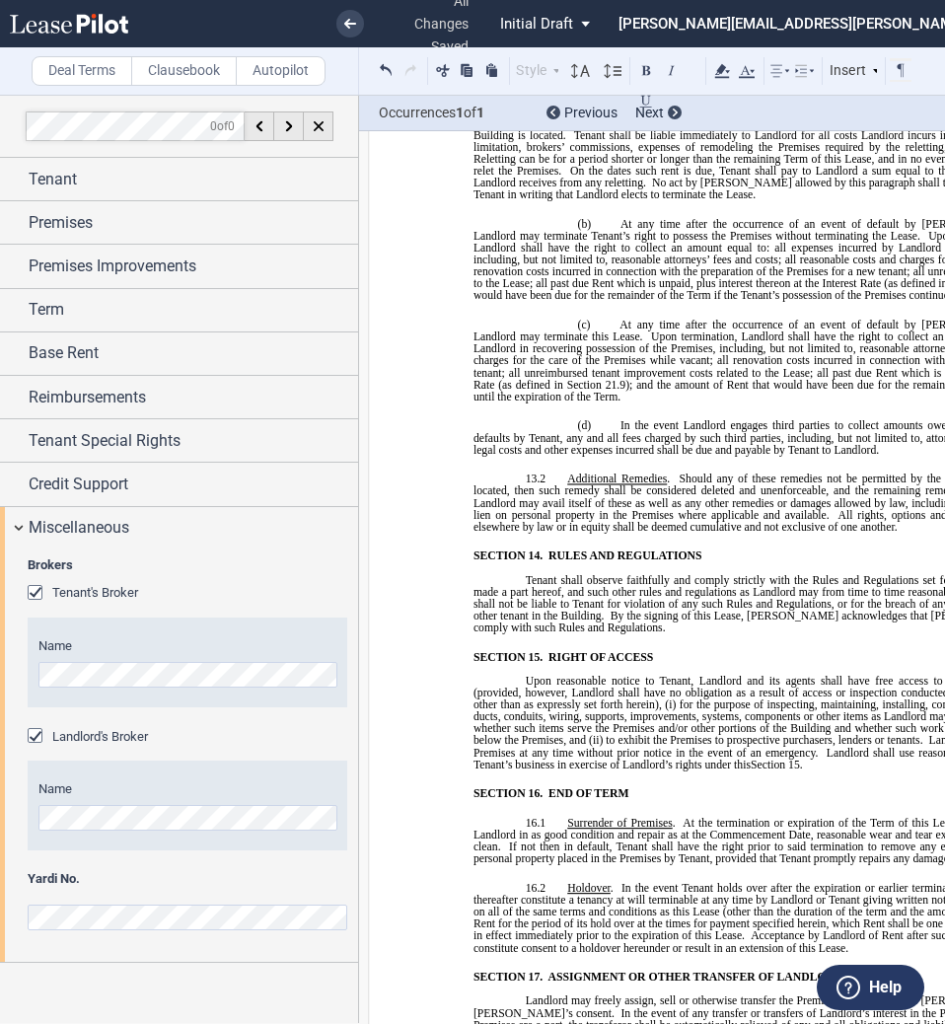
scroll to position [10152, 0]
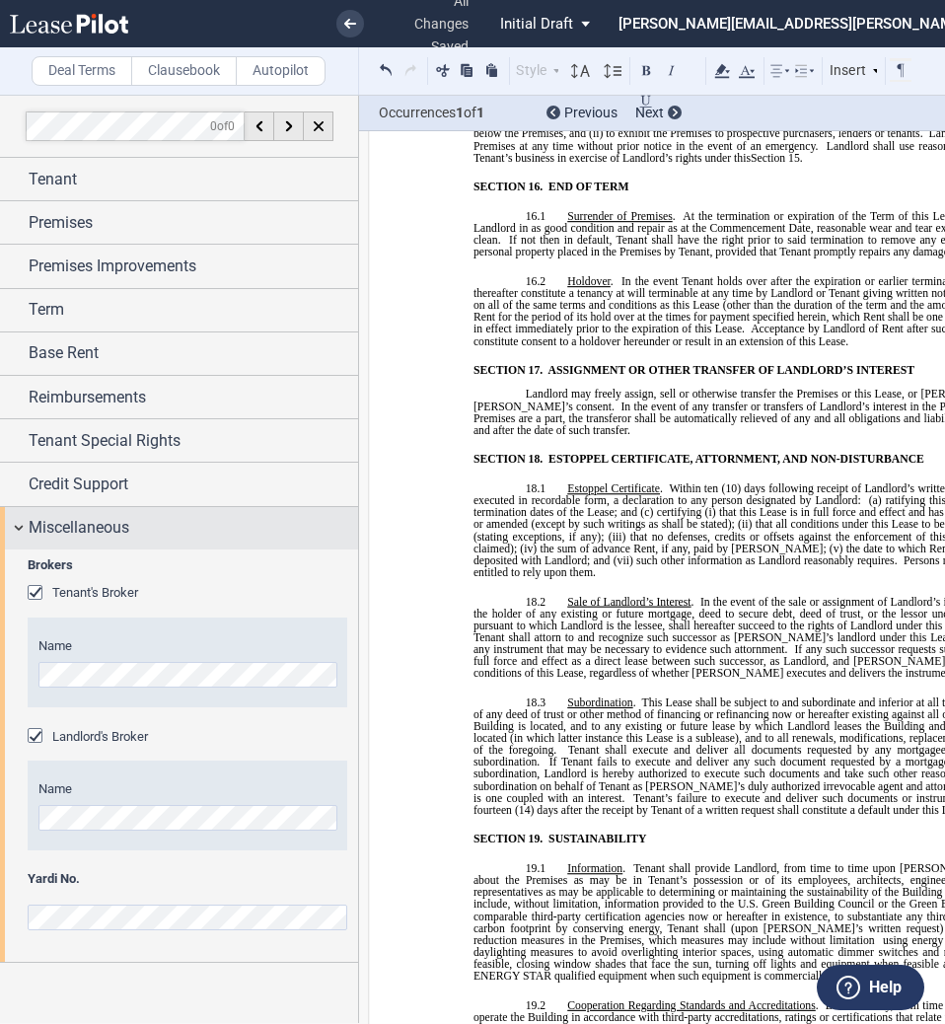
click at [85, 523] on span "Miscellaneous" at bounding box center [79, 528] width 101 height 24
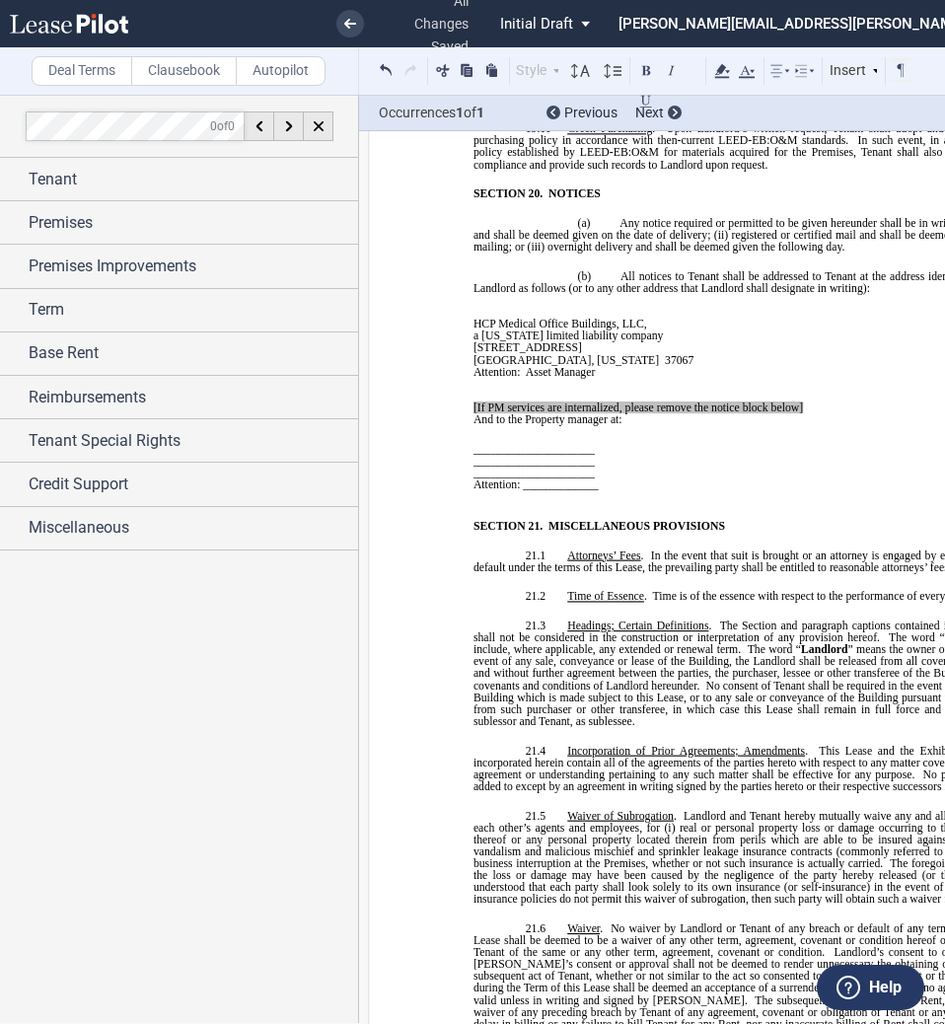
scroll to position [11795, 0]
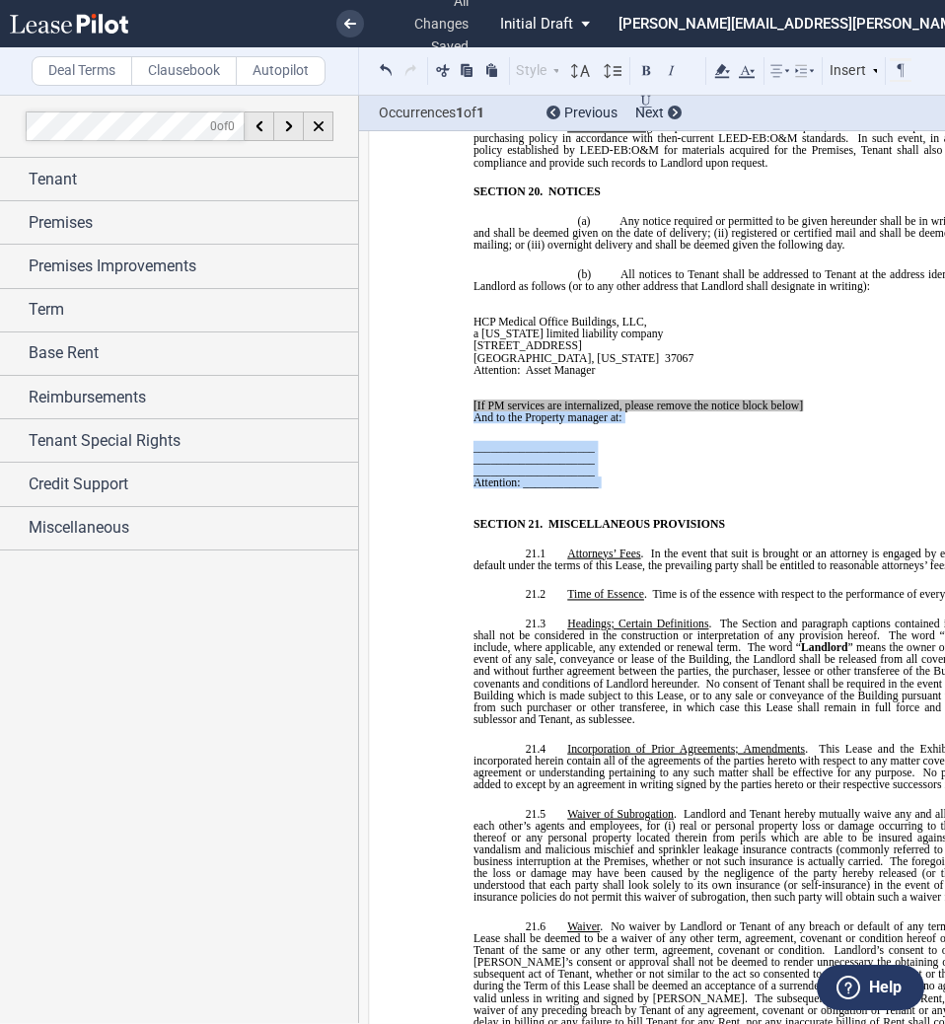
drag, startPoint x: 596, startPoint y: 423, endPoint x: 469, endPoint y: 348, distance: 147.7
click at [474, 348] on tbody "﻿ ﻿ HCP Medical Office Buildings, LLC , a [US_STATE] limited liability company …" at bounding box center [647, 396] width 346 height 208
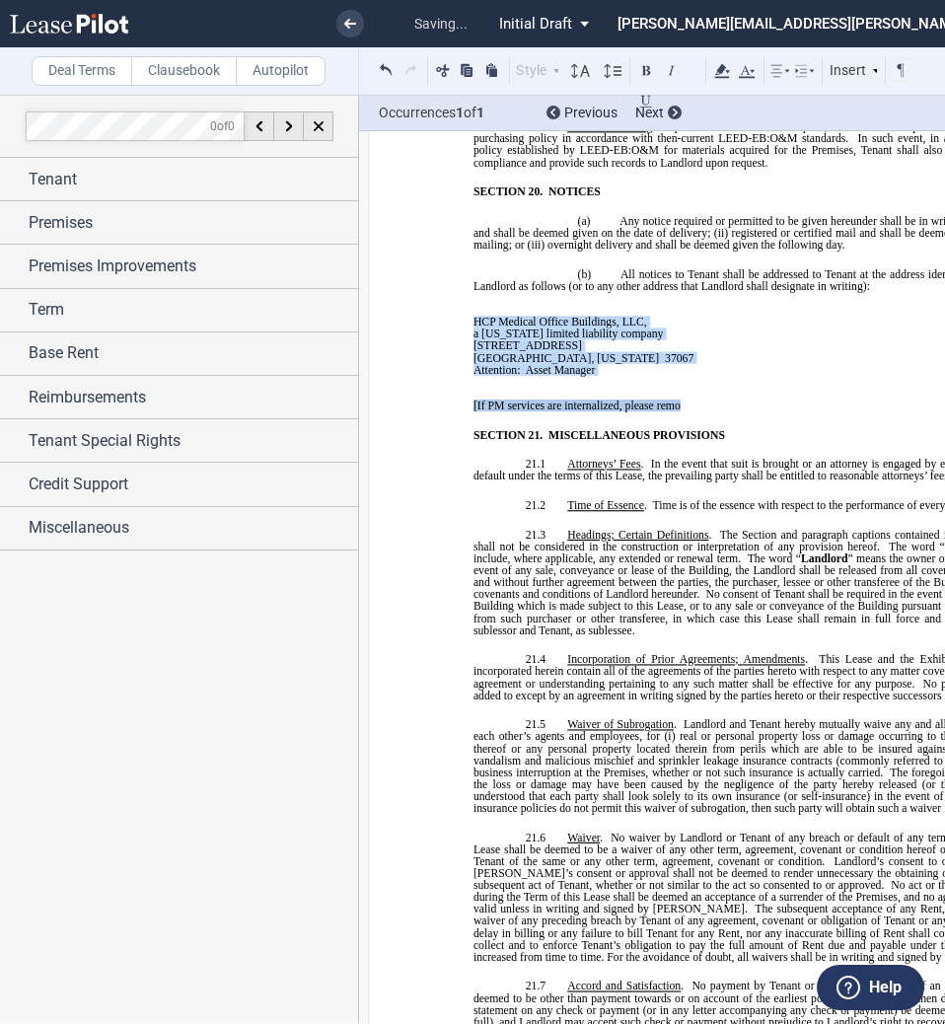
drag, startPoint x: 674, startPoint y: 334, endPoint x: 457, endPoint y: 330, distance: 217.1
drag, startPoint x: 685, startPoint y: 330, endPoint x: 465, endPoint y: 328, distance: 220.0
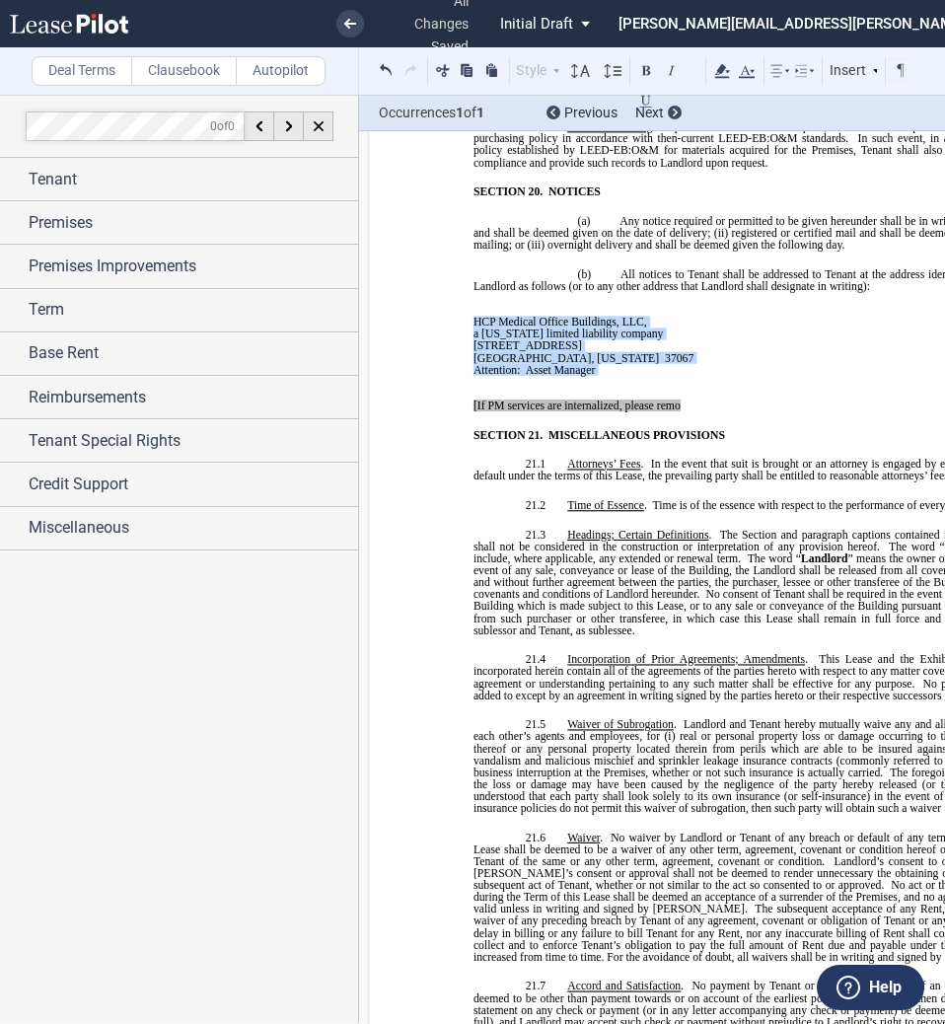
drag, startPoint x: 467, startPoint y: 336, endPoint x: 663, endPoint y: 335, distance: 196.3
click at [663, 400] on span "[If PM services are internalized, please remo" at bounding box center [577, 406] width 207 height 12
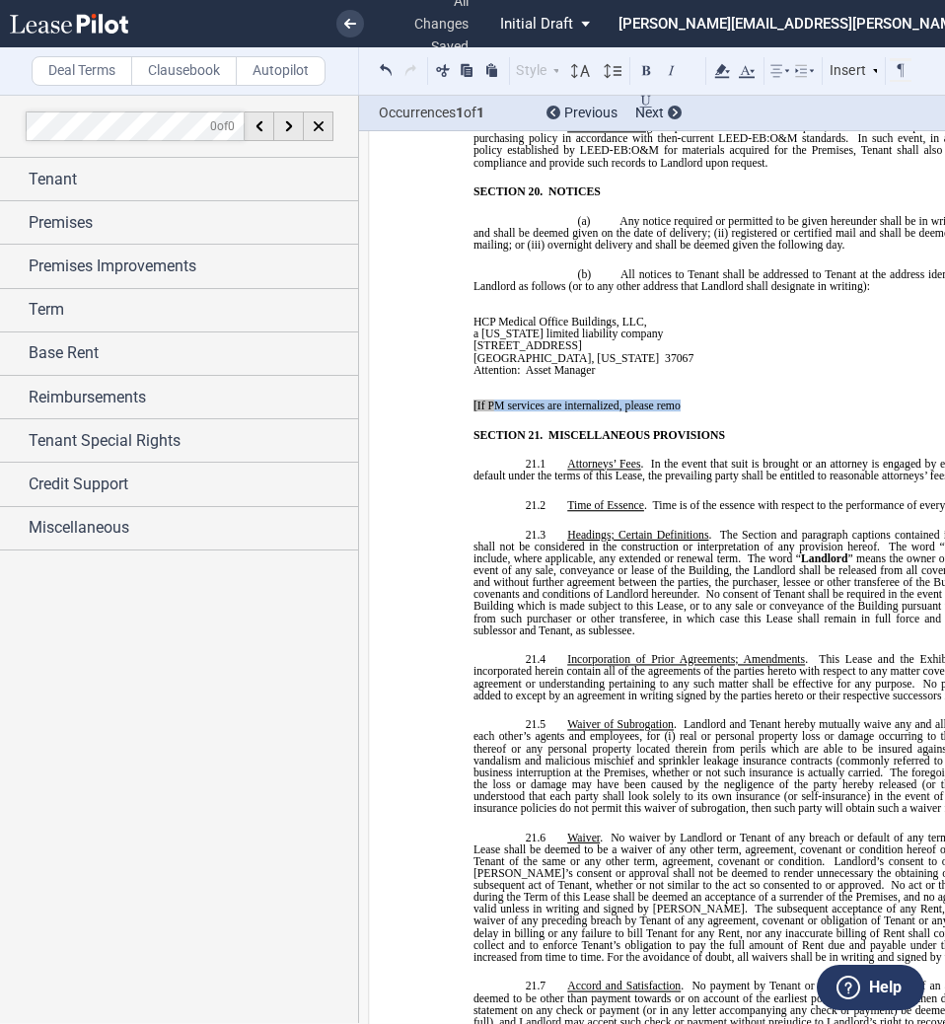
drag, startPoint x: 687, startPoint y: 333, endPoint x: 494, endPoint y: 337, distance: 192.4
click at [494, 400] on p "[If PM services are internalized, please remo" at bounding box center [647, 406] width 346 height 12
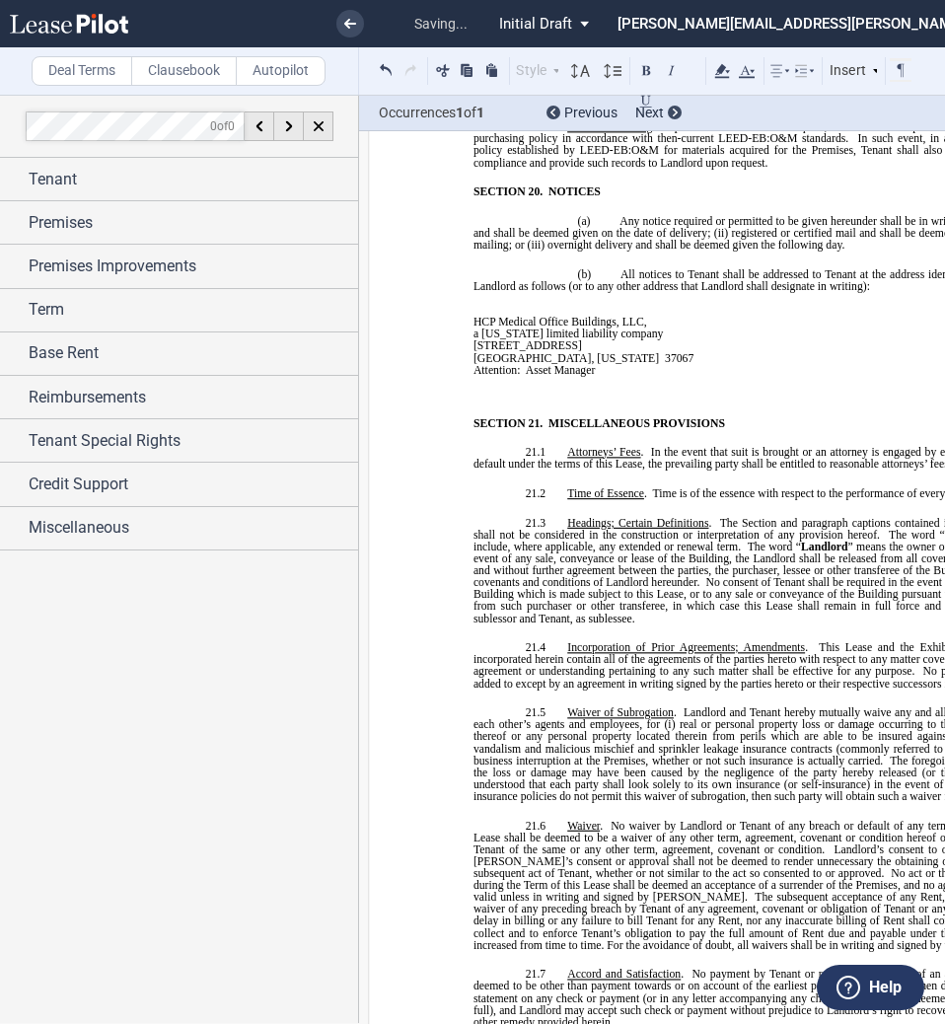
click at [492, 387] on p "﻿" at bounding box center [647, 393] width 346 height 12
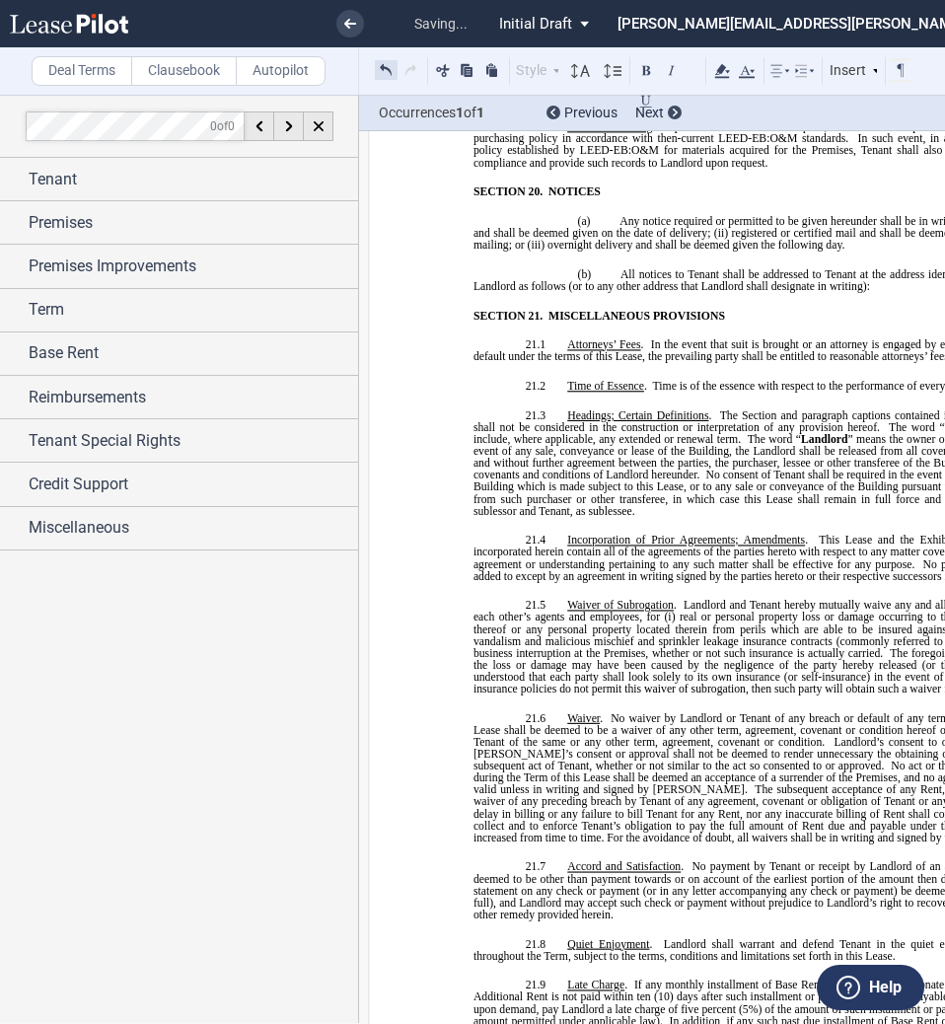
click at [385, 67] on button at bounding box center [386, 70] width 23 height 24
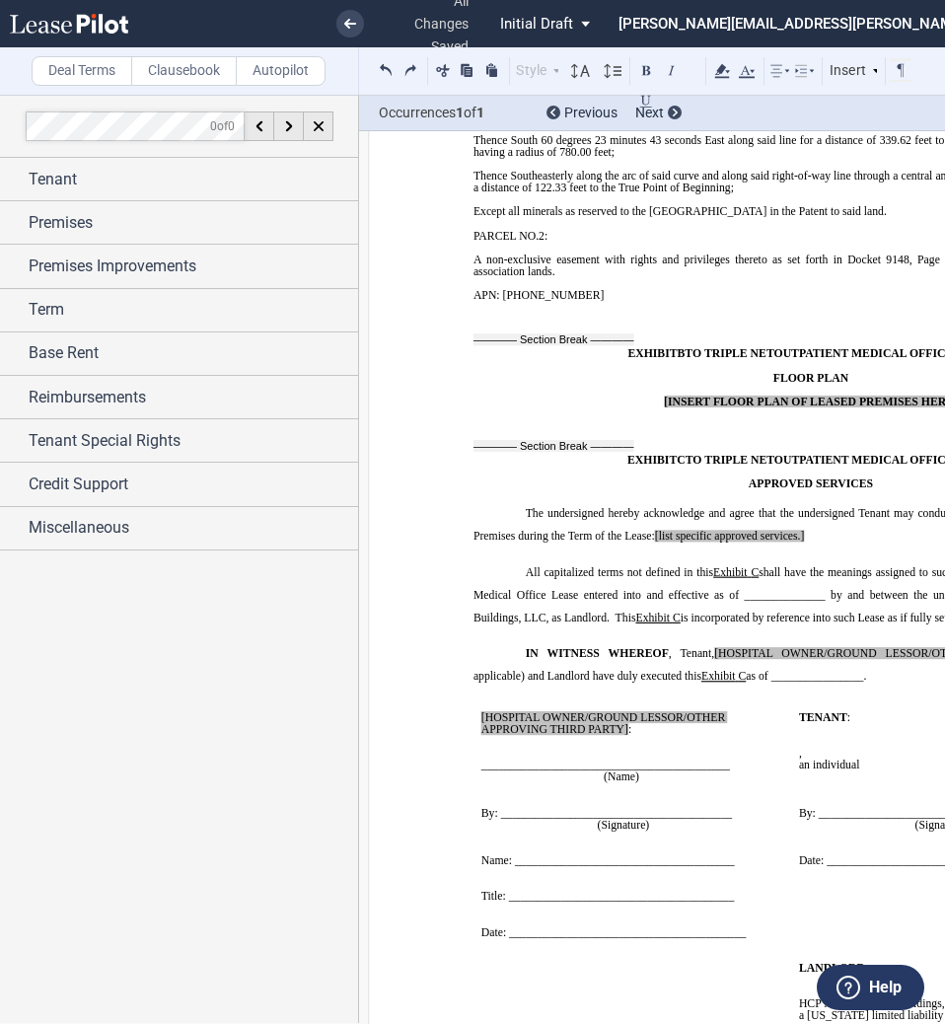
scroll to position [16085, 0]
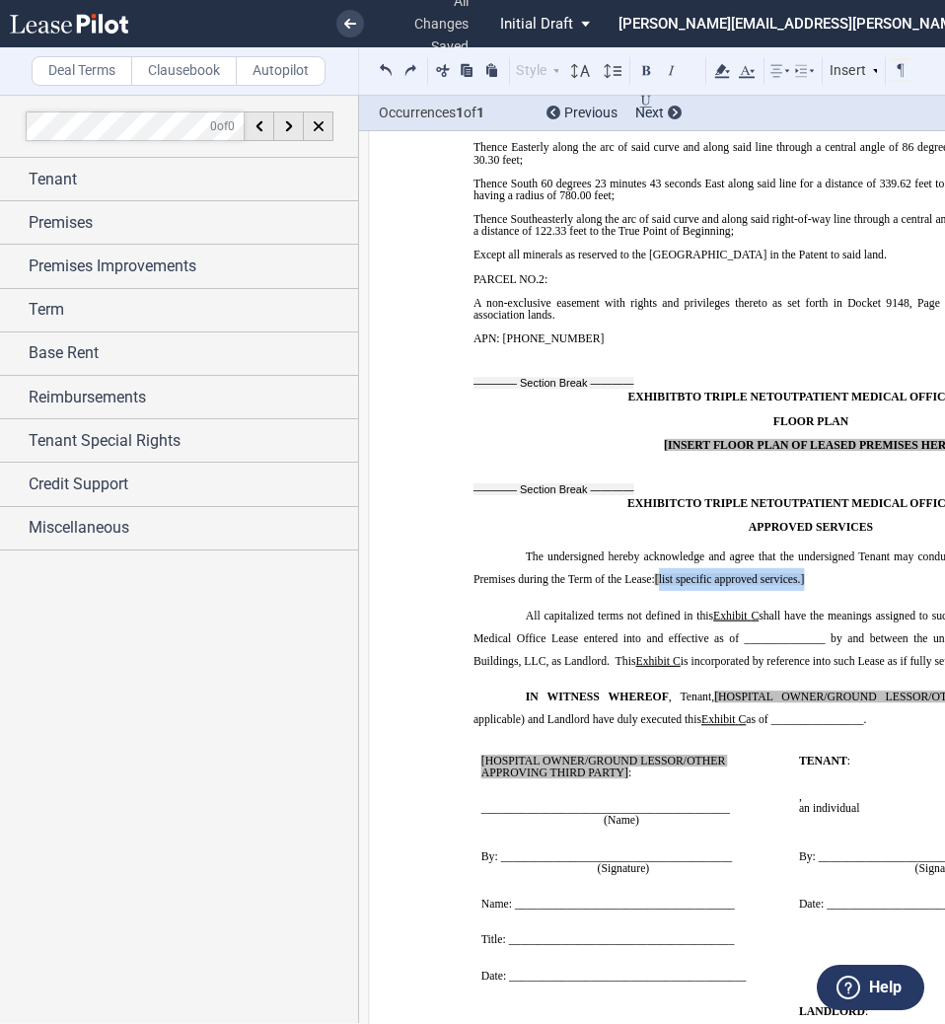
drag, startPoint x: 814, startPoint y: 491, endPoint x: 656, endPoint y: 494, distance: 157.9
click at [656, 546] on p "The undersigned hereby acknowledge and agree that the undersigned Tenant may co…" at bounding box center [811, 569] width 675 height 46
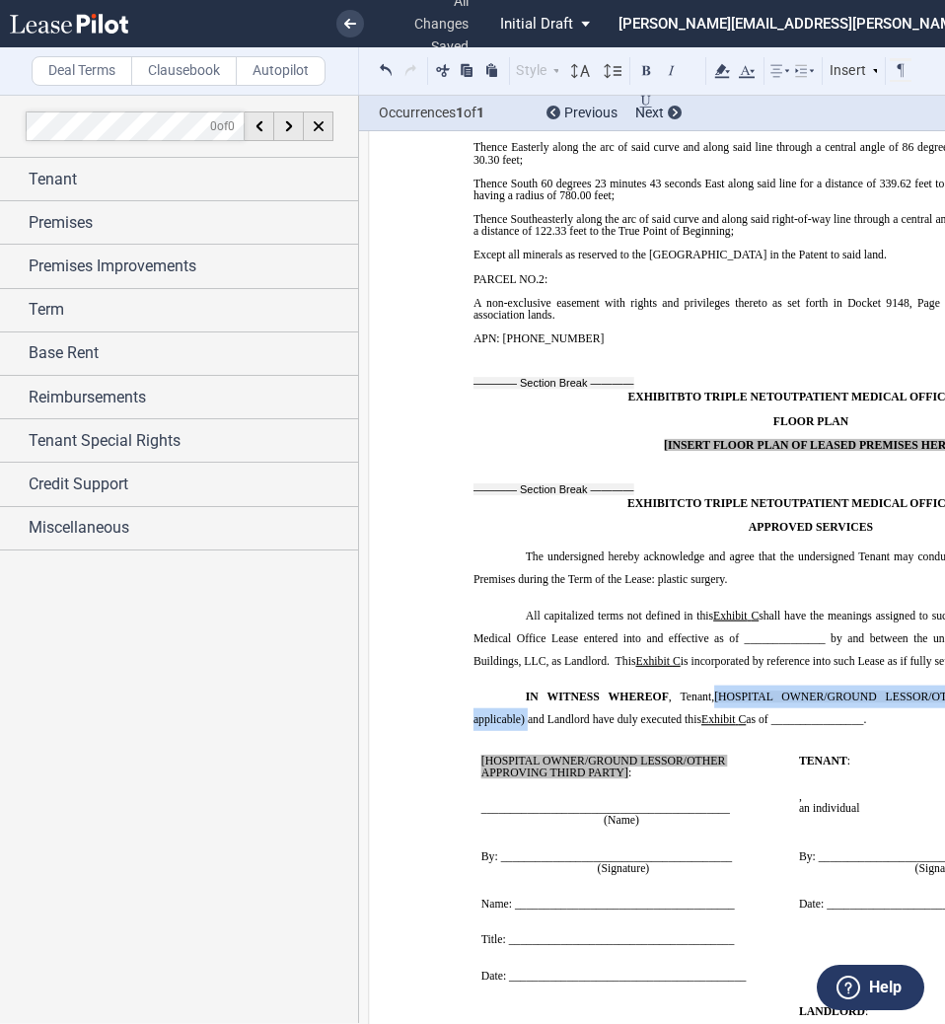
drag, startPoint x: 712, startPoint y: 615, endPoint x: 520, endPoint y: 635, distance: 193.5
click at [520, 691] on span "IN WITNESS WHEREOF , Tenant, [HOSPITAL OWNER/GROUND LESSOR/OTHER APPROVING THIR…" at bounding box center [813, 709] width 678 height 36
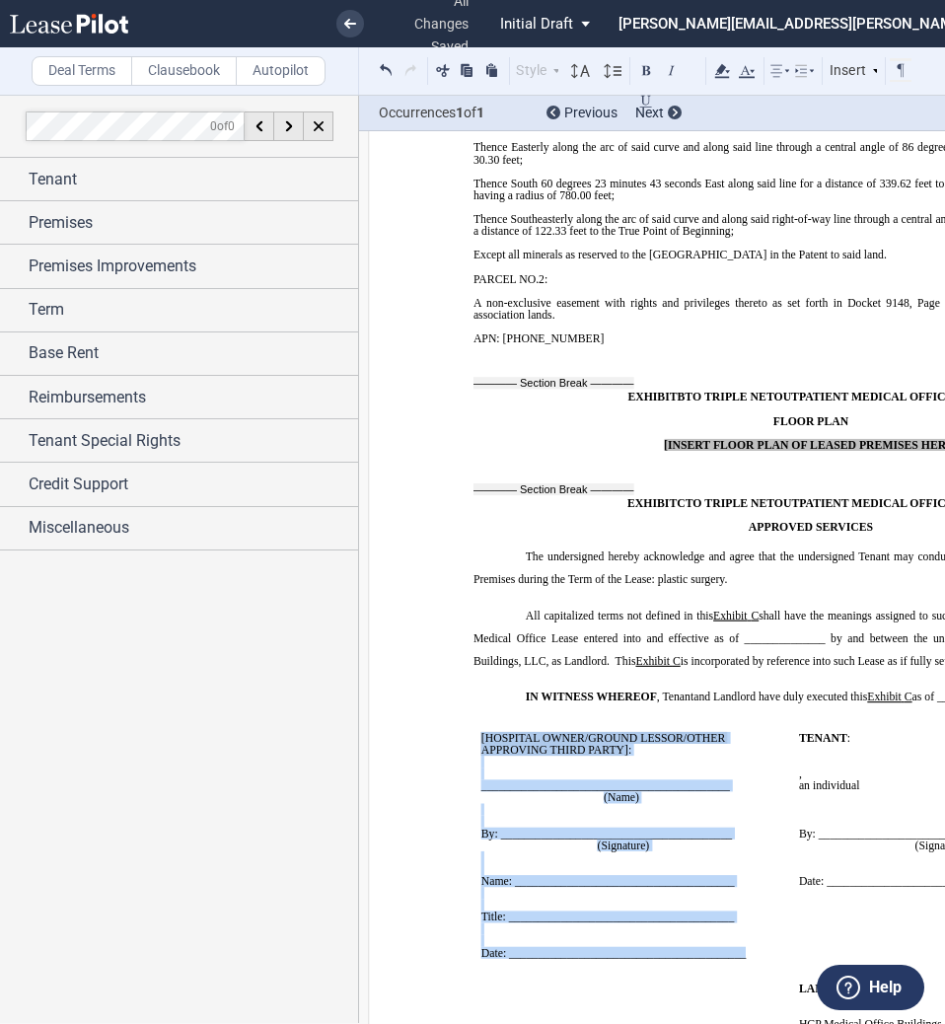
drag, startPoint x: 752, startPoint y: 873, endPoint x: 471, endPoint y: 655, distance: 355.8
click at [474, 720] on td "﻿ [HOSPITAL OWNER/GROUND LESSOR/OTHER APPROVING THIRD PARTY] : ﻿ ﻿ ____________…" at bounding box center [633, 845] width 318 height 251
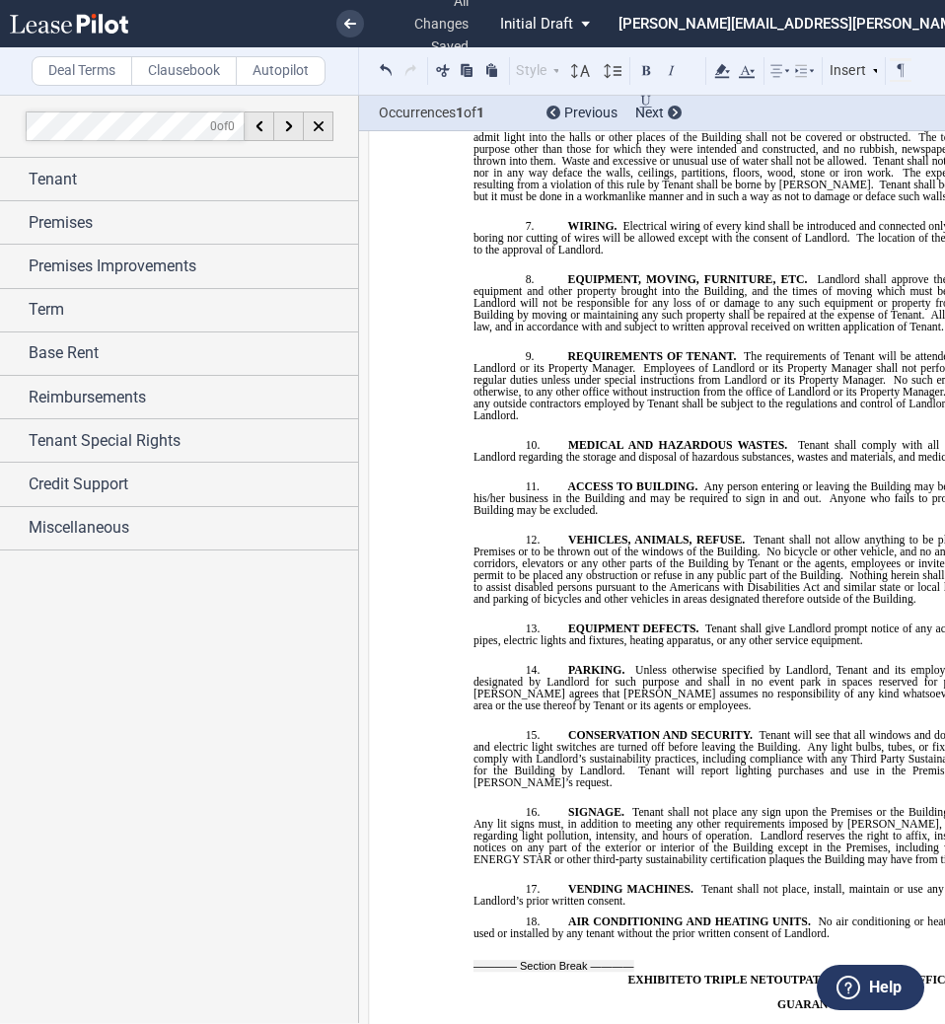
scroll to position [17425, 0]
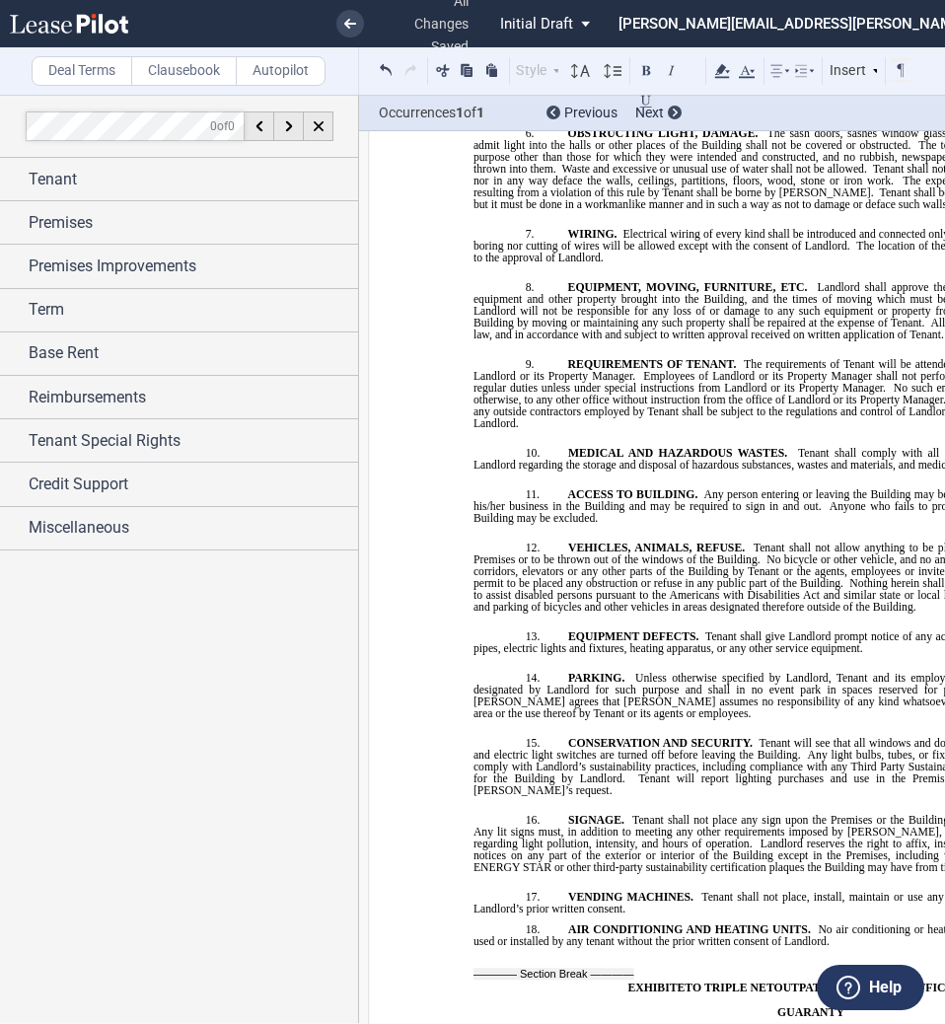
click at [189, 63] on label "Clausebook" at bounding box center [184, 71] width 106 height 30
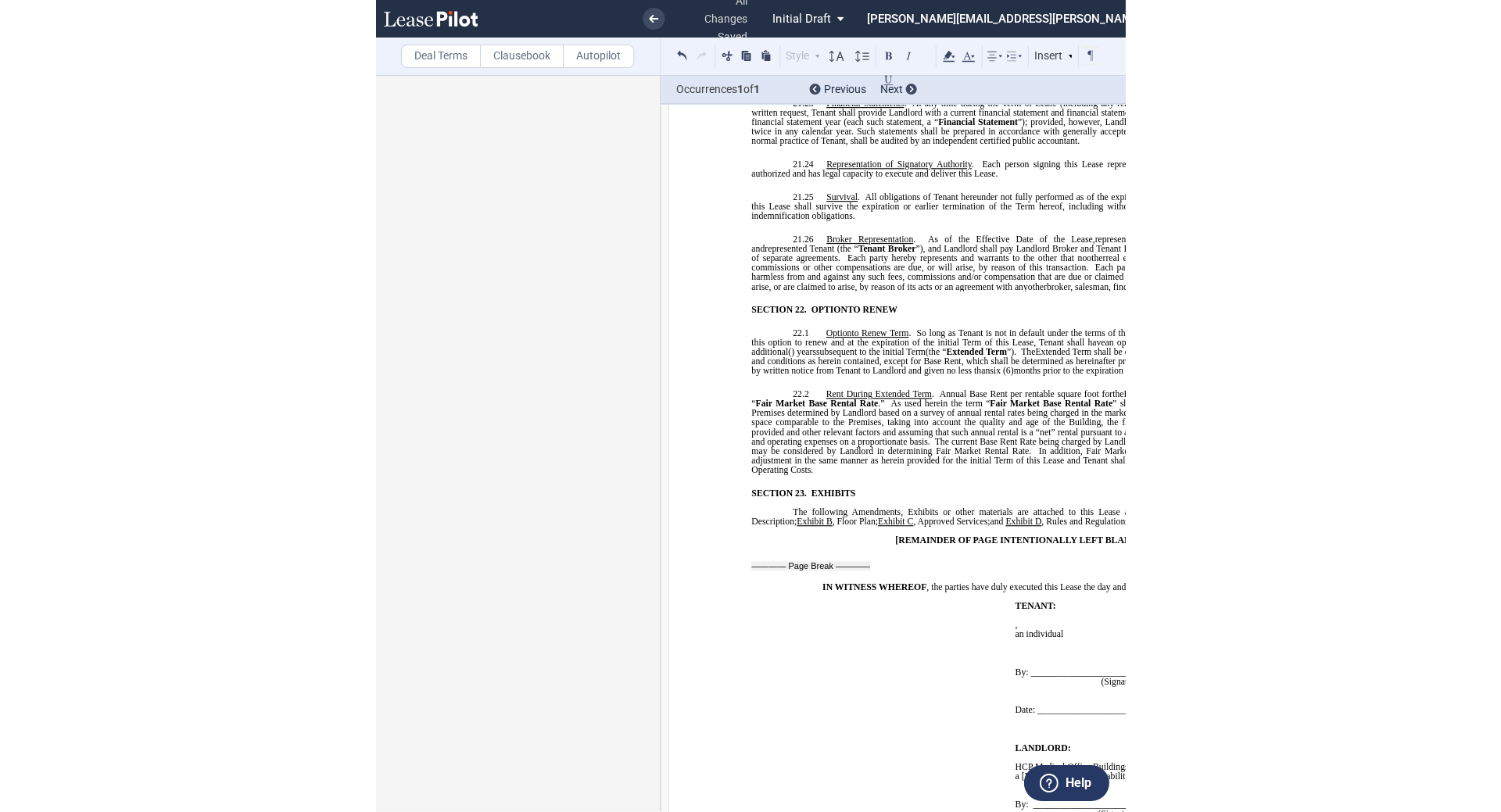
scroll to position [11564, 0]
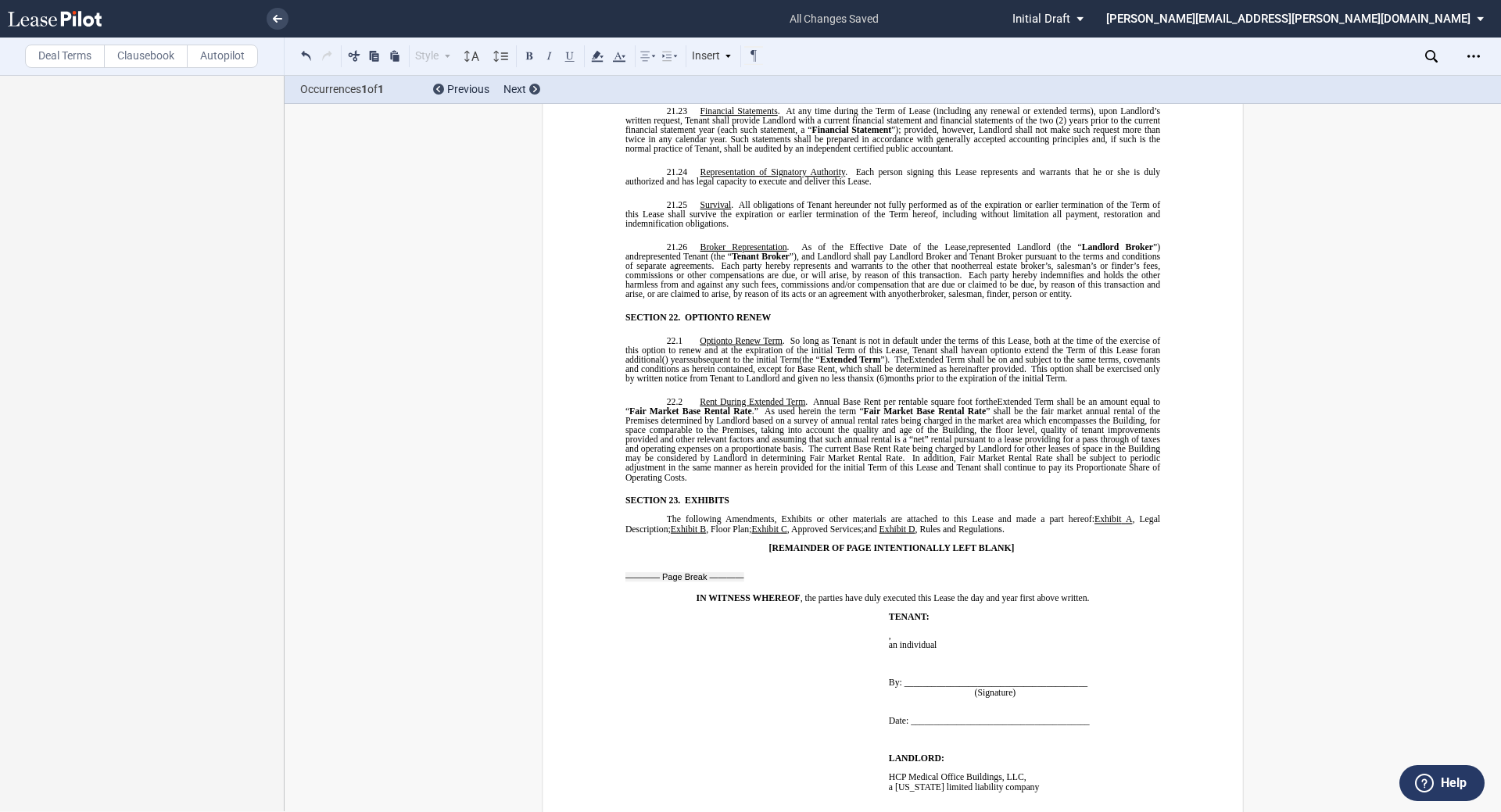
click at [748, 515] on p "The following Amendments, Exhibits or other materials are attached to this Leas…" at bounding box center [892, 524] width 535 height 19
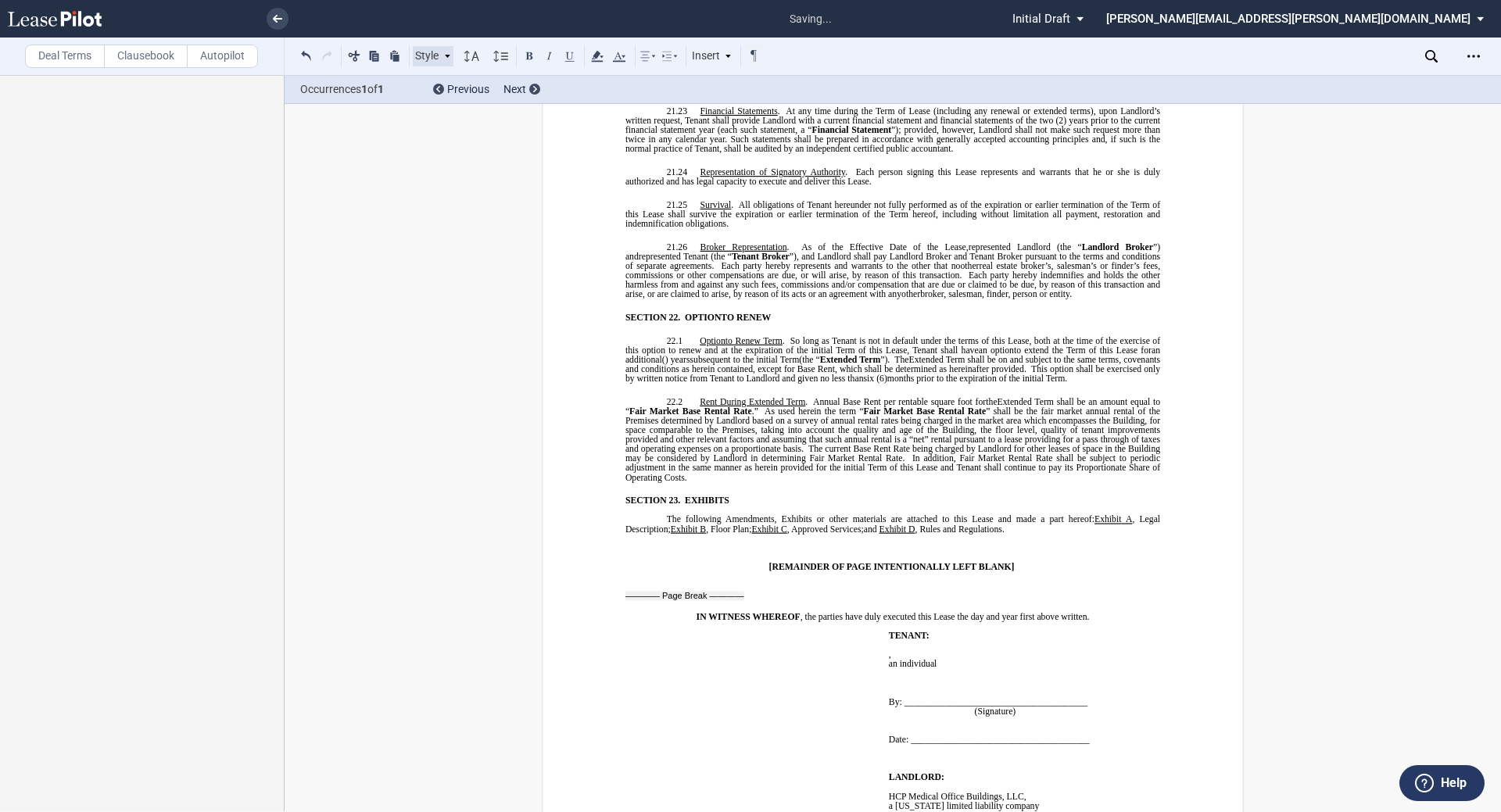
click at [439, 54] on div "Style" at bounding box center [433, 56] width 40 height 21
click at [302, 55] on button at bounding box center [307, 55] width 19 height 19
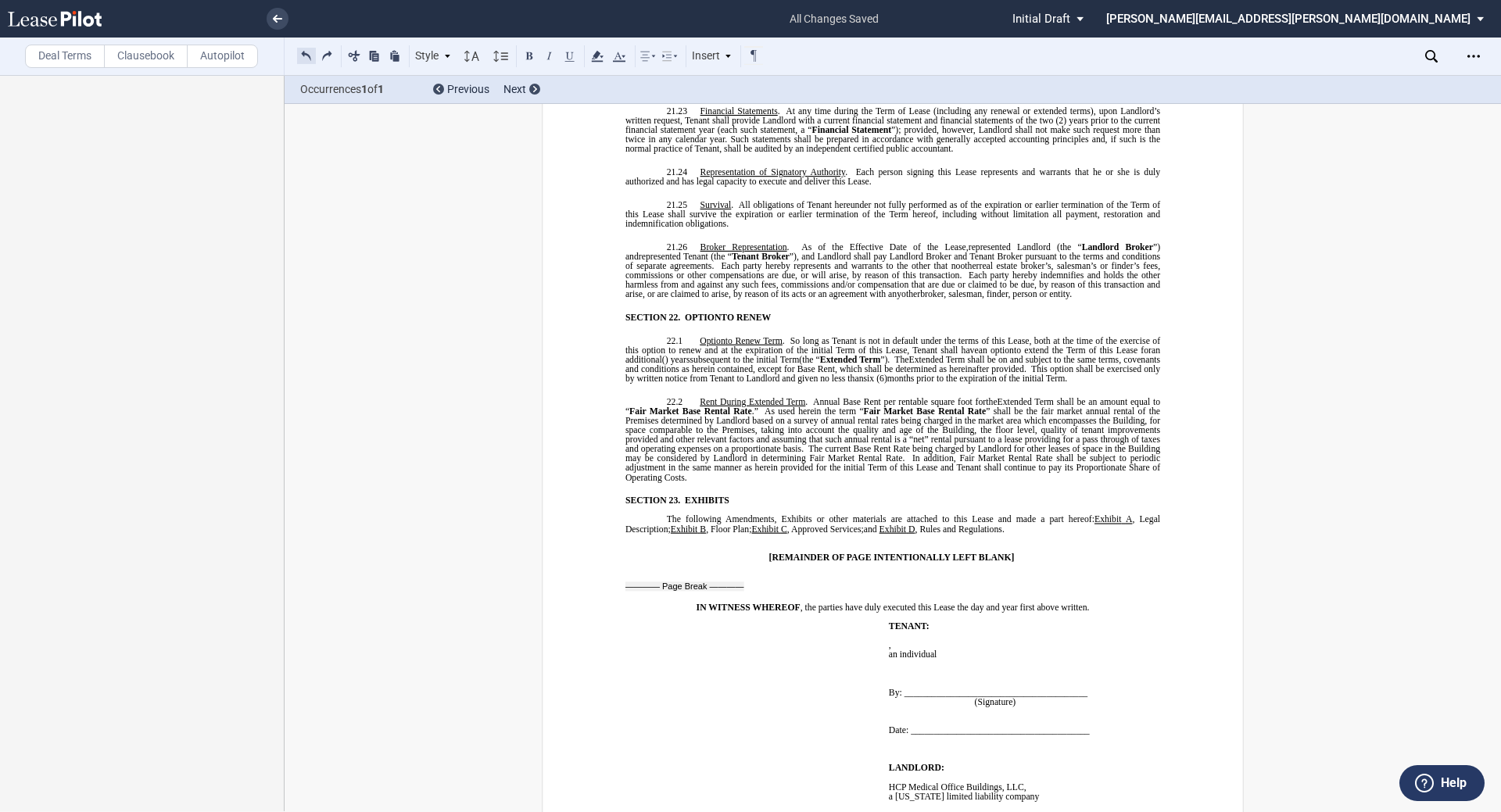
click at [302, 55] on button at bounding box center [307, 55] width 19 height 19
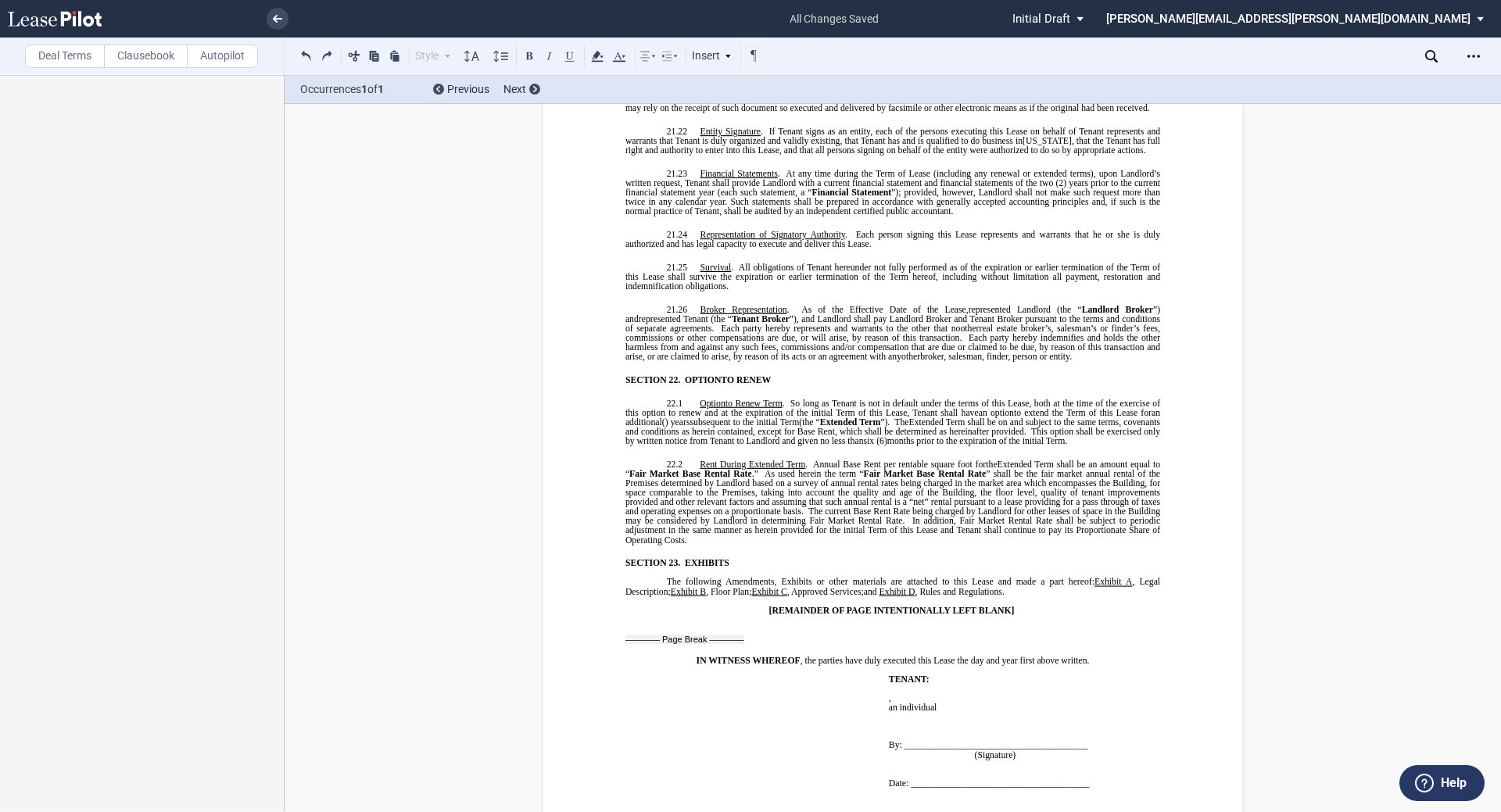
scroll to position [11507, 0]
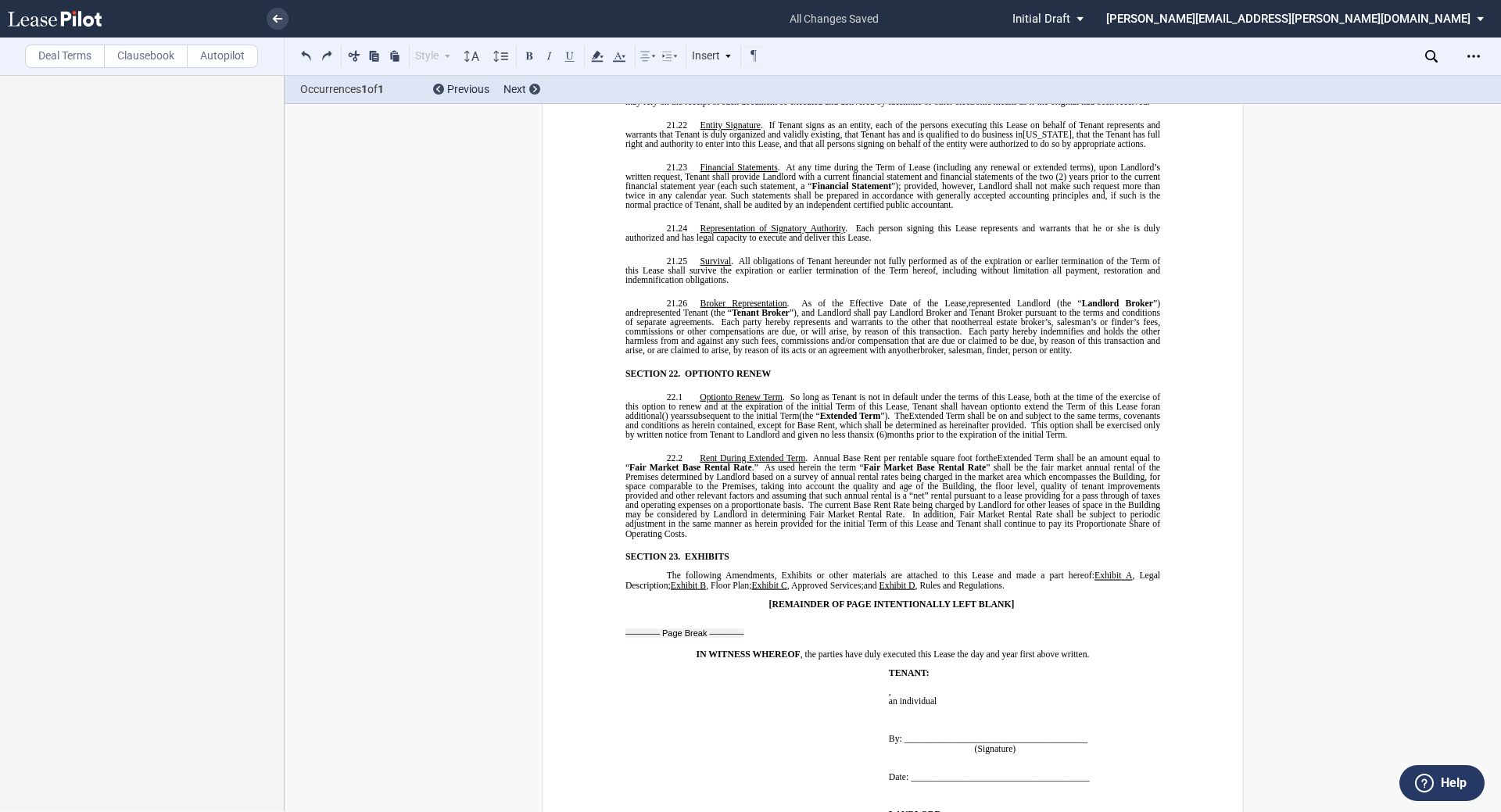
click at [748, 571] on p "The following Amendments, Exhibits or other materials are attached to this Leas…" at bounding box center [892, 581] width 535 height 19
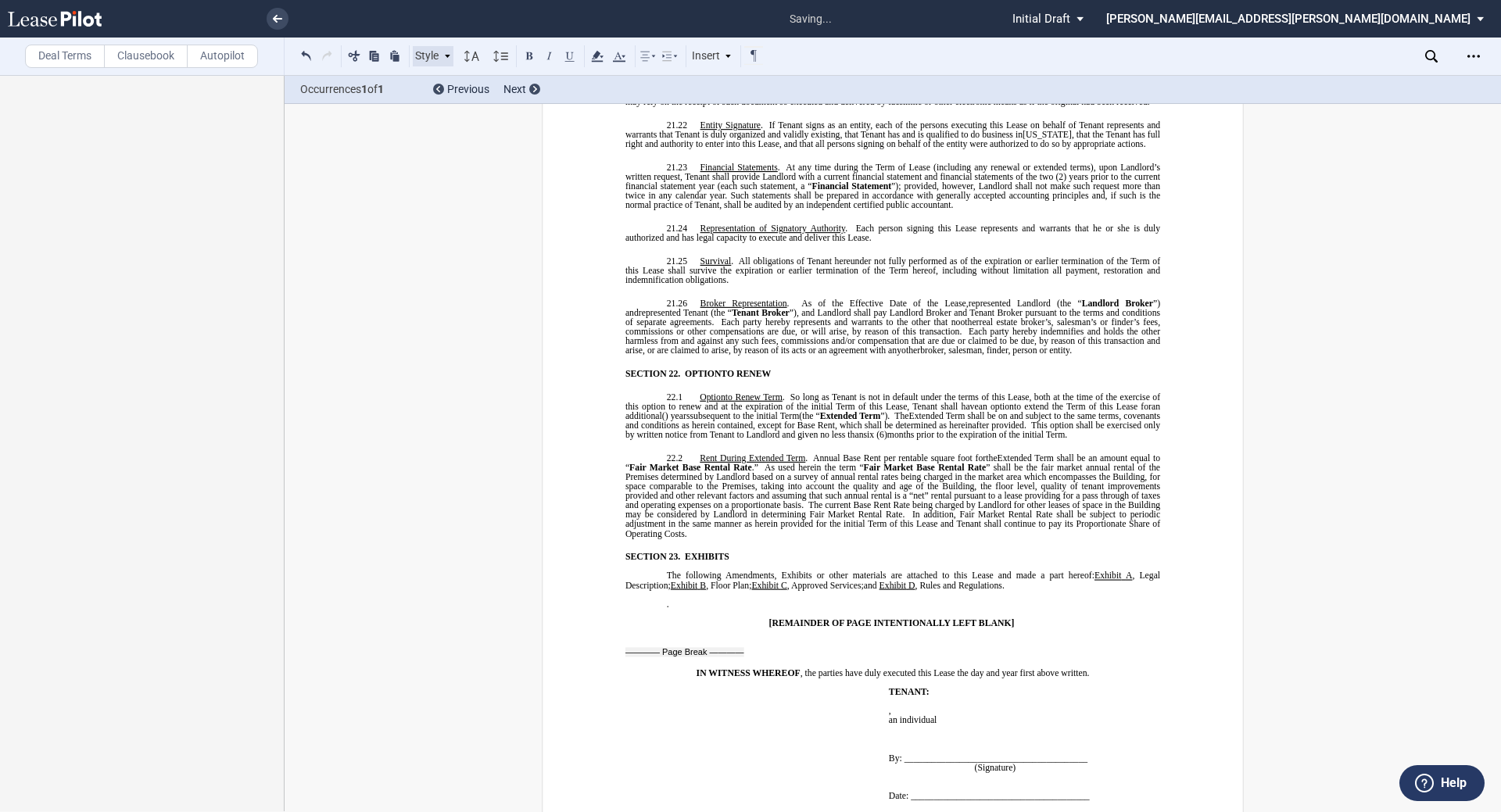
click at [435, 51] on div "Style" at bounding box center [433, 56] width 40 height 21
click at [449, 82] on div "SECTION 1. Section" at bounding box center [514, 80] width 188 height 13
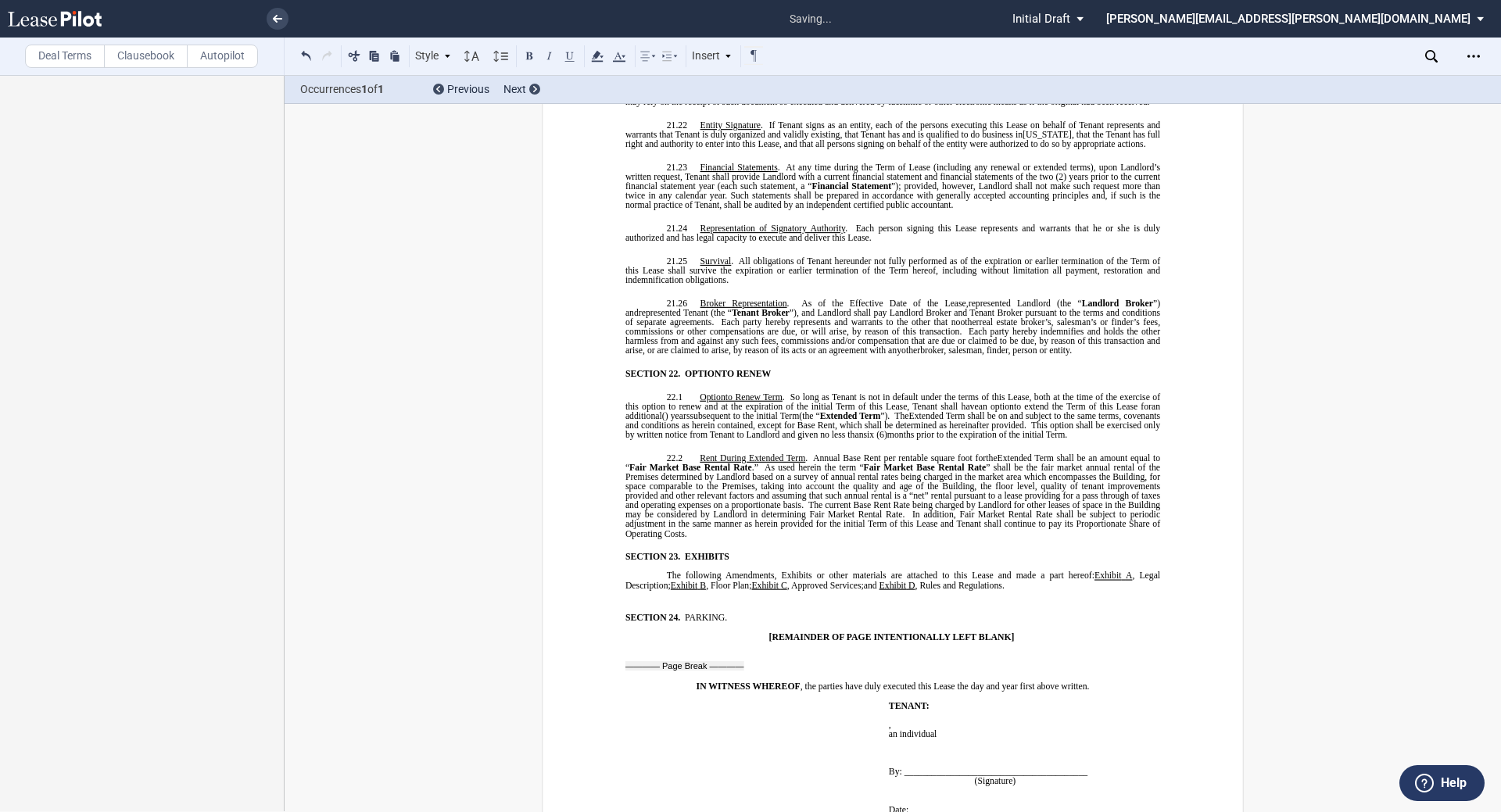
click at [722, 613] on span "PARKING." at bounding box center [705, 618] width 42 height 10
click at [699, 613] on span "PARKING" at bounding box center [705, 618] width 40 height 10
click at [739, 613] on p "SECTION 24. PARKING" at bounding box center [903, 618] width 514 height 10
click at [724, 613] on p "SECTION 24. PARKING" at bounding box center [903, 618] width 514 height 10
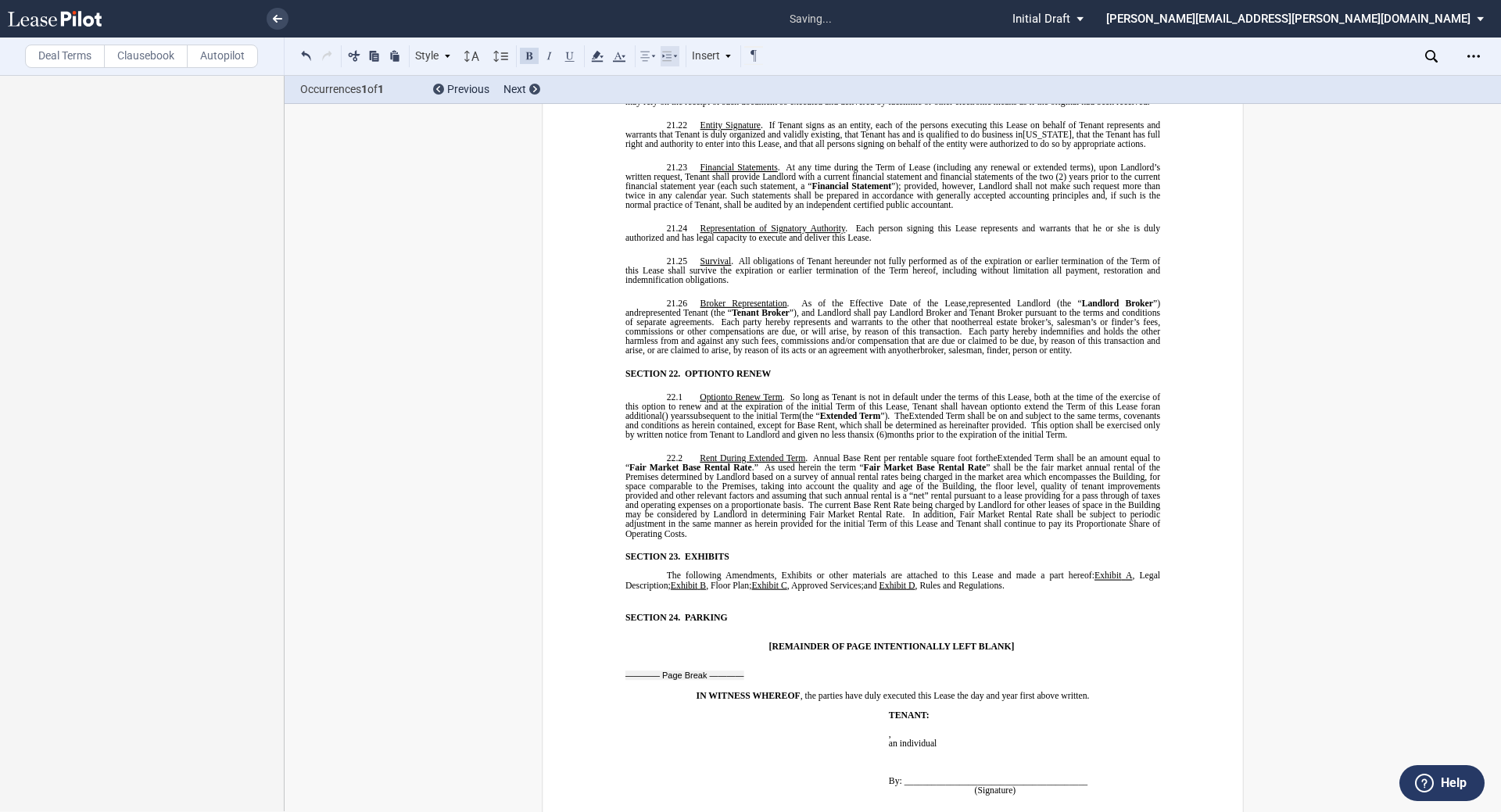
click at [670, 59] on icon at bounding box center [670, 56] width 19 height 19
click at [748, 88] on icon at bounding box center [753, 87] width 13 height 13
click at [689, 632] on p "﻿" at bounding box center [892, 637] width 535 height 10
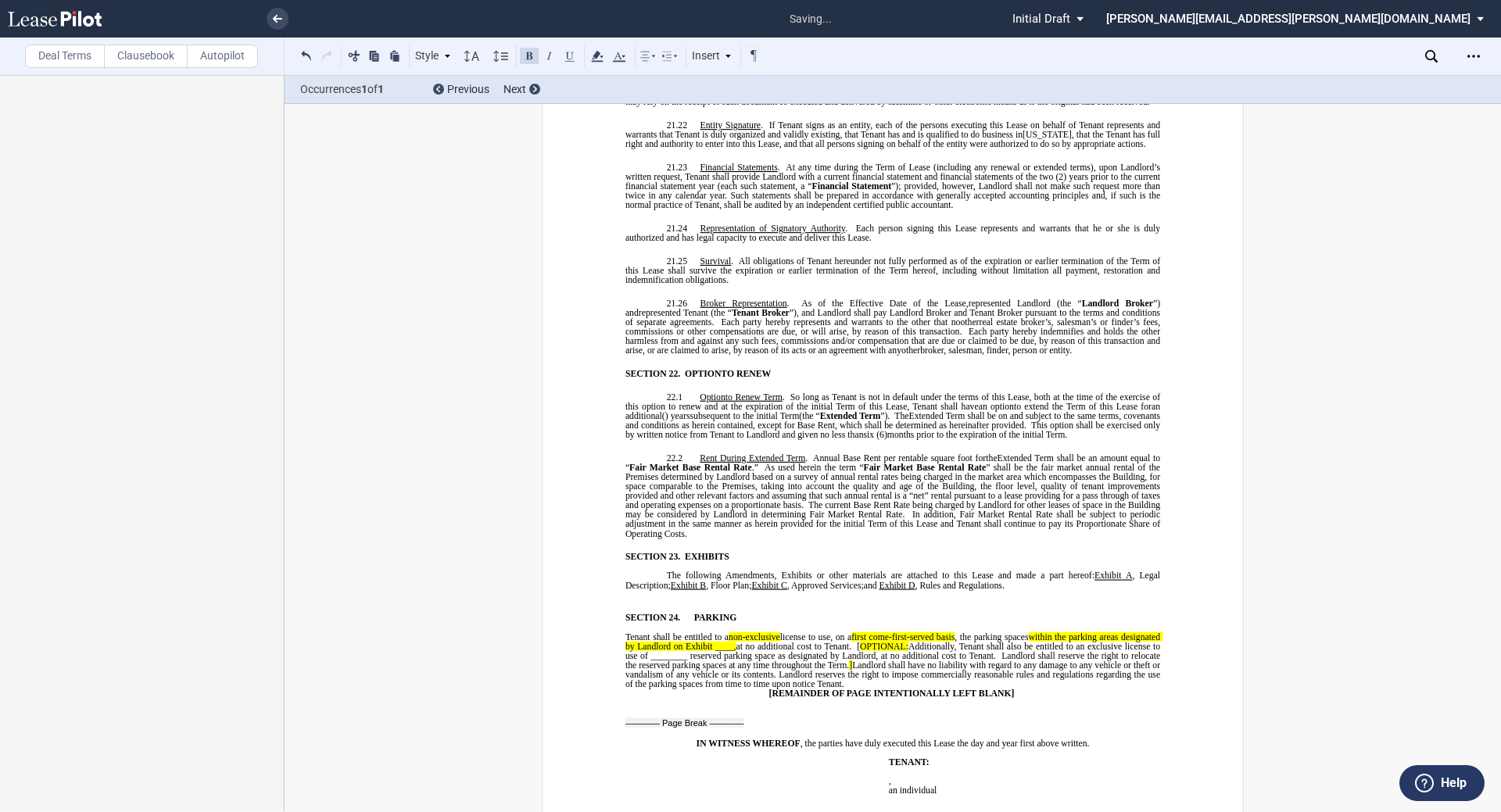
click at [676, 48] on icon at bounding box center [670, 56] width 19 height 19
click at [748, 89] on icon at bounding box center [753, 87] width 13 height 13
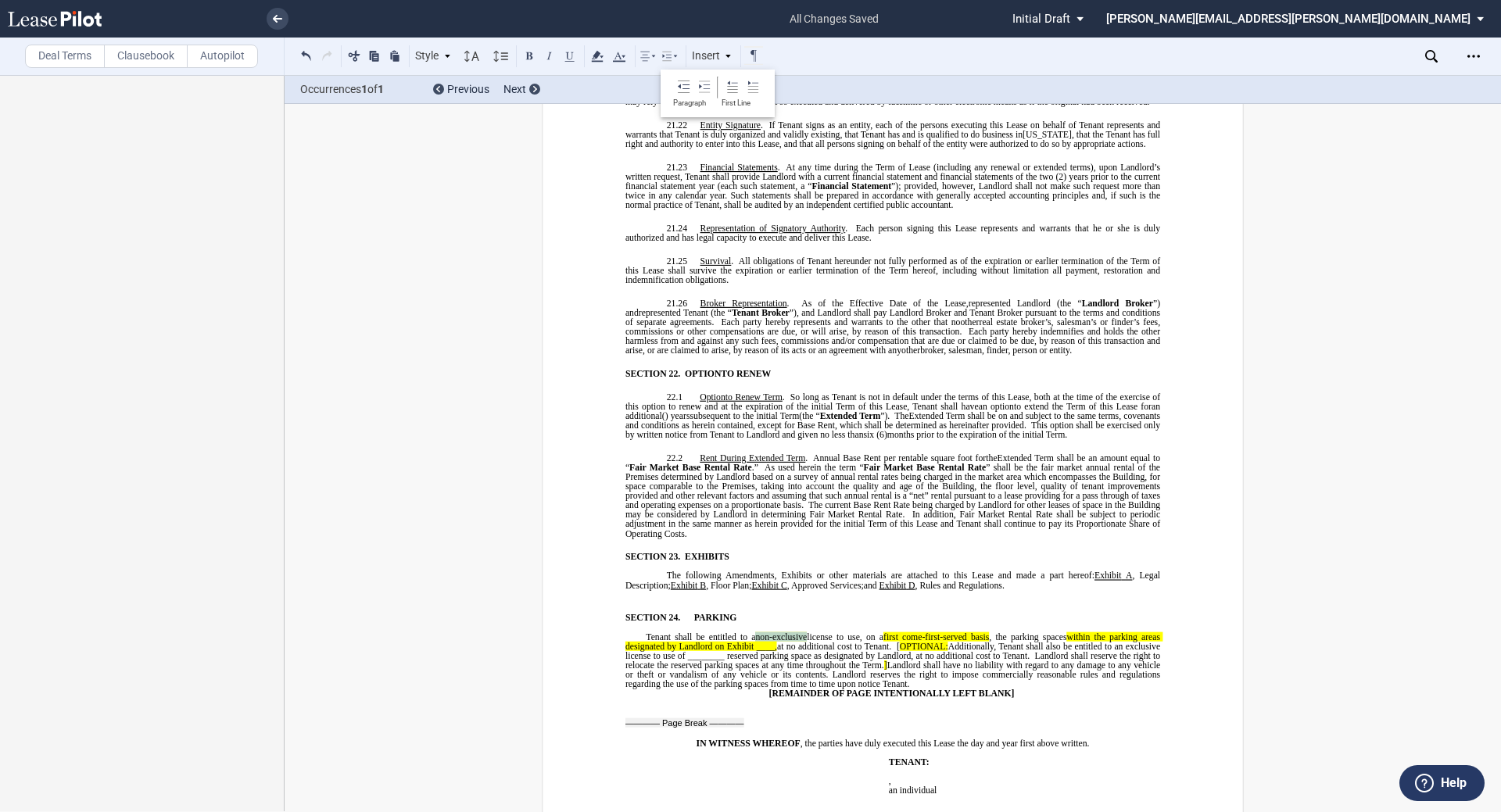
drag, startPoint x: 750, startPoint y: 570, endPoint x: 801, endPoint y: 570, distance: 51.0
click at [748, 632] on span "non-exclusive" at bounding box center [781, 637] width 52 height 10
click at [602, 55] on icon at bounding box center [598, 56] width 19 height 19
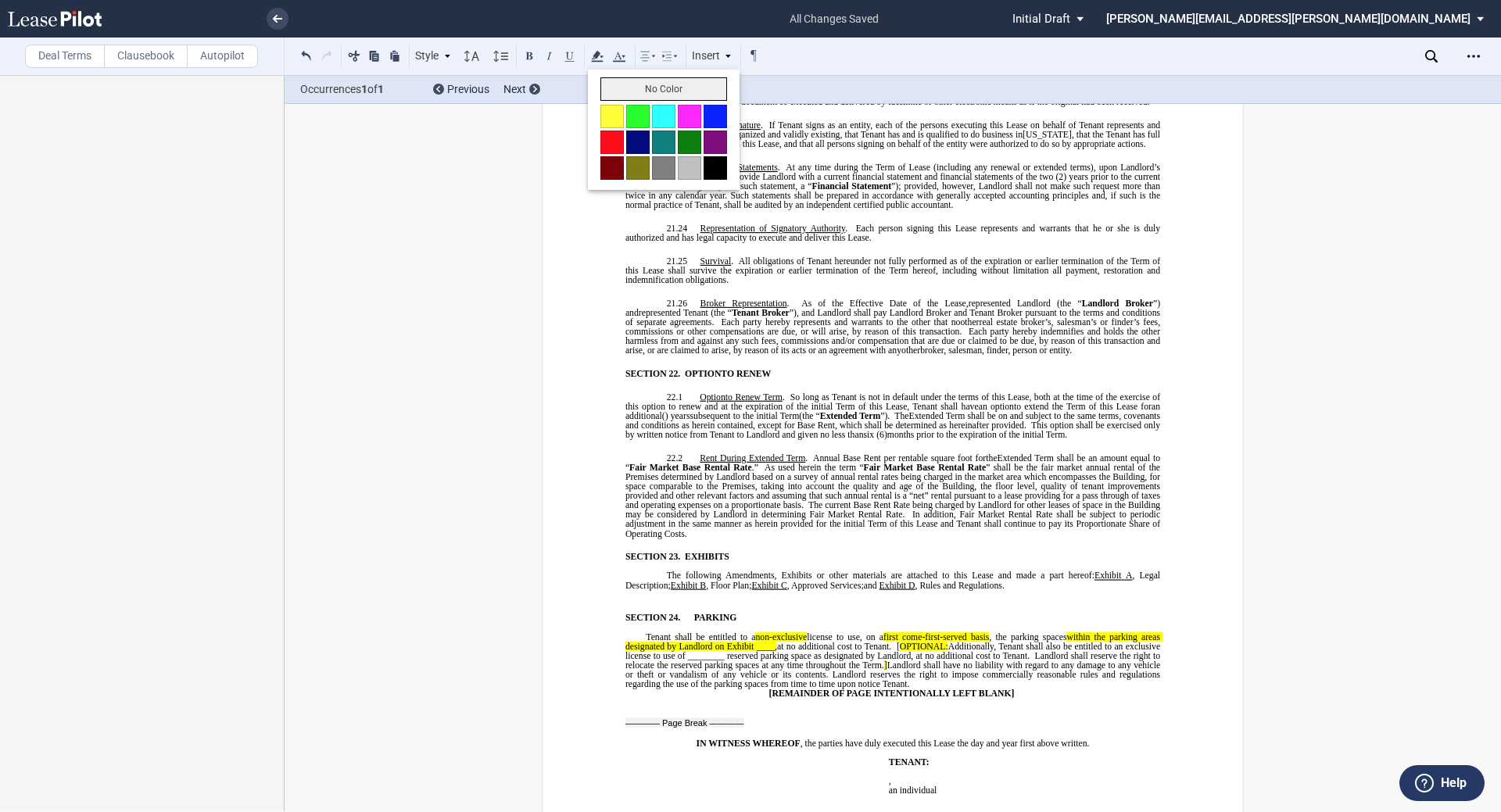
click at [637, 88] on button "No Color" at bounding box center [664, 90] width 127 height 24
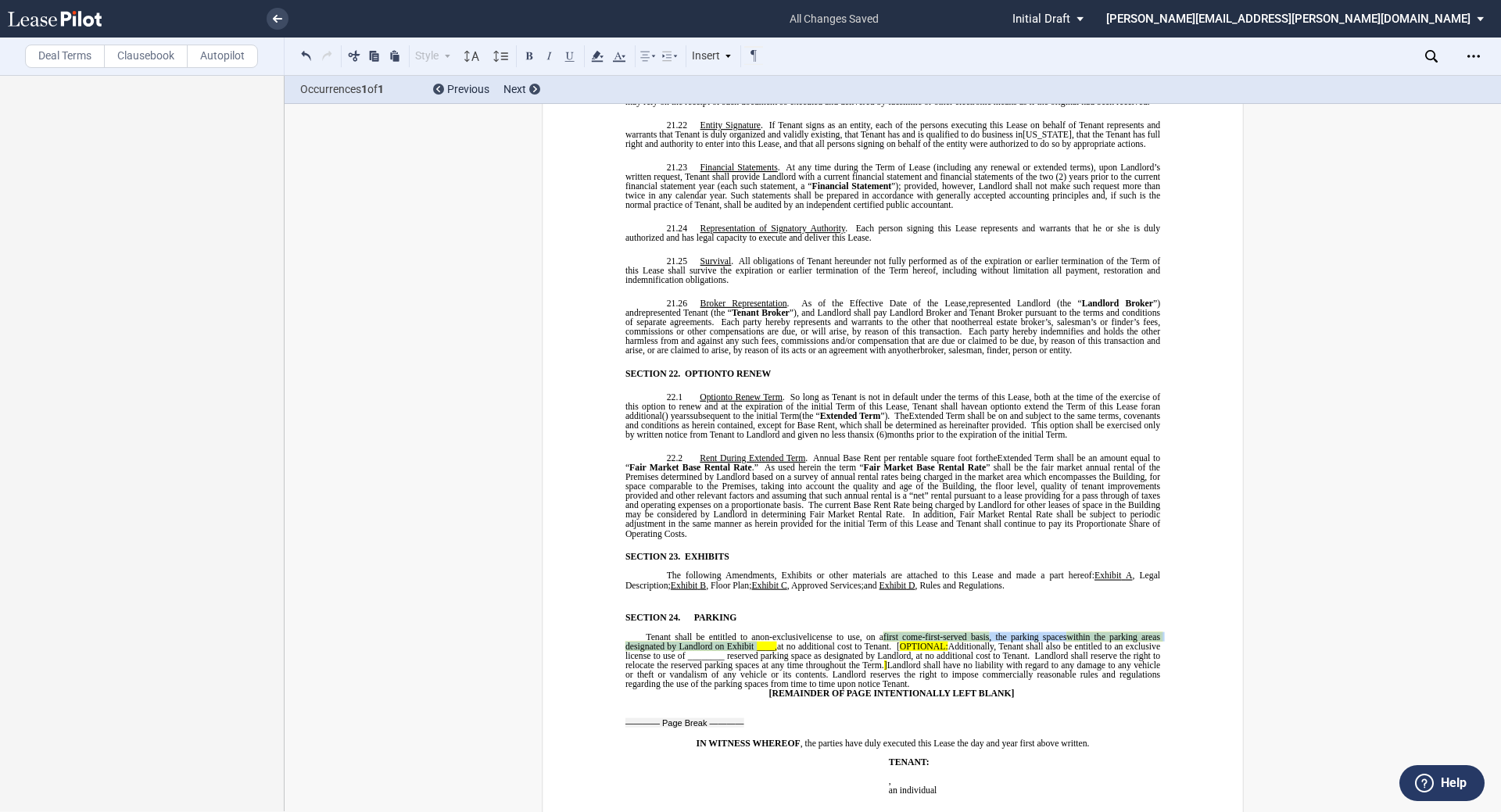
drag, startPoint x: 882, startPoint y: 569, endPoint x: 754, endPoint y: 582, distance: 128.7
click at [748, 632] on span "Tenant shall be entitled to a non-exclusive license to use, on a first come-fir…" at bounding box center [894, 661] width 537 height 57
click at [748, 688] on span "[REMAINDER OF PAGE INTENTIONALLY LEFT BLANK]" at bounding box center [892, 693] width 246 height 10
drag, startPoint x: 882, startPoint y: 570, endPoint x: 777, endPoint y: 581, distance: 105.6
click at [748, 632] on span "Tenant shall be entitled to a non-exclusive license to use, on a first come-fir…" at bounding box center [894, 661] width 537 height 57
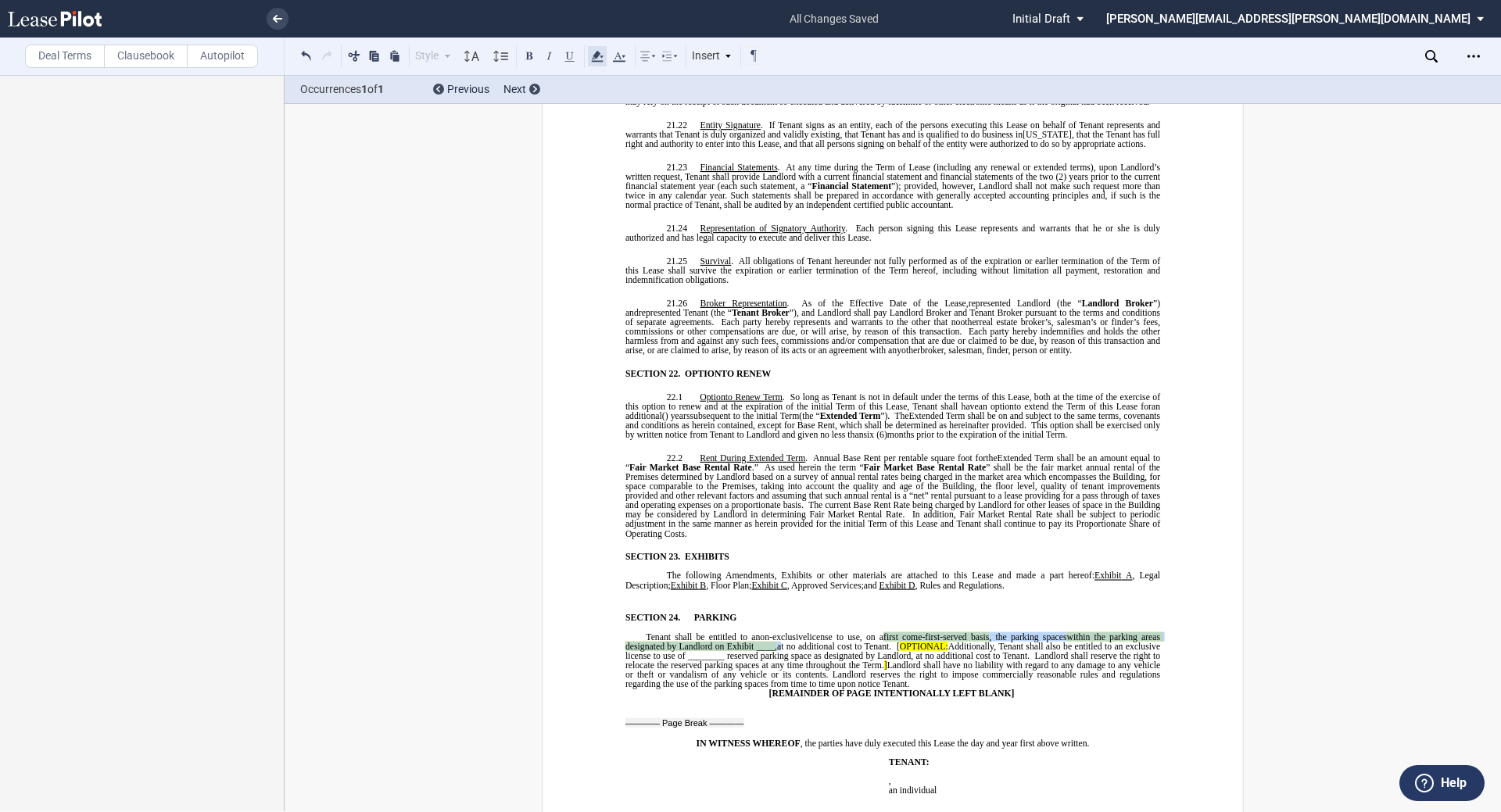
click at [601, 55] on icon at bounding box center [598, 56] width 19 height 19
click at [625, 85] on button "No Color" at bounding box center [664, 90] width 127 height 24
click at [748, 661] on span "Landlord shall have no liability with regard to any damage to any vehicle or th…" at bounding box center [894, 675] width 537 height 29
click at [748, 632] on span "within the parking areas designated by Landlord on Exhibit ____," at bounding box center [894, 642] width 537 height 19
drag, startPoint x: 948, startPoint y: 581, endPoint x: 890, endPoint y: 581, distance: 58.0
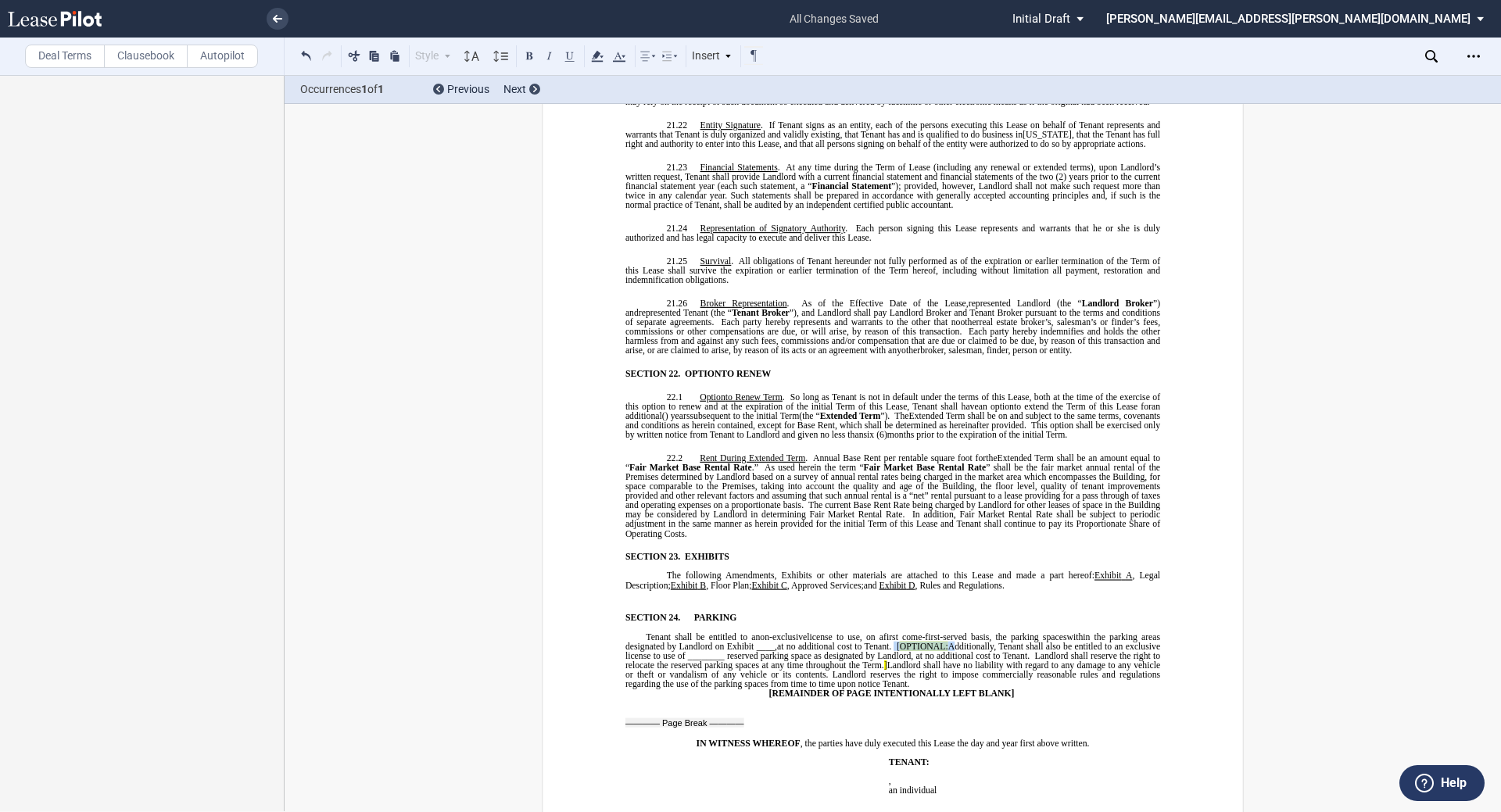
click at [748, 632] on span "Tenant shall be entitled to a non-exclusive license to use, on a first come-fir…" at bounding box center [894, 661] width 537 height 57
drag, startPoint x: 770, startPoint y: 583, endPoint x: 710, endPoint y: 584, distance: 60.0
click at [710, 632] on span "within the parking areas designated by Landlord on Exhibit ____," at bounding box center [894, 642] width 537 height 19
click at [748, 642] on span "Additionally, Tenant shall also be entitled to an exclusive license to use of _…" at bounding box center [894, 651] width 537 height 19
click at [748, 661] on span "Landlord shall have no liability with regard to any damage to any vehicle or th…" at bounding box center [894, 675] width 537 height 29
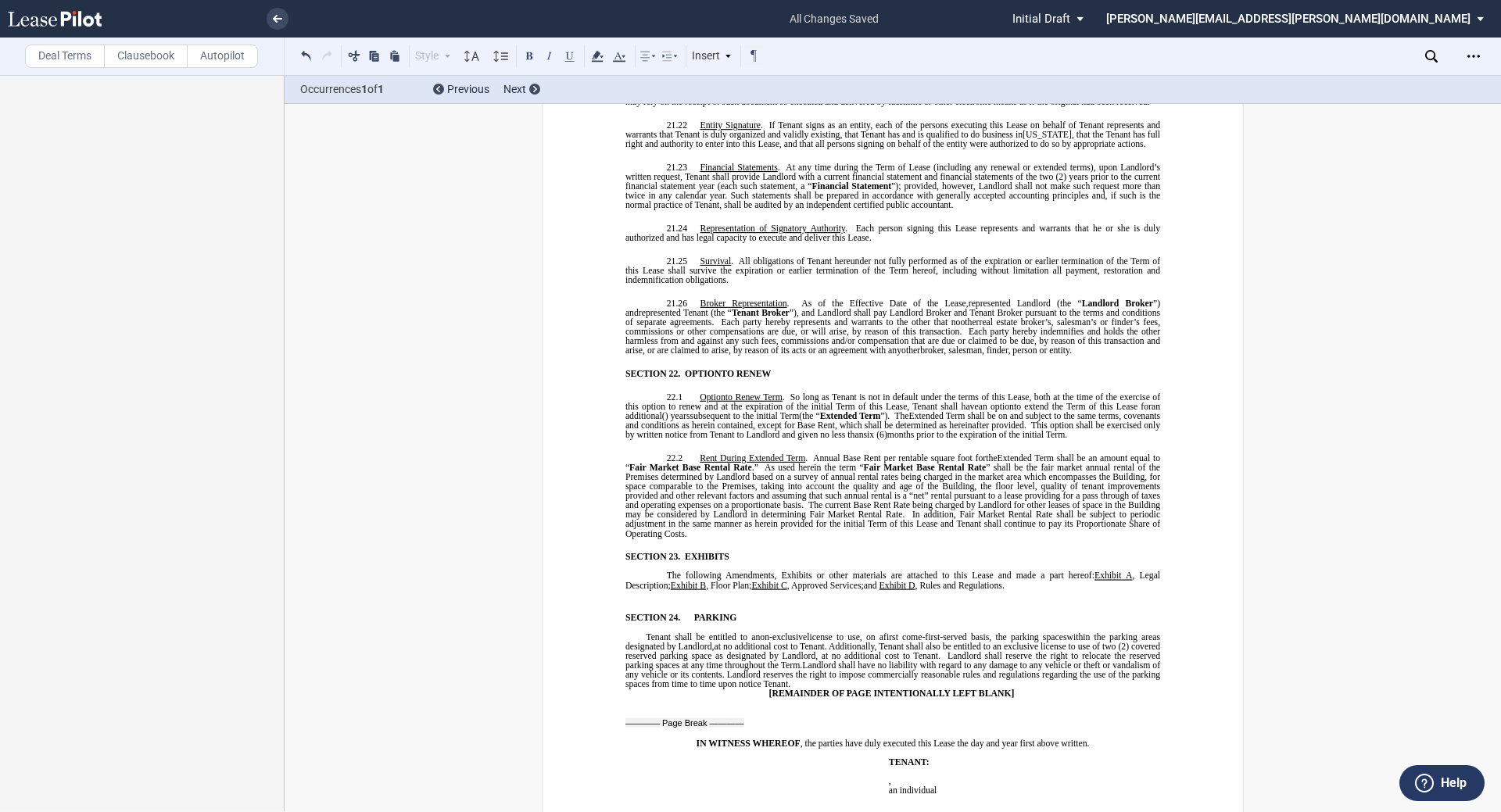
click at [748, 651] on span at bounding box center [944, 656] width 7 height 10
click at [748, 632] on p "Tenant shall be entitled to a non-exclusive license to use, on a first come-fir…" at bounding box center [892, 661] width 535 height 57
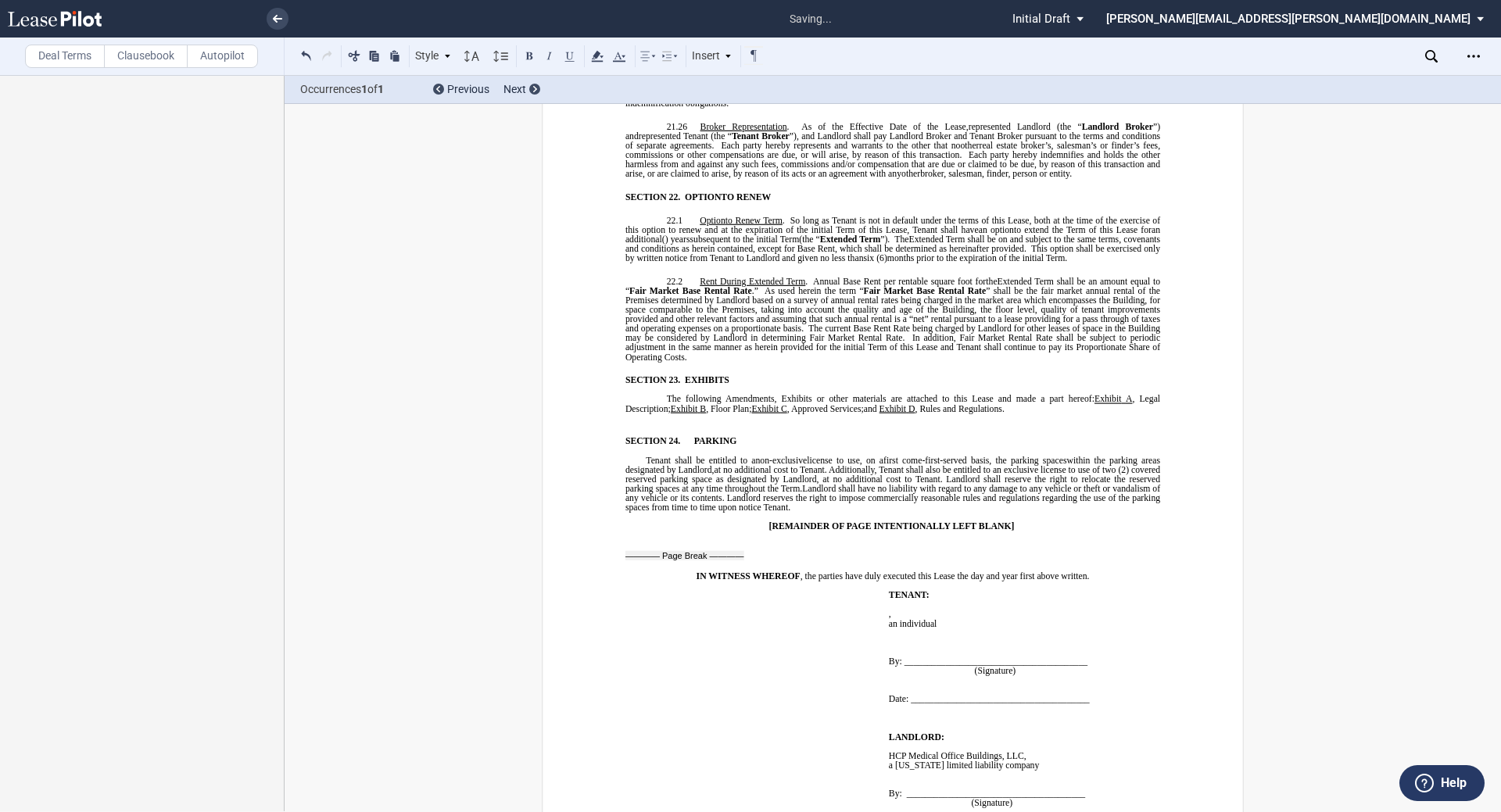
scroll to position [11505, 0]
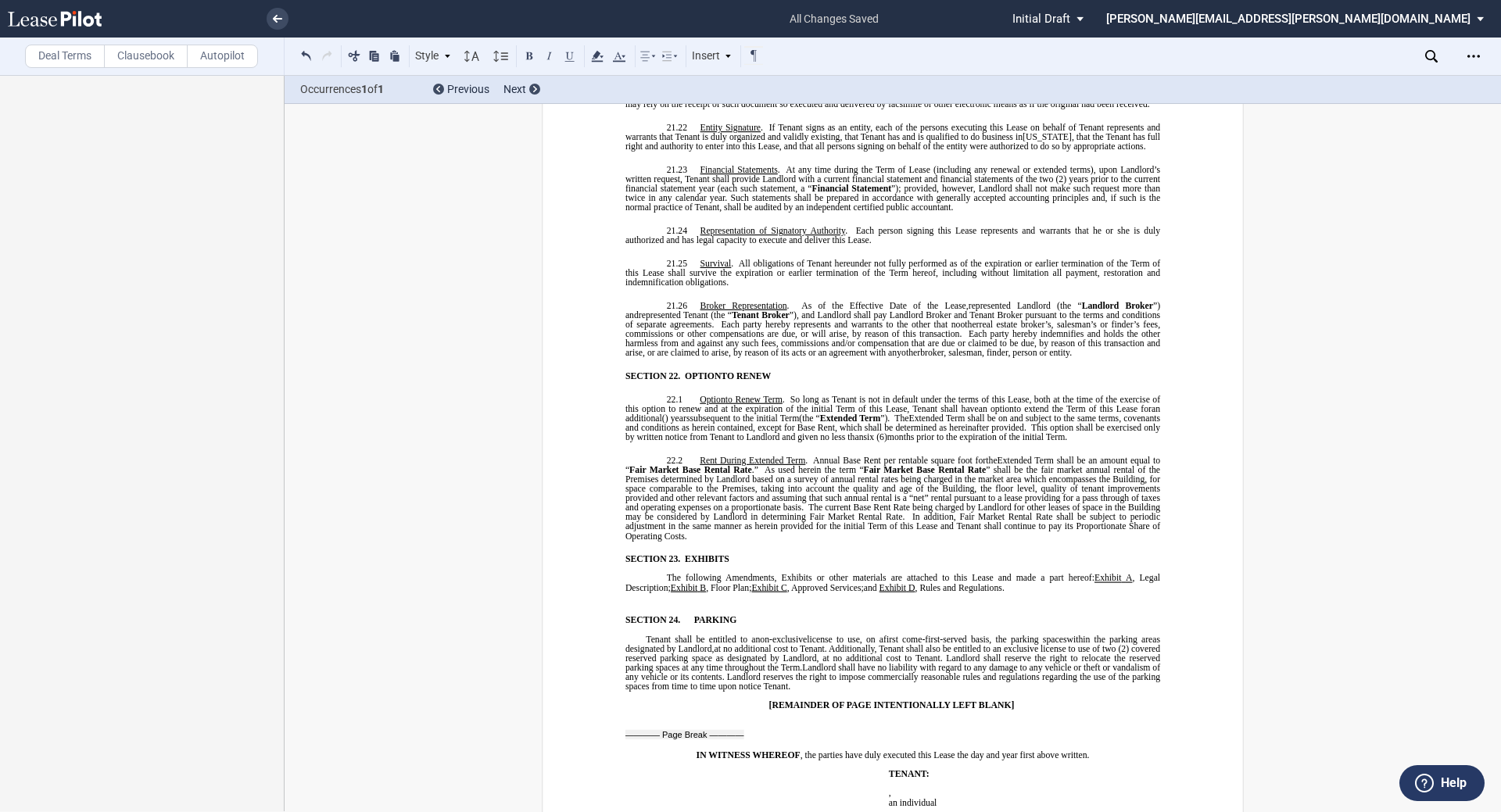
click at [661, 593] on p "﻿" at bounding box center [892, 597] width 535 height 10
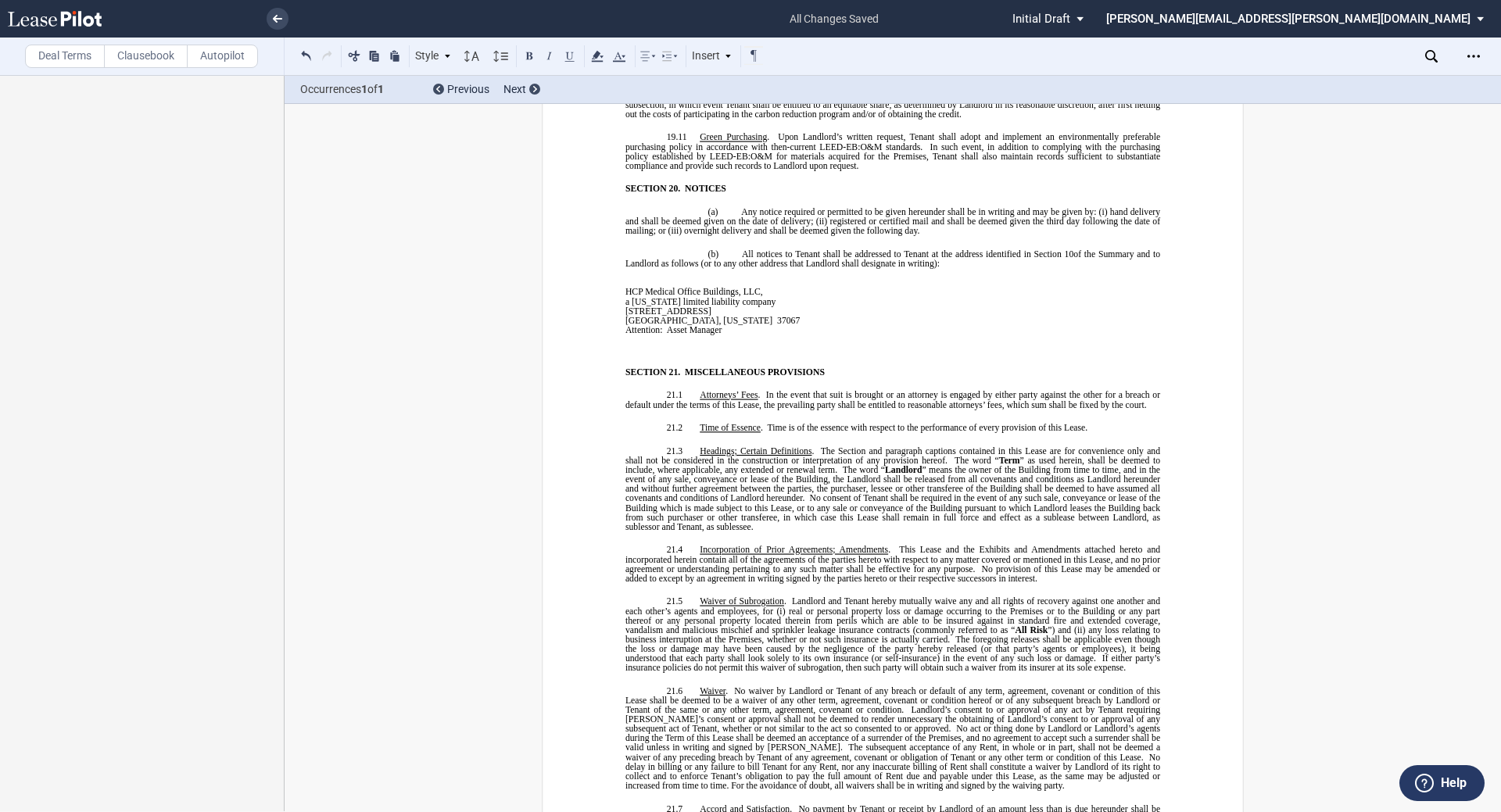
scroll to position [9325, 0]
click at [640, 323] on span "Attention:" at bounding box center [644, 328] width 37 height 10
click at [640, 343] on p at bounding box center [762, 348] width 274 height 10
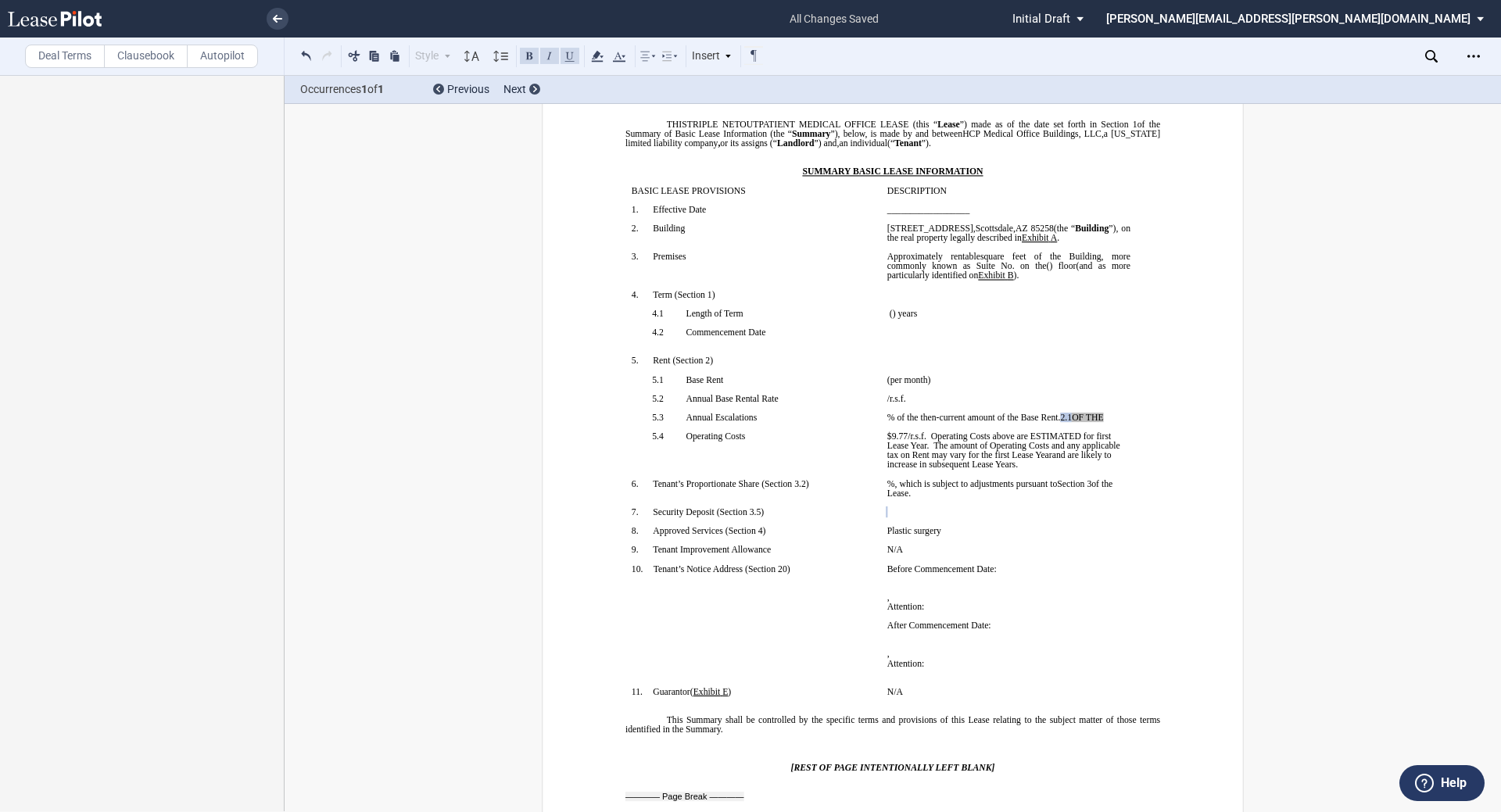
scroll to position [0, 0]
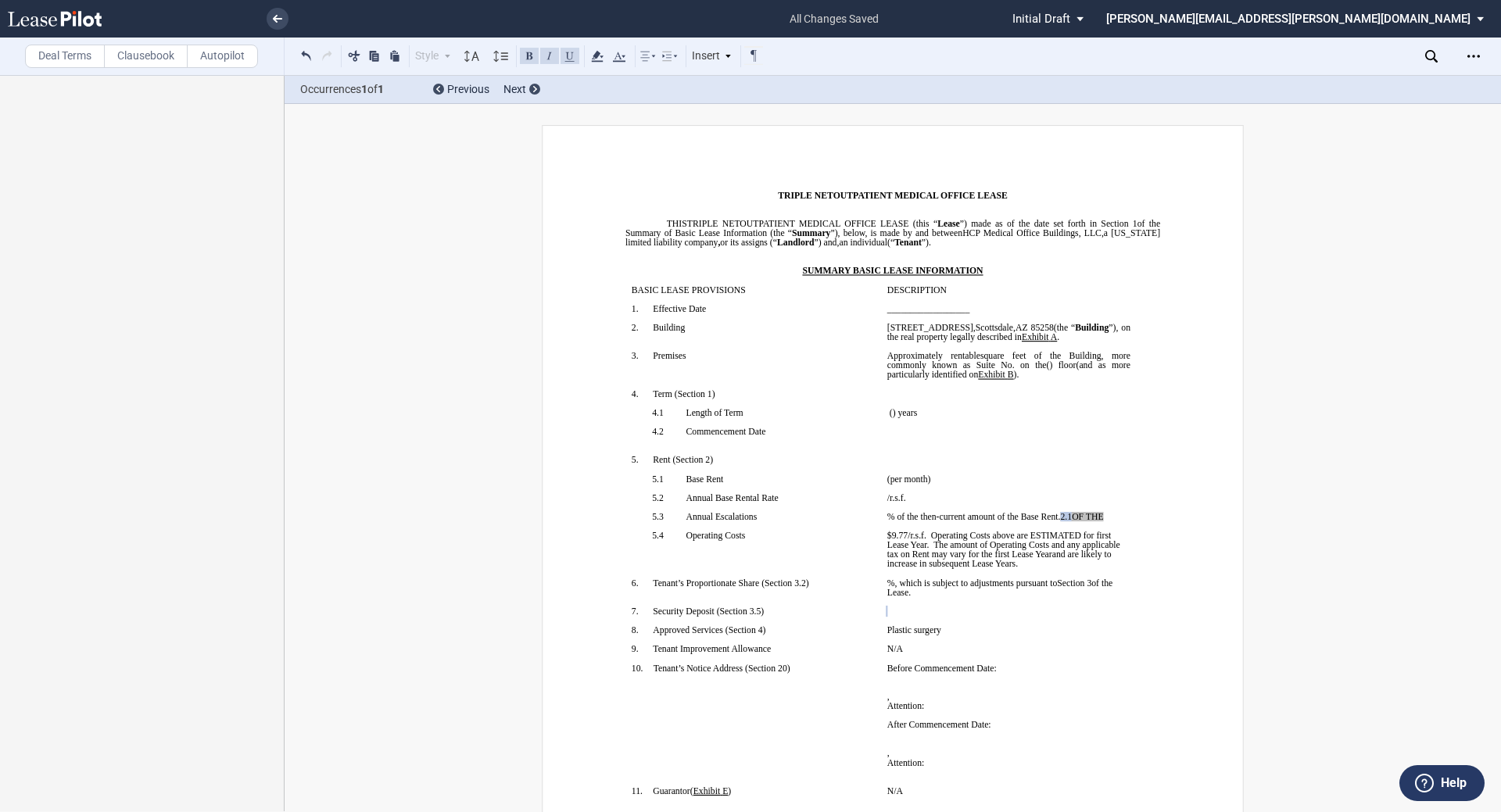
click at [748, 426] on p "﻿" at bounding box center [1009, 422] width 243 height 10
click at [748, 430] on p "﻿ ﻿ The earlier of (i) the date upon which [PERSON_NAME] opens to conduct busin…" at bounding box center [1009, 432] width 243 height 10
click at [748, 428] on p "﻿ ﻿, ﻿ or such date that is five (5) The earlier of (i) the date upon which Ten…" at bounding box center [1009, 432] width 243 height 10
click at [748, 436] on p "﻿" at bounding box center [1009, 440] width 243 height 10
click at [748, 432] on p "﻿ ﻿, ﻿ or such date that is five (5) The earlier of (i) the date upon which Ten…" at bounding box center [1009, 432] width 243 height 10
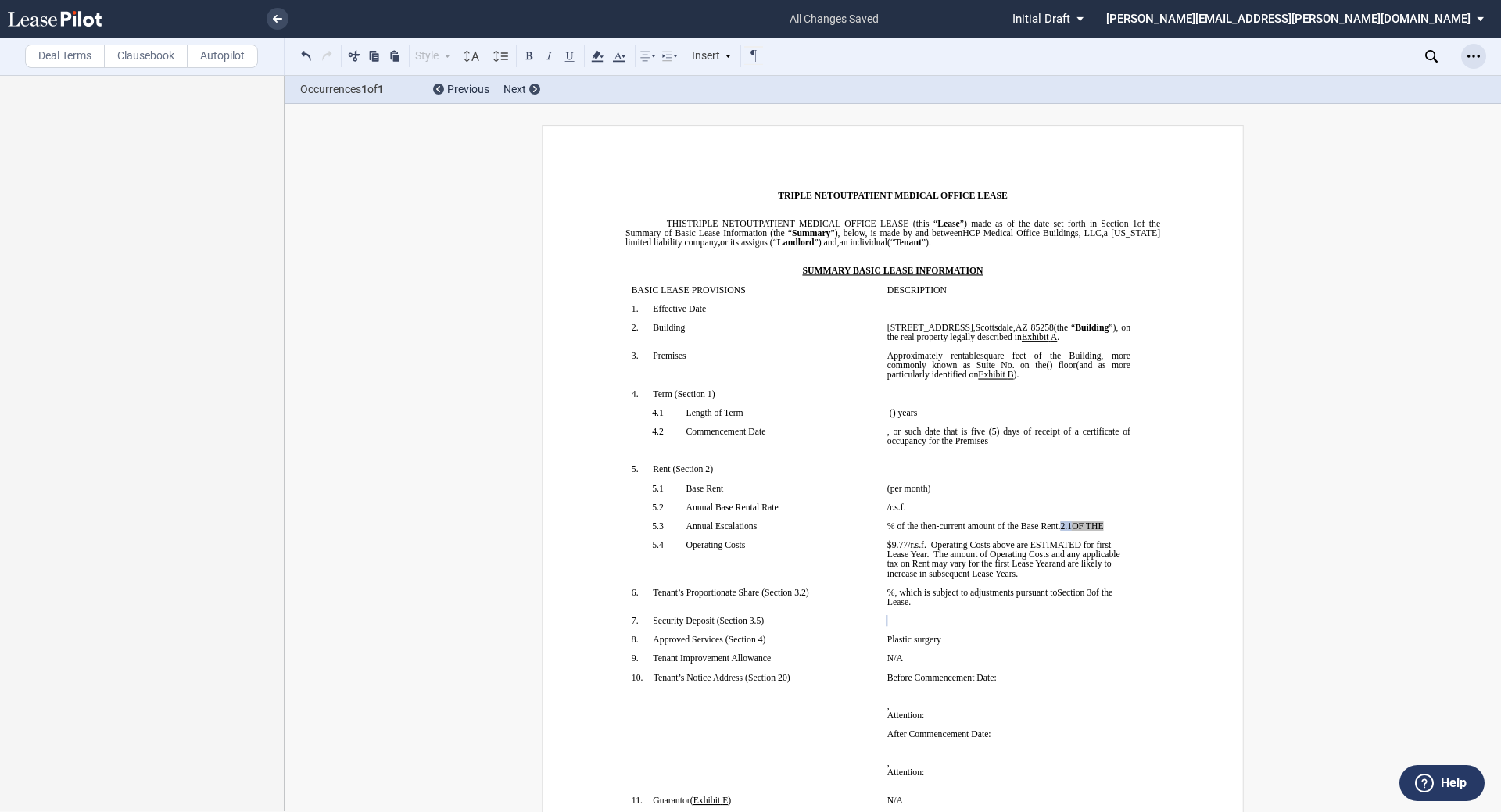
click at [748, 54] on icon "Open Lease options menu" at bounding box center [1474, 56] width 13 height 13
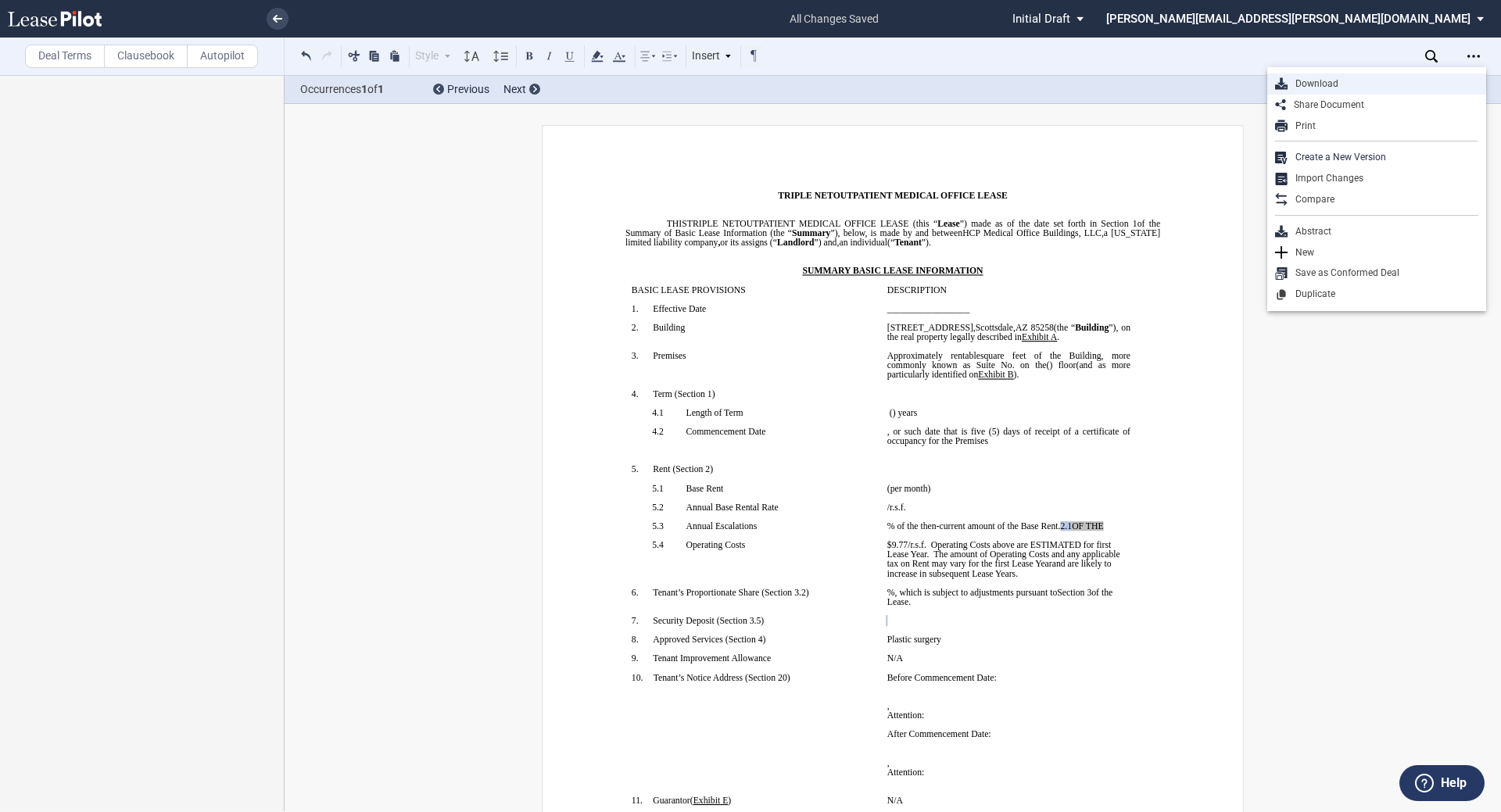
click at [748, 90] on div "Download" at bounding box center [1377, 84] width 219 height 21
